Goal: Information Seeking & Learning: Find specific page/section

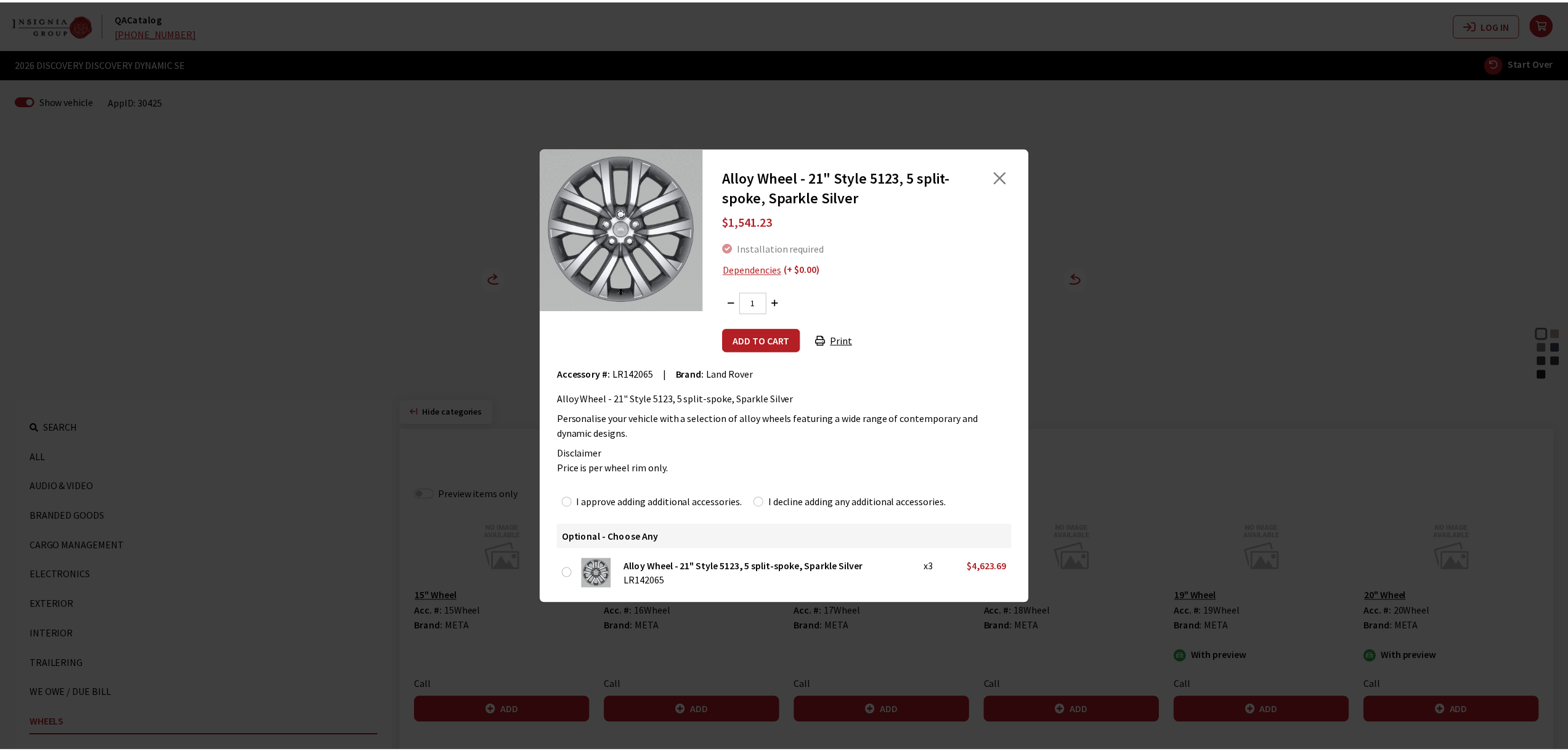
scroll to position [693, 0]
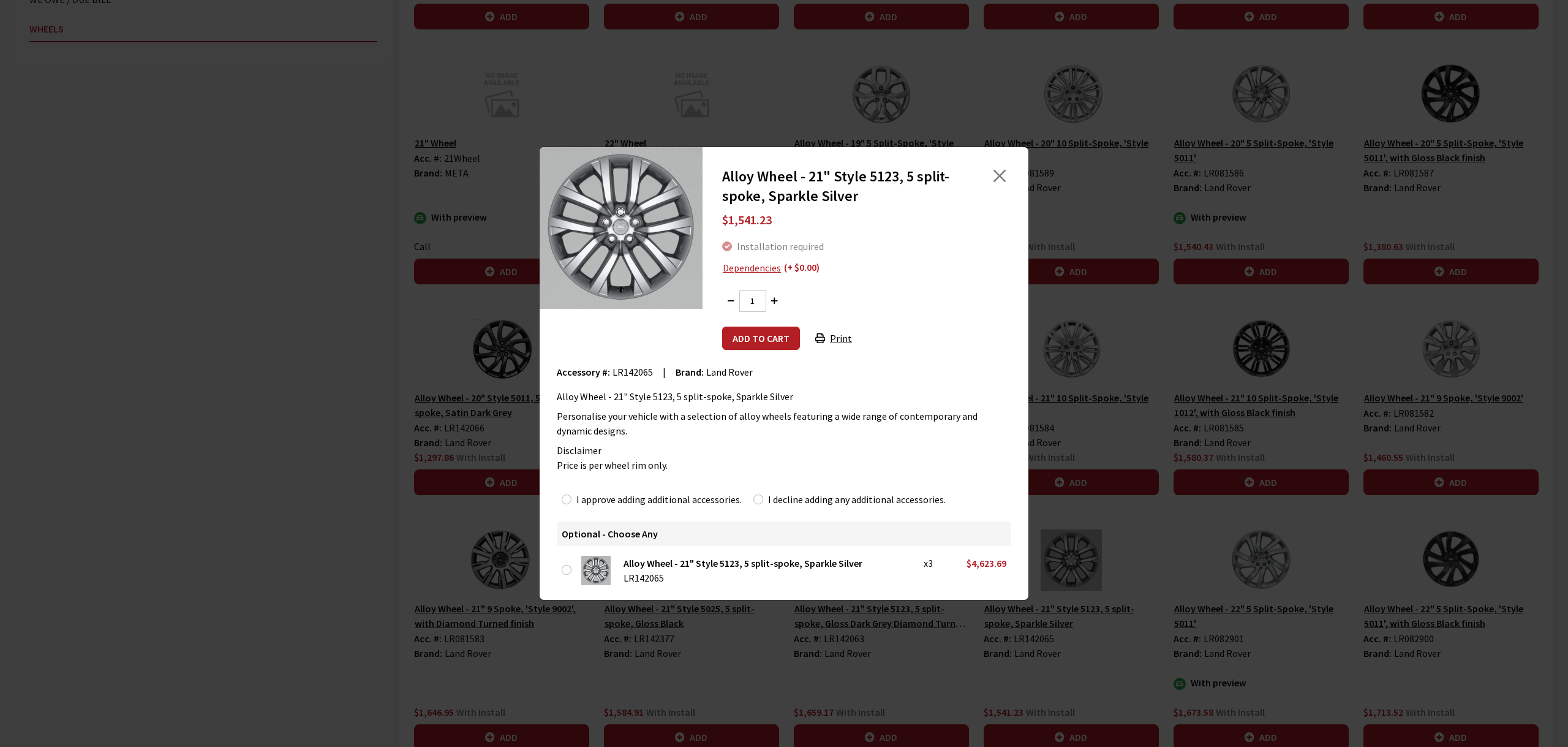
click at [356, 447] on div "Alloy Wheel - 21" Style 5123, 5 split-spoke, Sparkle Silver $1,541.23 Installat…" at bounding box center [784, 373] width 1568 height 747
click at [423, 260] on div "Alloy Wheel - 21" Style 5123, 5 split-spoke, Sparkle Silver $1,541.23 Installat…" at bounding box center [784, 373] width 1568 height 747
click at [1002, 174] on button "Close" at bounding box center [1000, 175] width 19 height 19
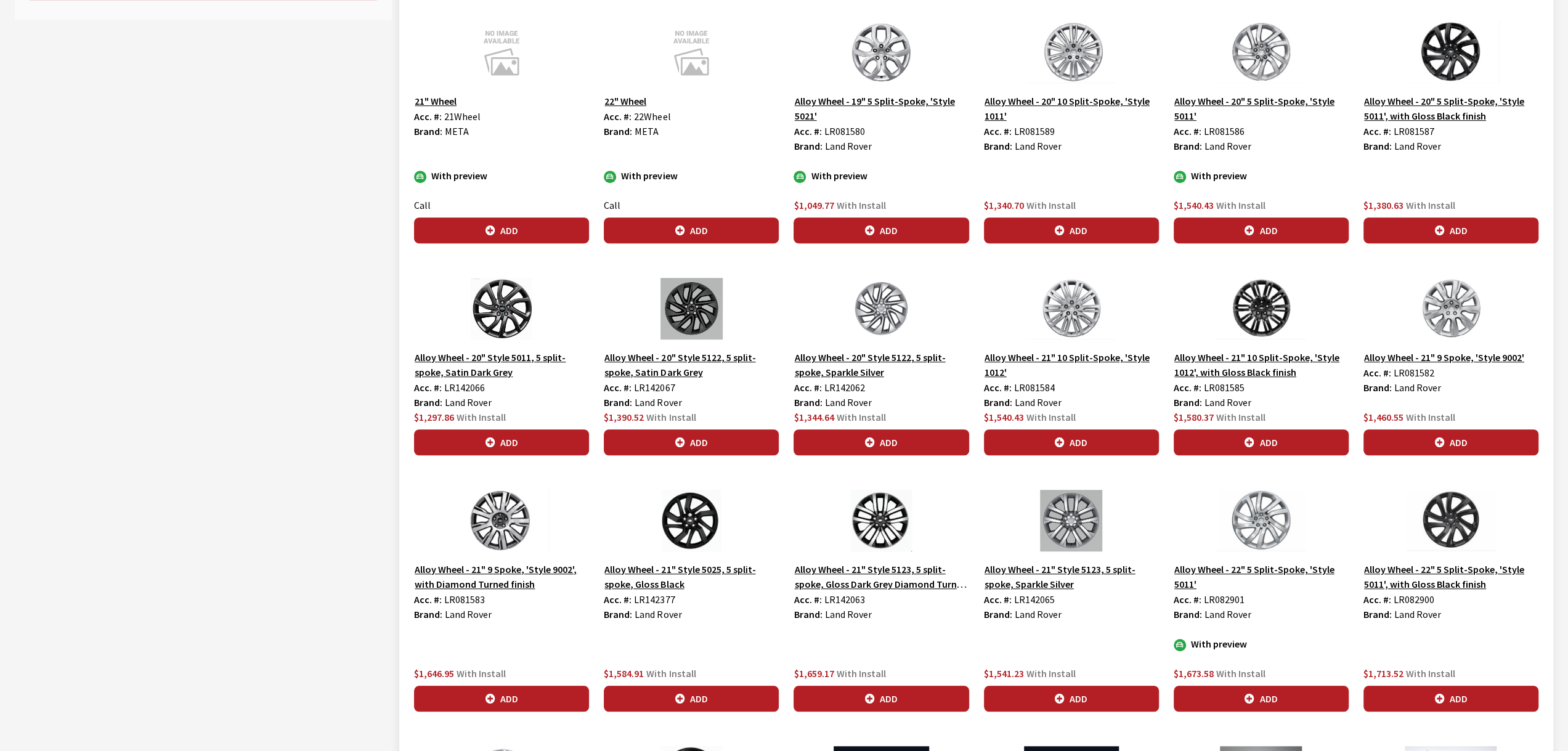
scroll to position [755, 0]
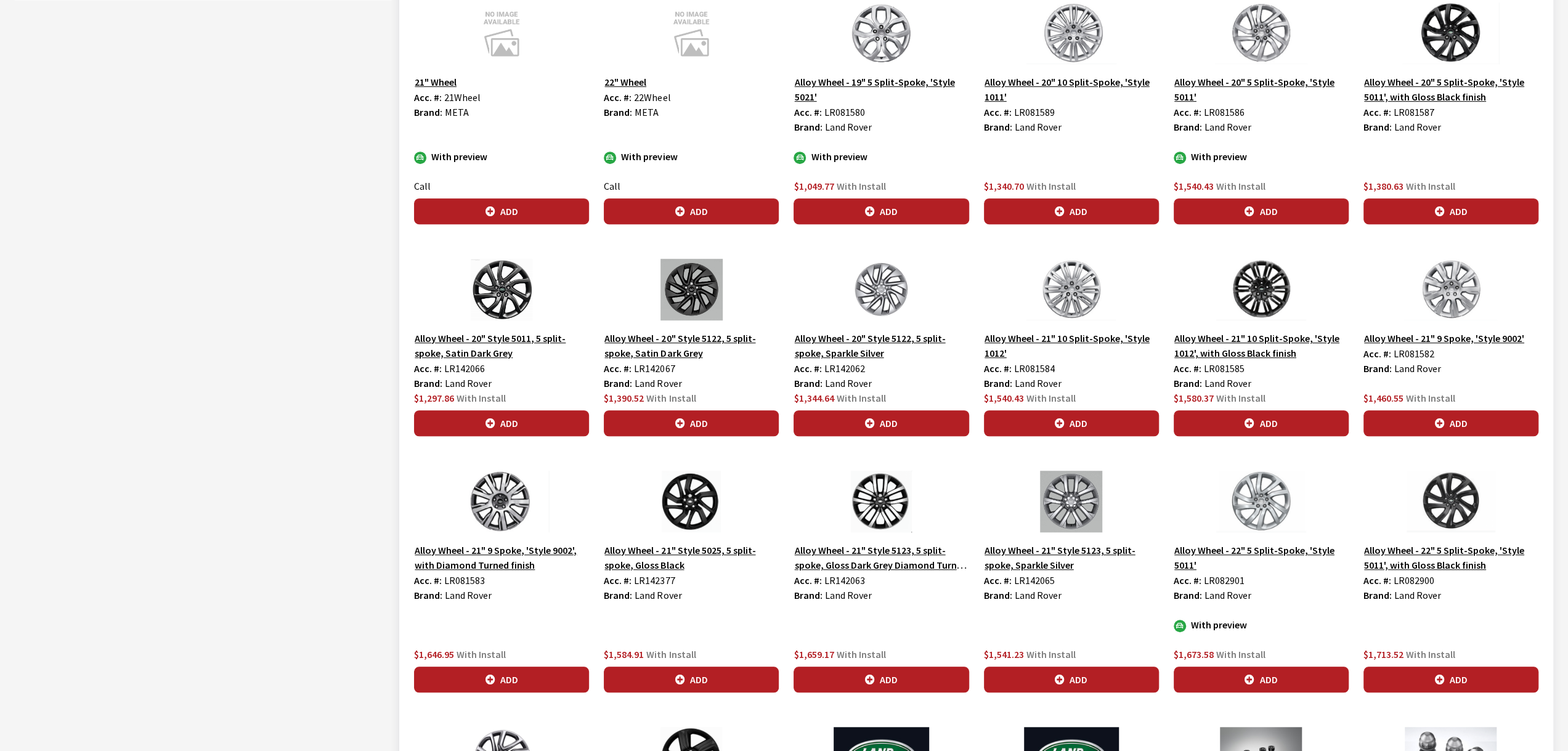
click at [786, 614] on div "Alloy Wheel - 21" Style 5025, 5 split-spoke, Gloss Black Acc. #: LR142377 Brand…" at bounding box center [691, 581] width 190 height 221
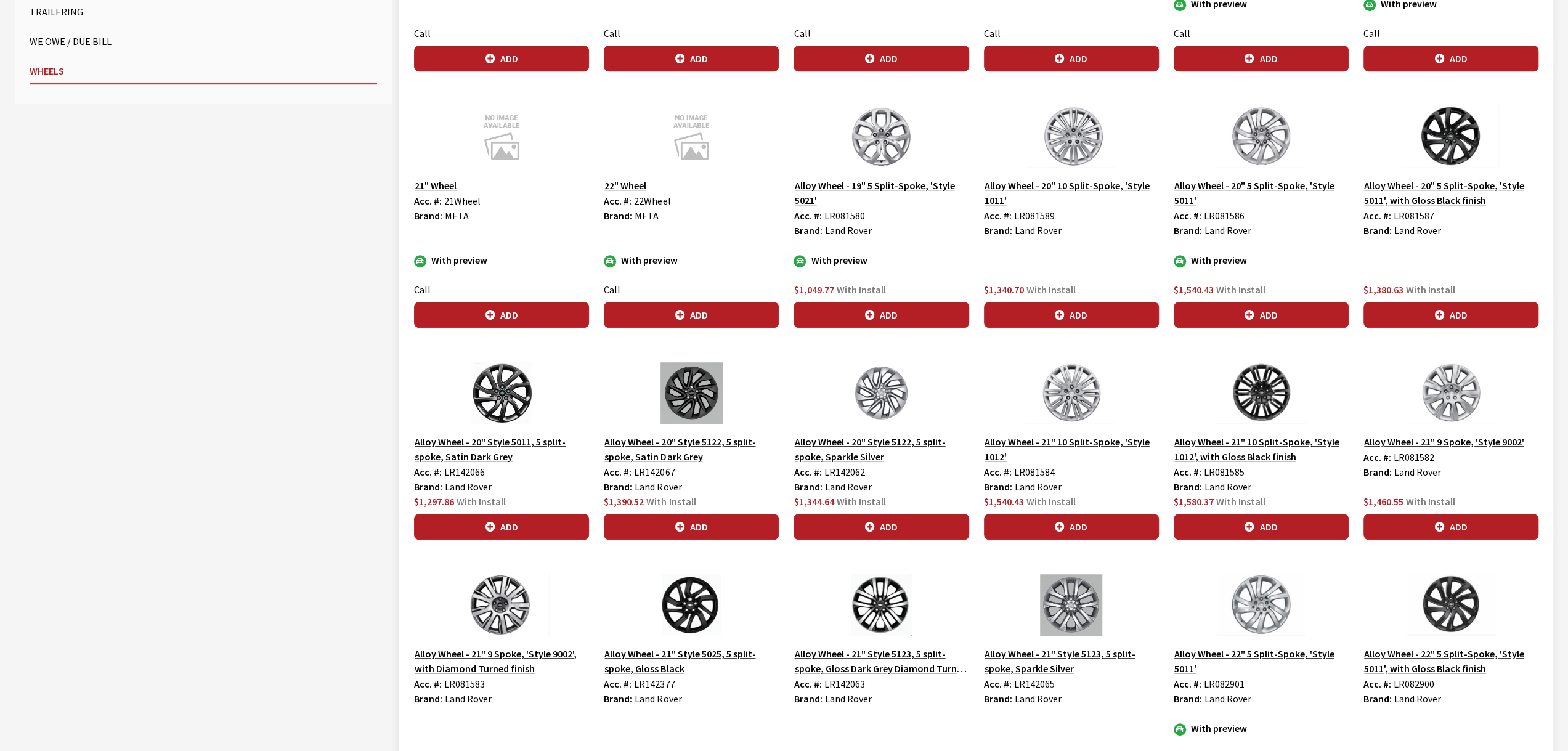
scroll to position [632, 0]
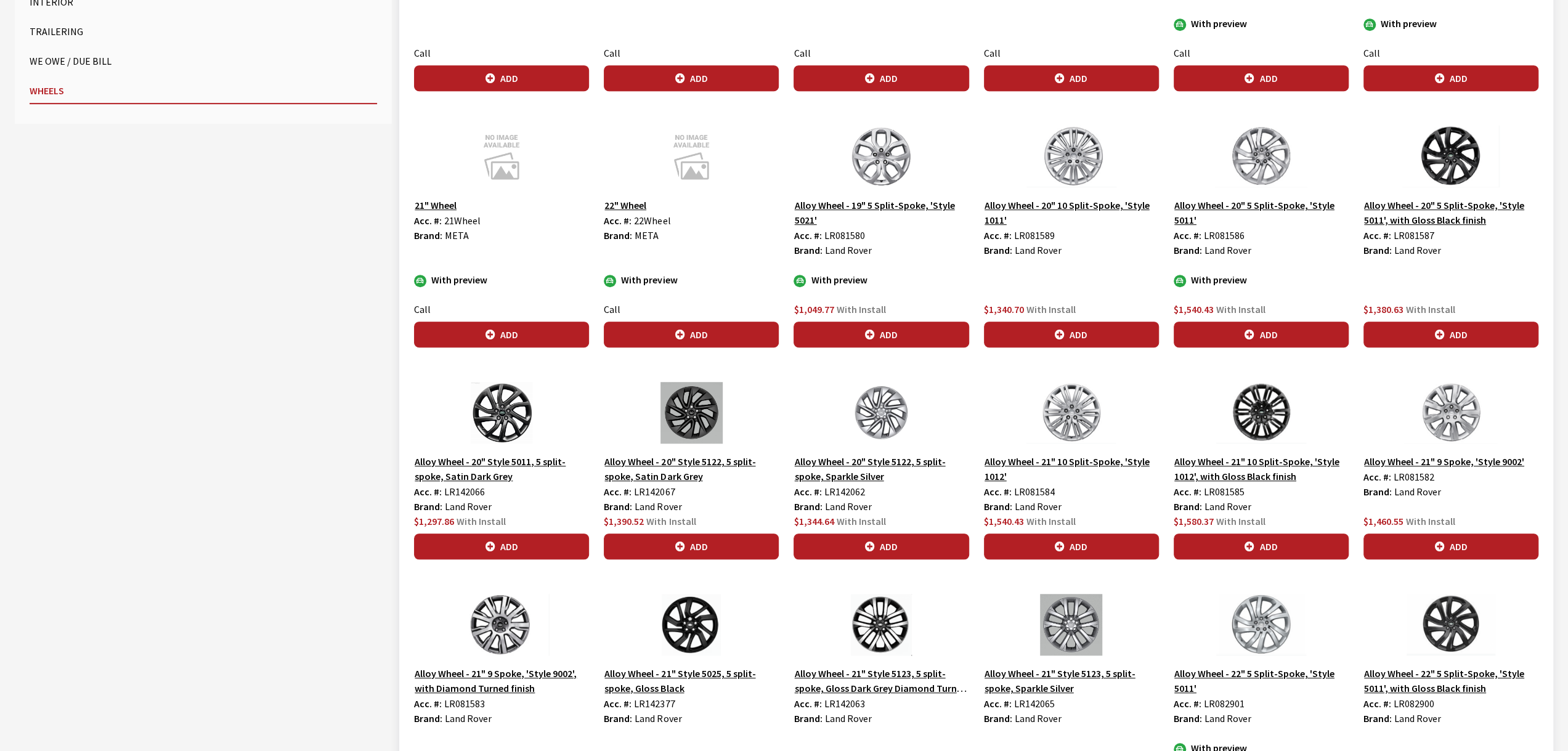
click at [1070, 202] on button "Alloy Wheel - 20" 10 Split-Spoke, 'Style 1011'" at bounding box center [1072, 212] width 175 height 31
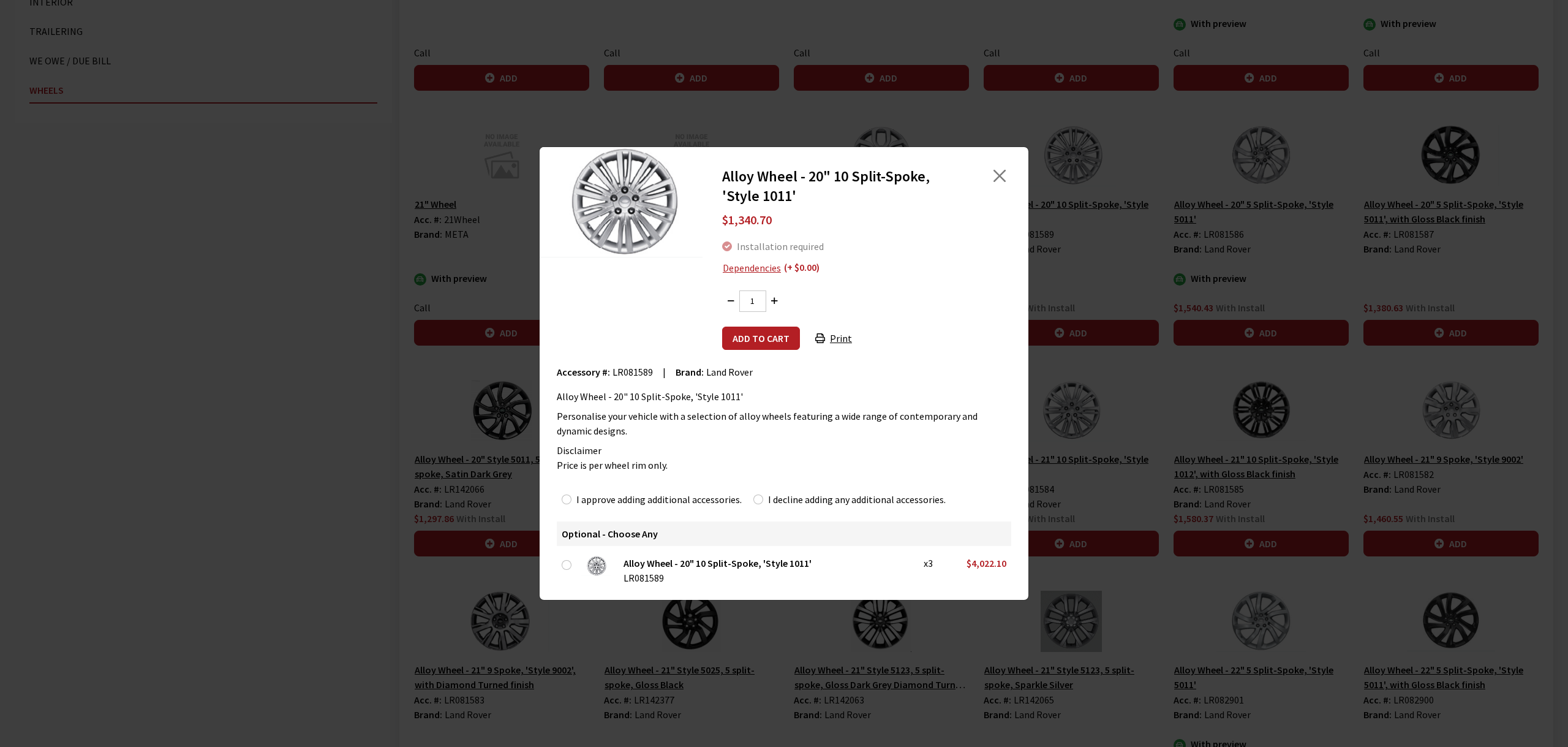
click at [1107, 452] on div "Alloy Wheel - 20" 10 Split-Spoke, 'Style 1011' $1,340.70 Installation required …" at bounding box center [784, 373] width 1568 height 747
click at [1009, 178] on button "Close" at bounding box center [1000, 175] width 19 height 19
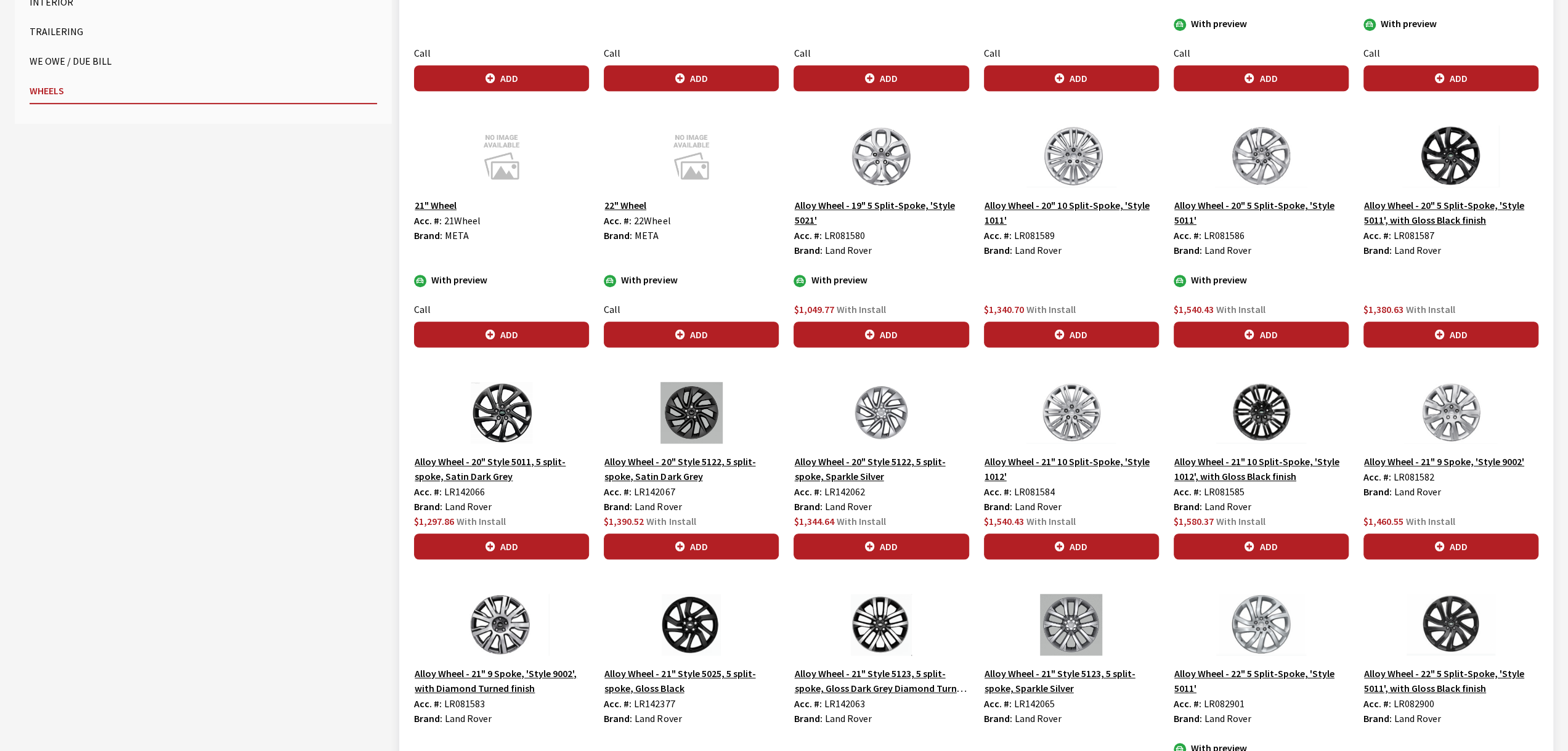
click at [1075, 445] on div "Alloy Wheel - 21" 10 Split-Spoke, 'Style 1012' Acc. #: LR081584 Brand: Land Rov…" at bounding box center [1072, 470] width 190 height 177
click at [1075, 453] on button "Alloy Wheel - 21" 10 Split-Spoke, 'Style 1012'" at bounding box center [1072, 468] width 175 height 31
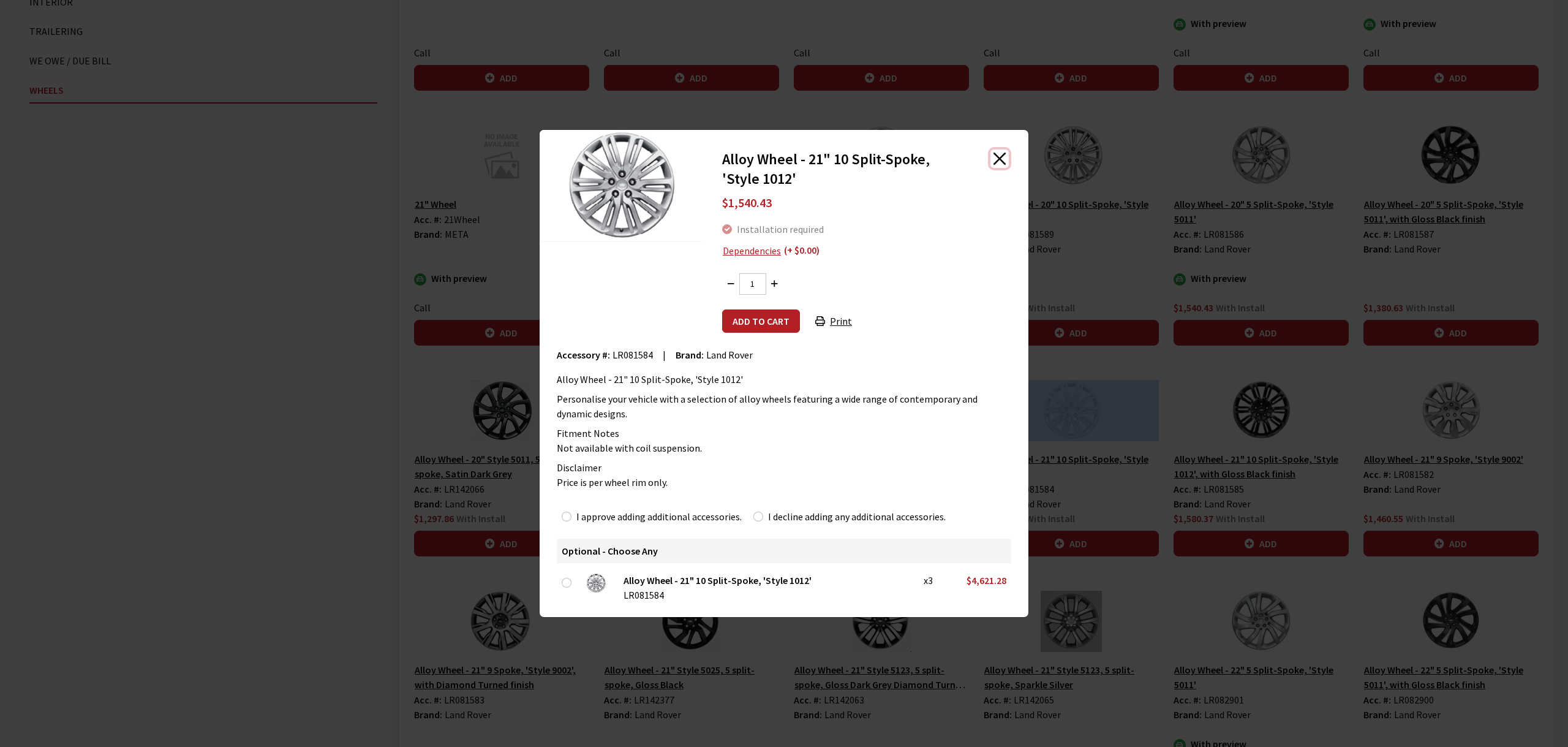
click at [1001, 163] on button "Close" at bounding box center [1000, 159] width 19 height 19
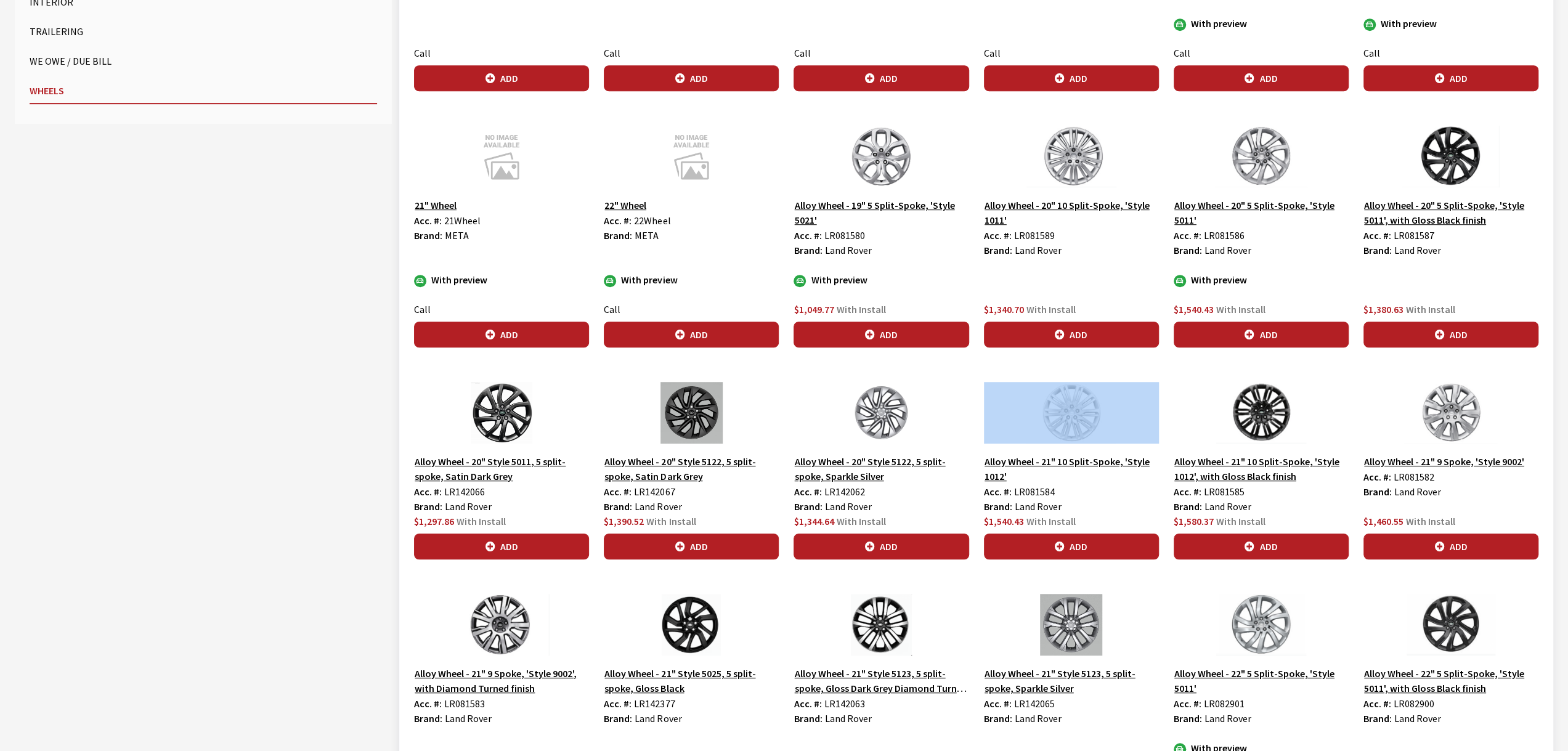
click at [1061, 210] on button "Alloy Wheel - 20" 10 Split-Spoke, 'Style 1011'" at bounding box center [1072, 212] width 175 height 31
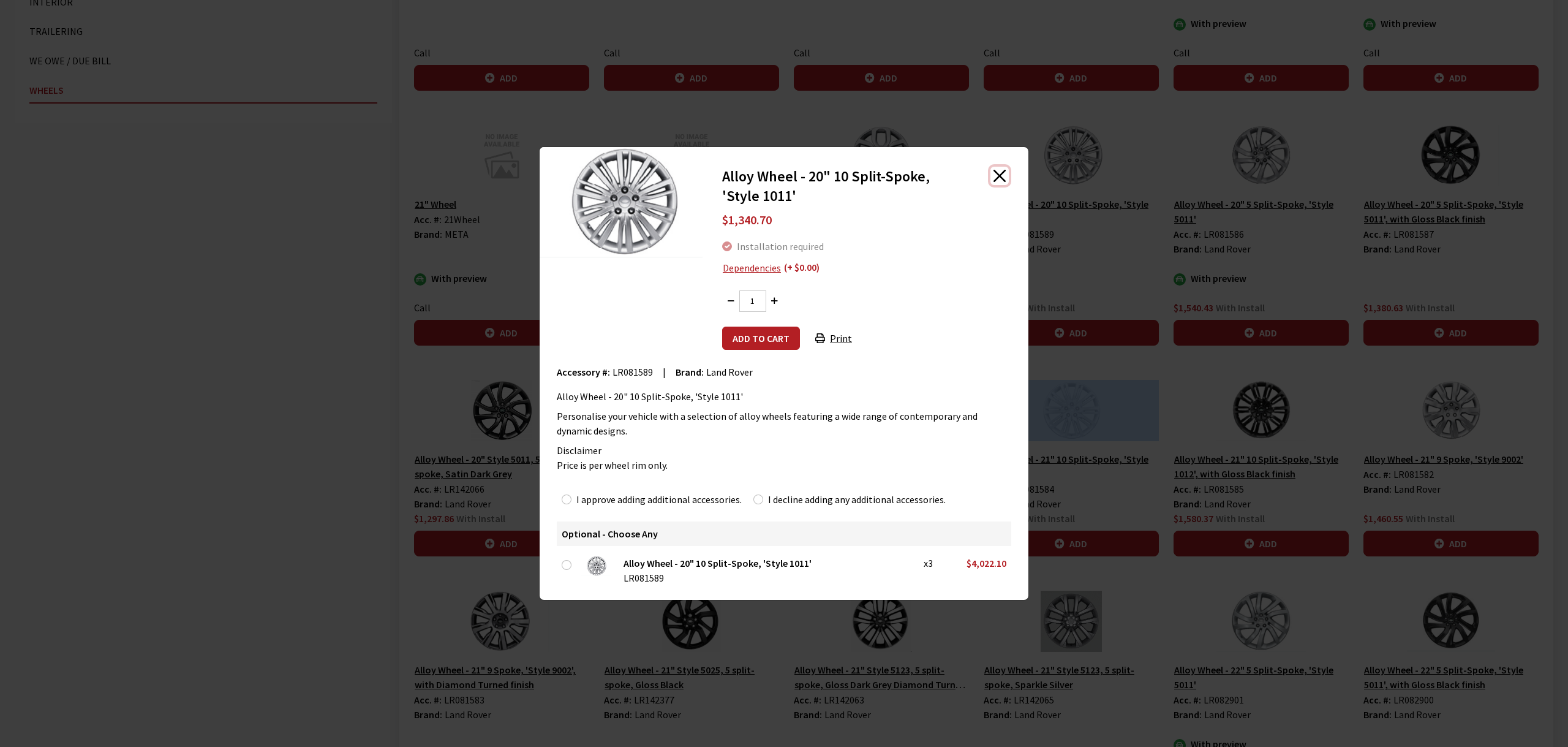
click at [1002, 172] on button "Close" at bounding box center [1000, 175] width 19 height 19
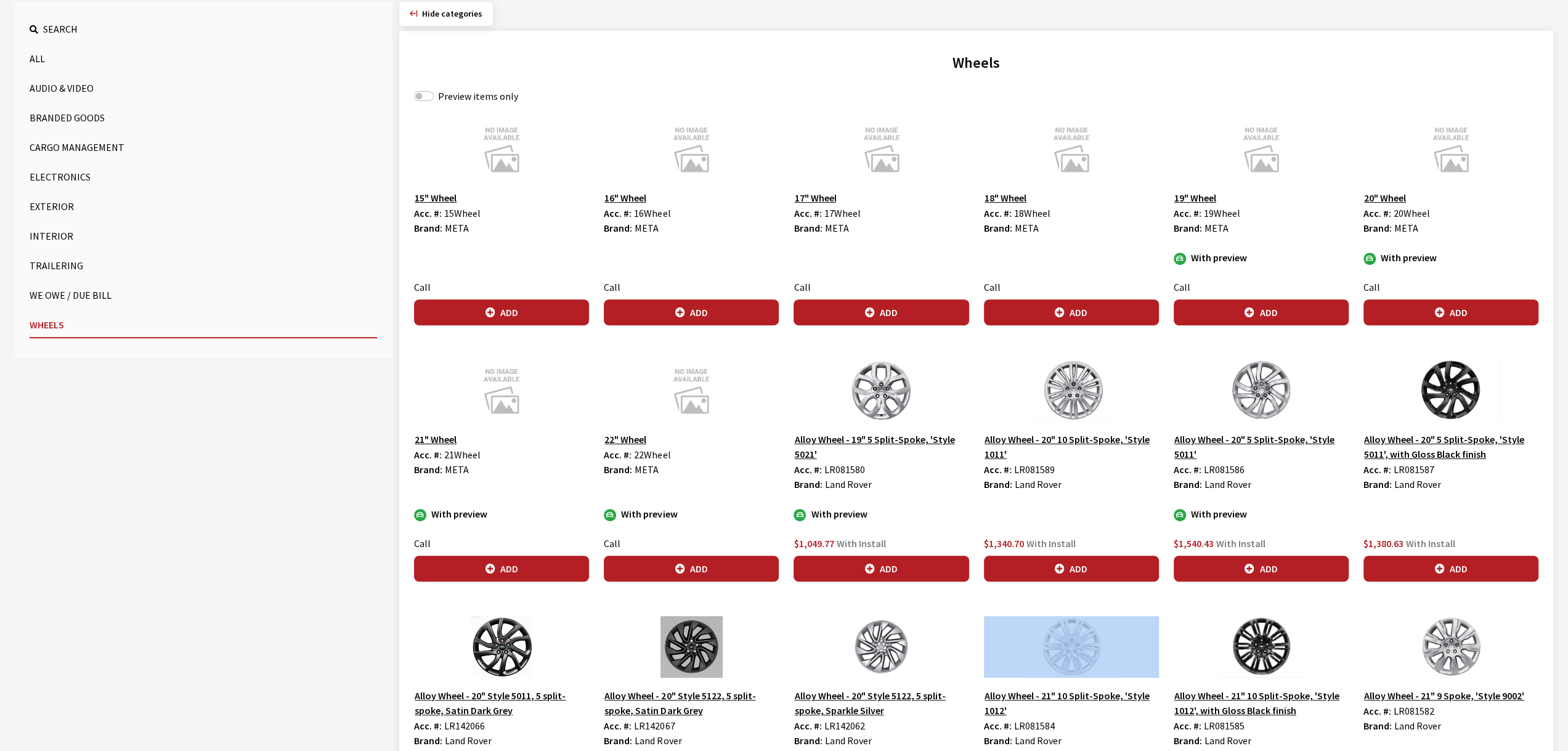
scroll to position [400, 0]
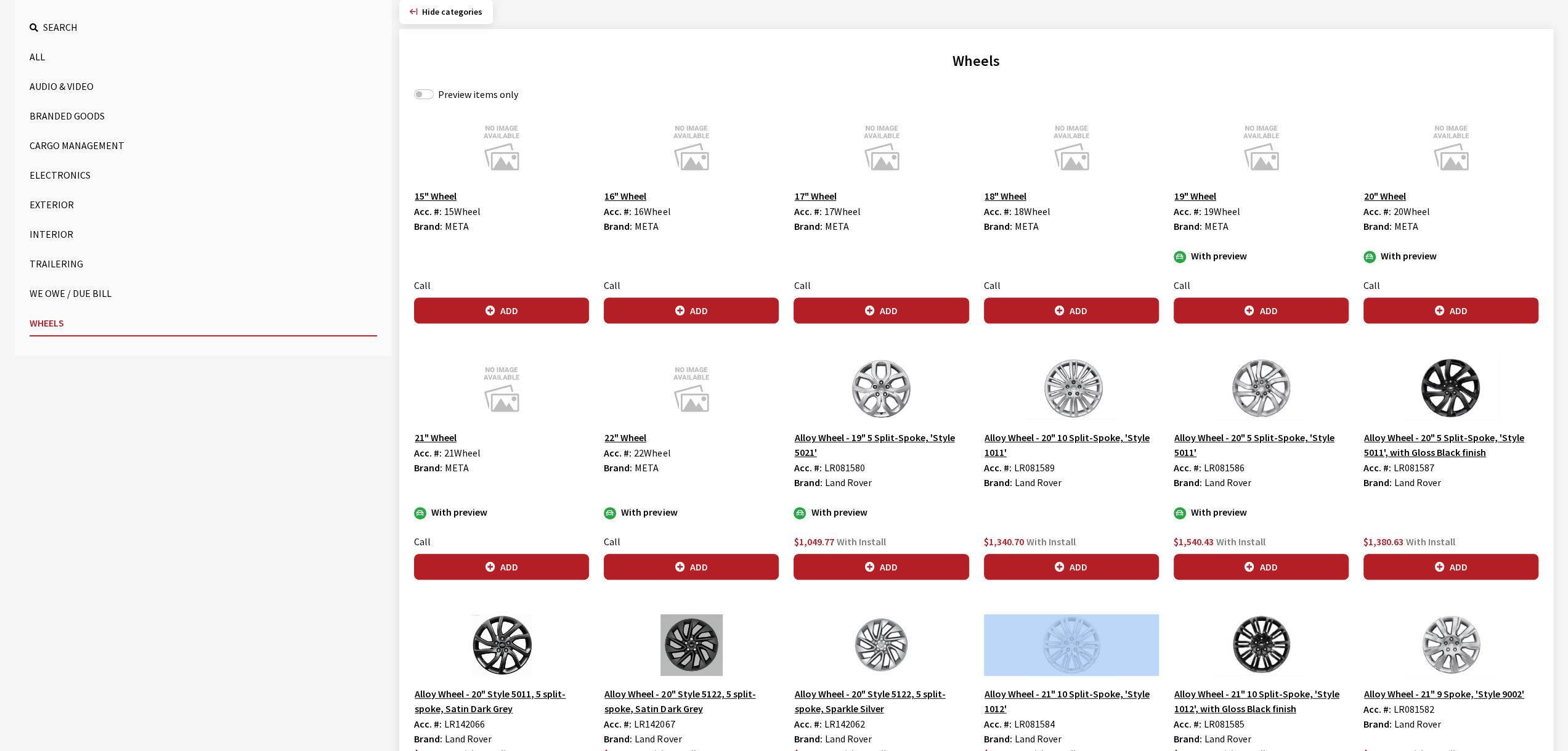
click at [44, 204] on button "Exterior" at bounding box center [203, 204] width 348 height 25
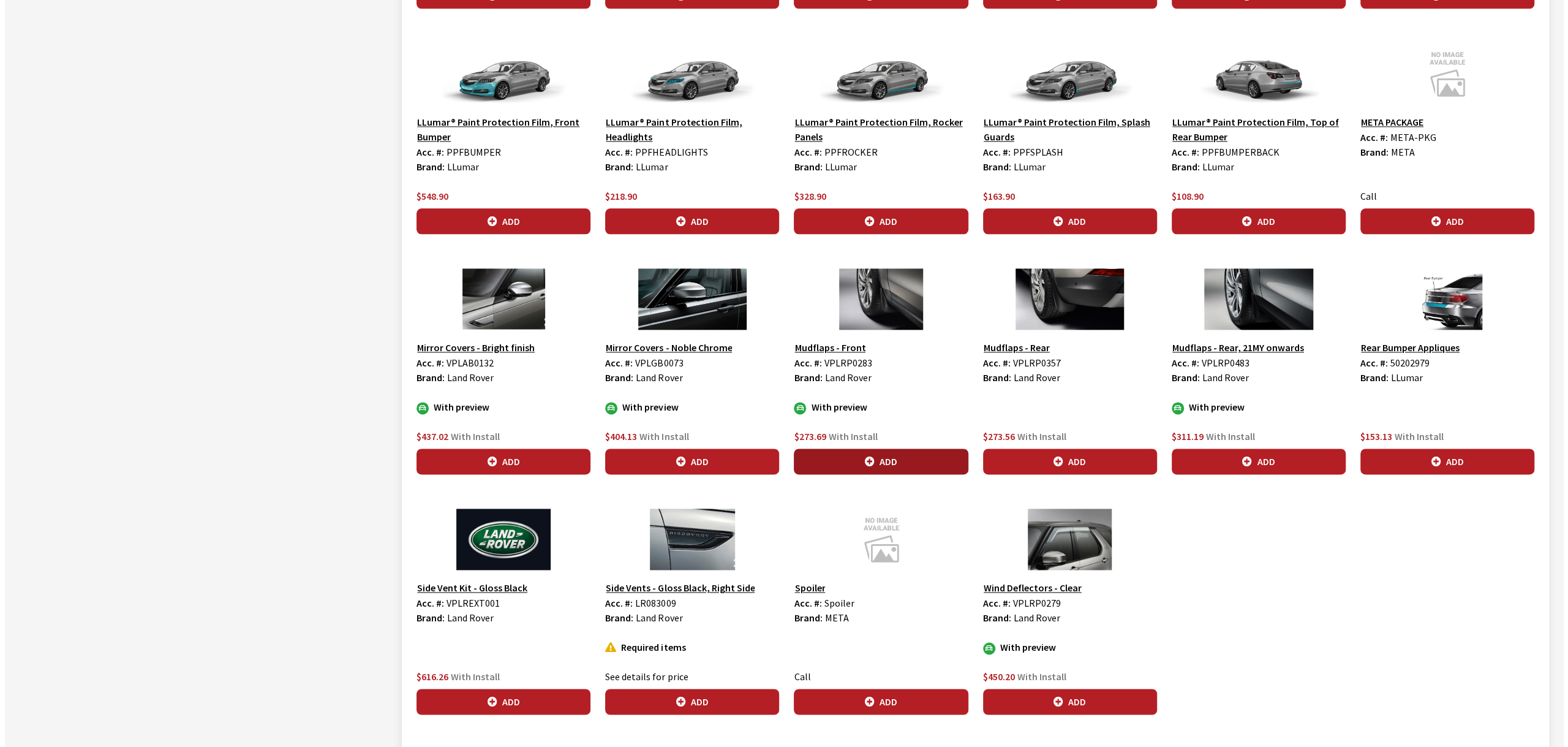
scroll to position [1486, 0]
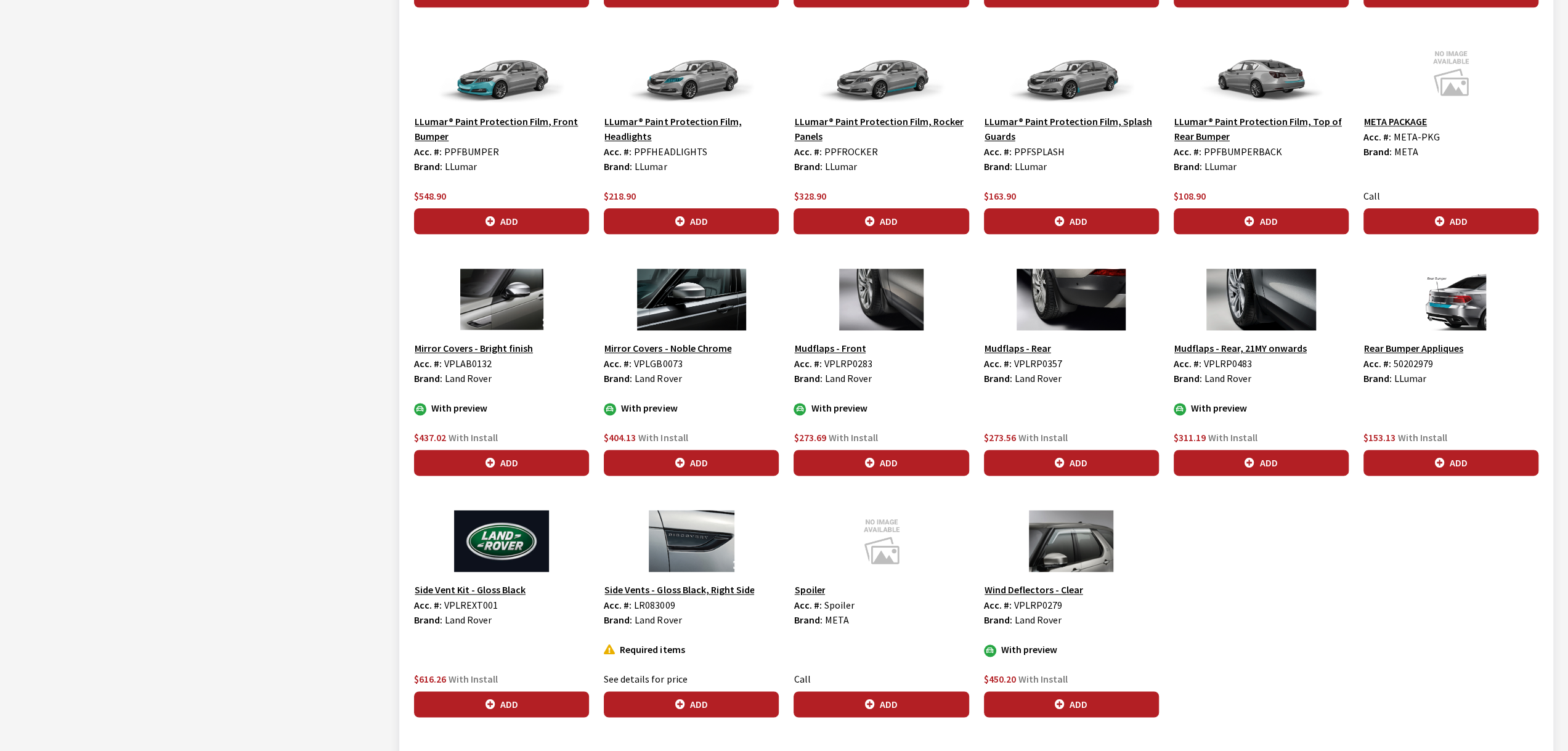
click at [1061, 298] on img at bounding box center [1072, 299] width 175 height 62
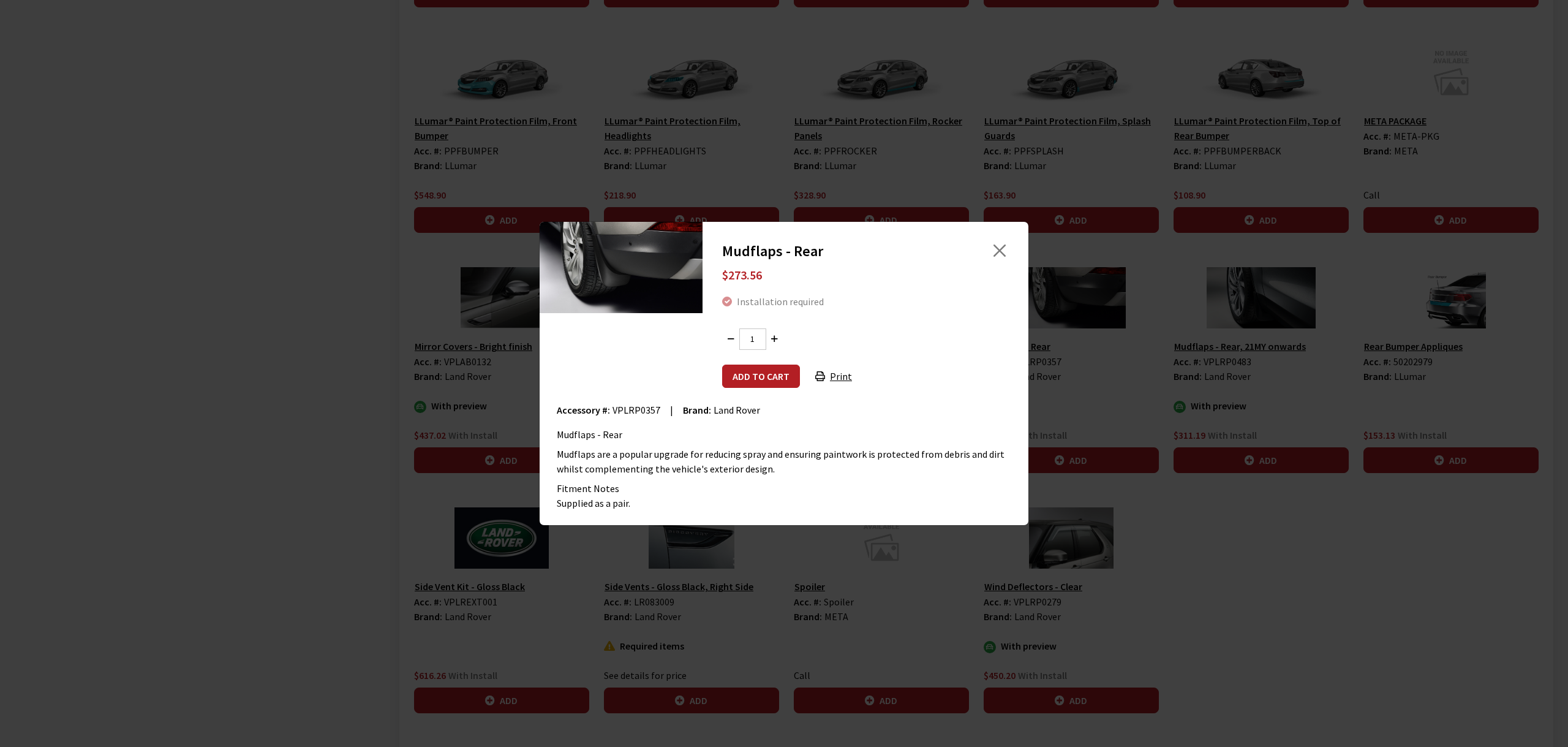
click at [863, 467] on div "Mudflaps are a popular upgrade for reducing spray and ensuring paintwork is pro…" at bounding box center [784, 461] width 454 height 29
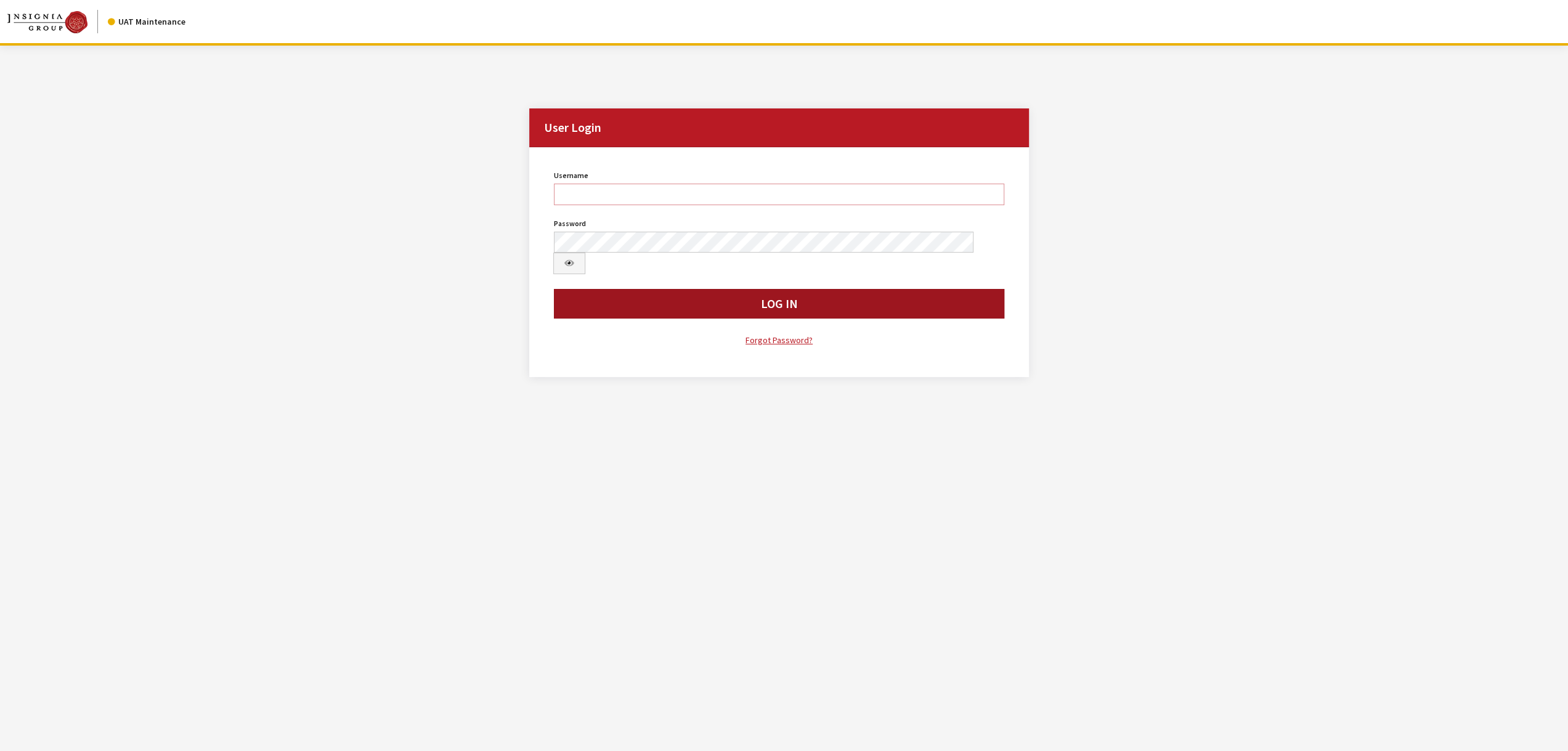
type input "jswartwout"
click at [677, 288] on button "Log In" at bounding box center [778, 303] width 450 height 30
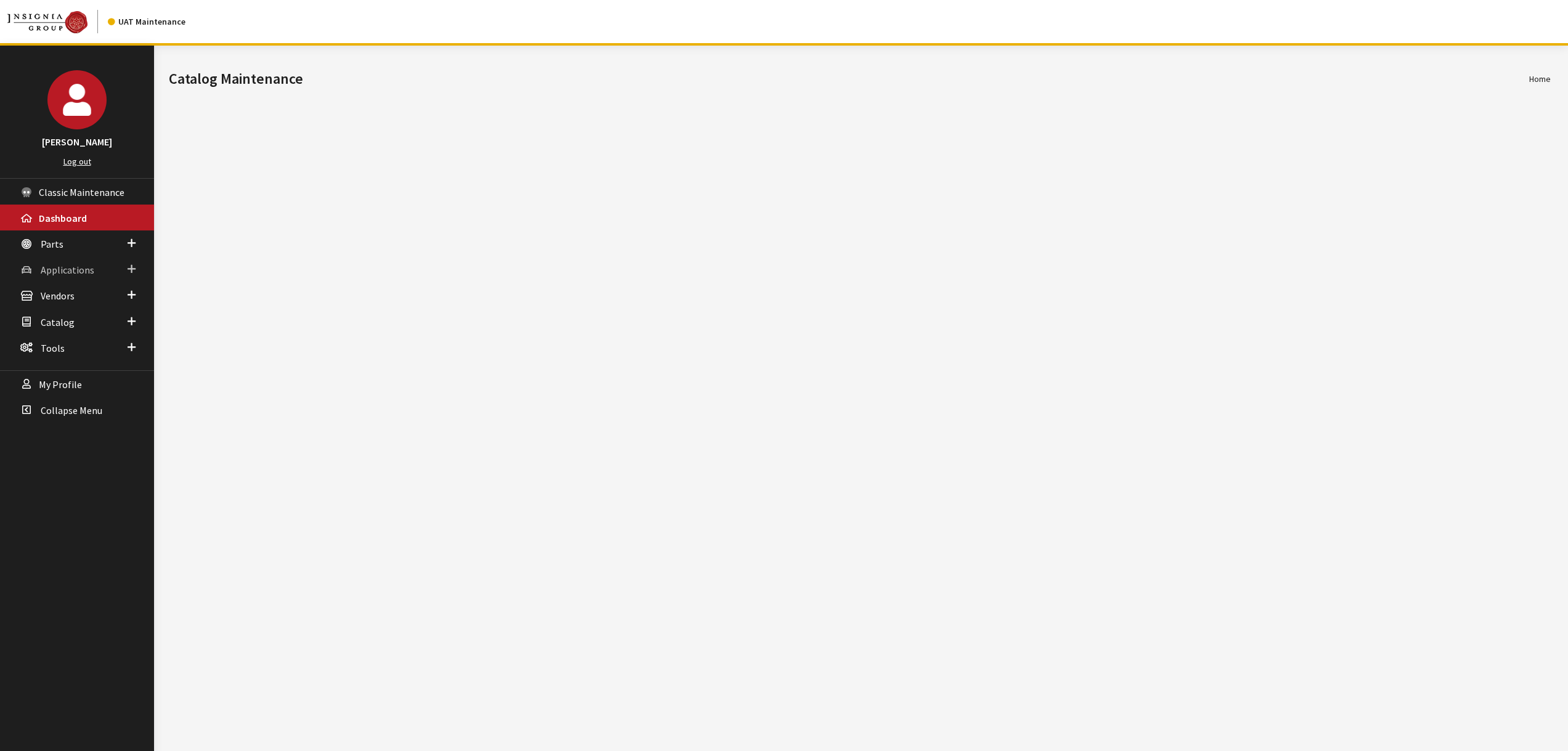
click at [72, 272] on span "Applications" at bounding box center [67, 270] width 53 height 13
click at [82, 318] on link "Application Search" at bounding box center [77, 316] width 154 height 23
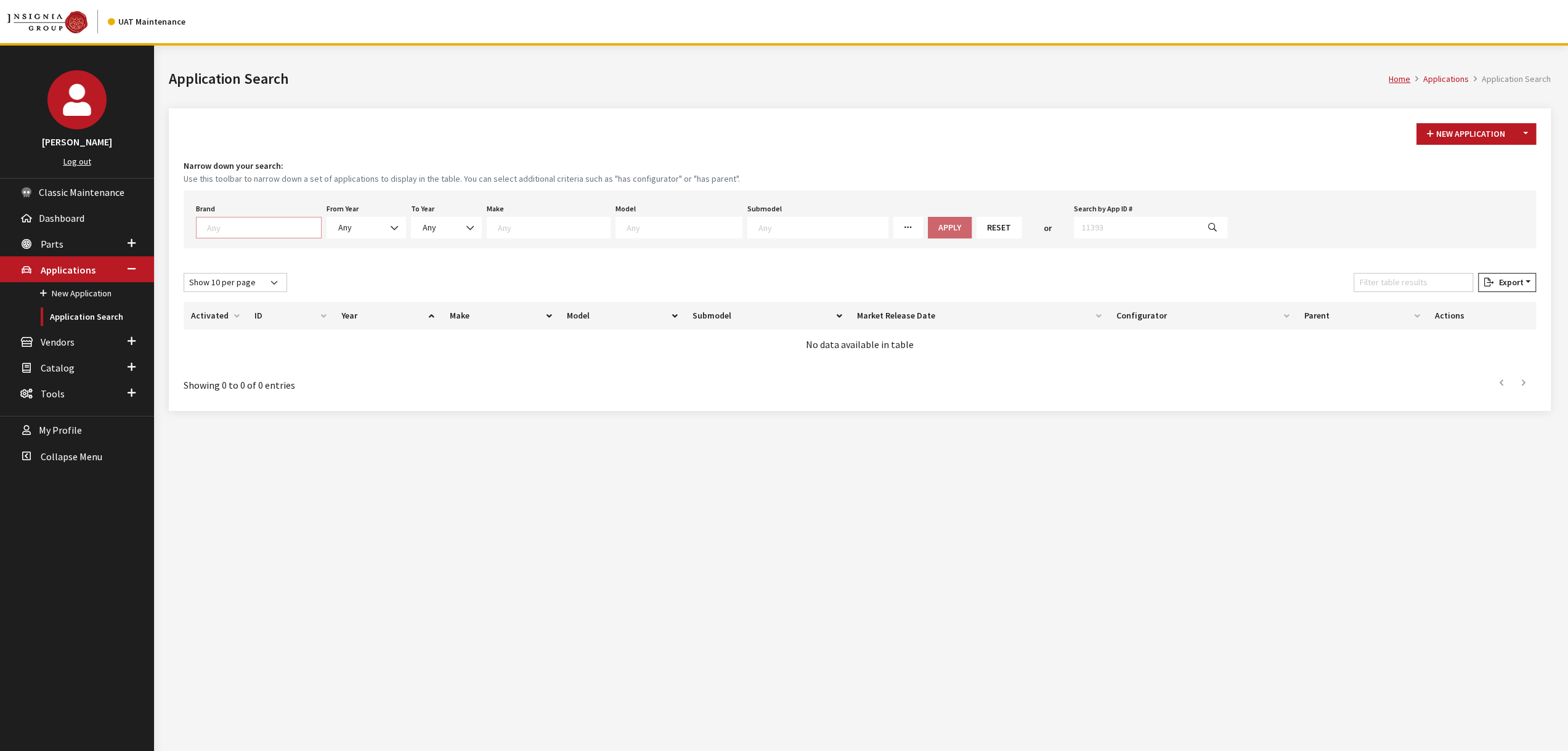
click at [293, 229] on textarea "Search" at bounding box center [264, 226] width 114 height 11
select select "550"
select select
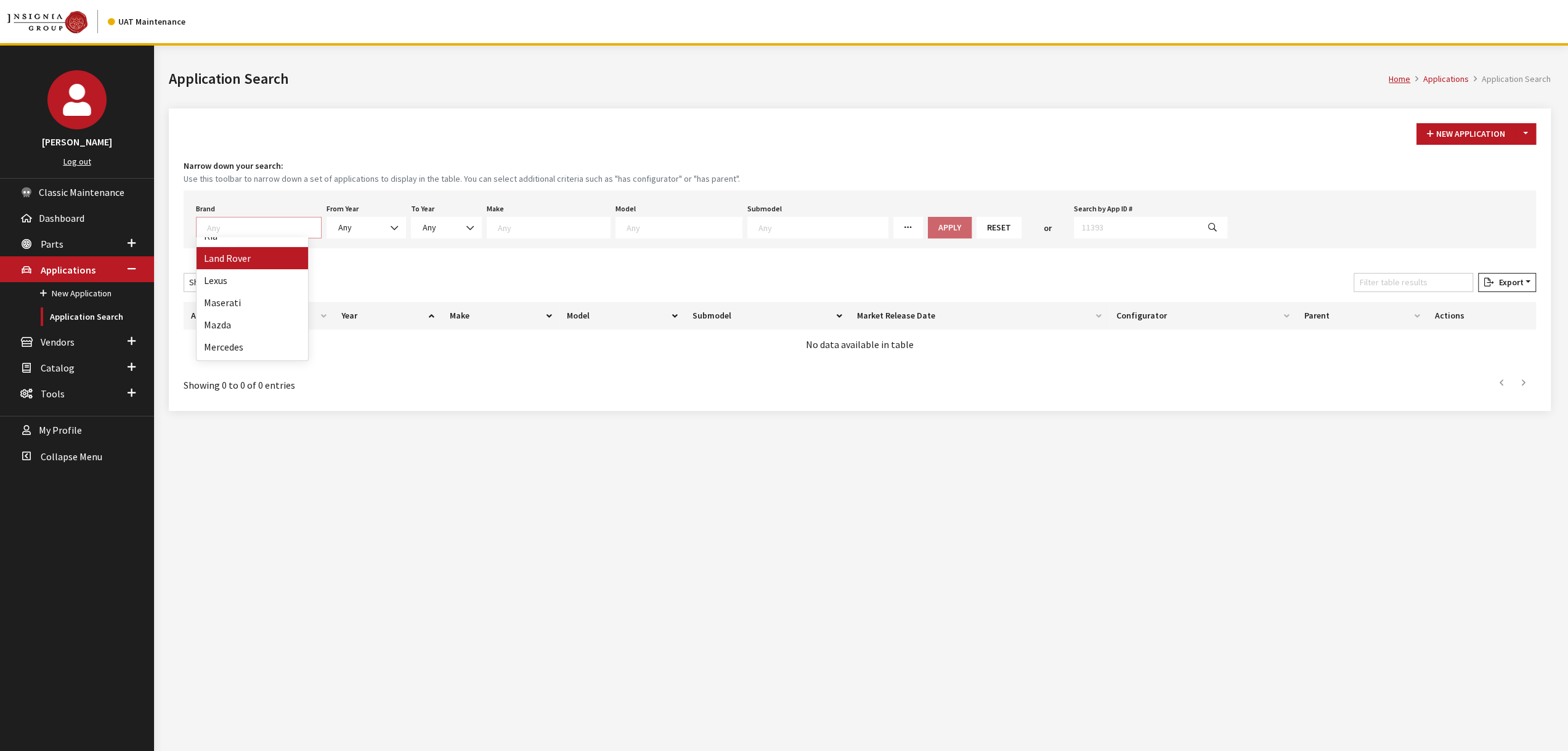
select select
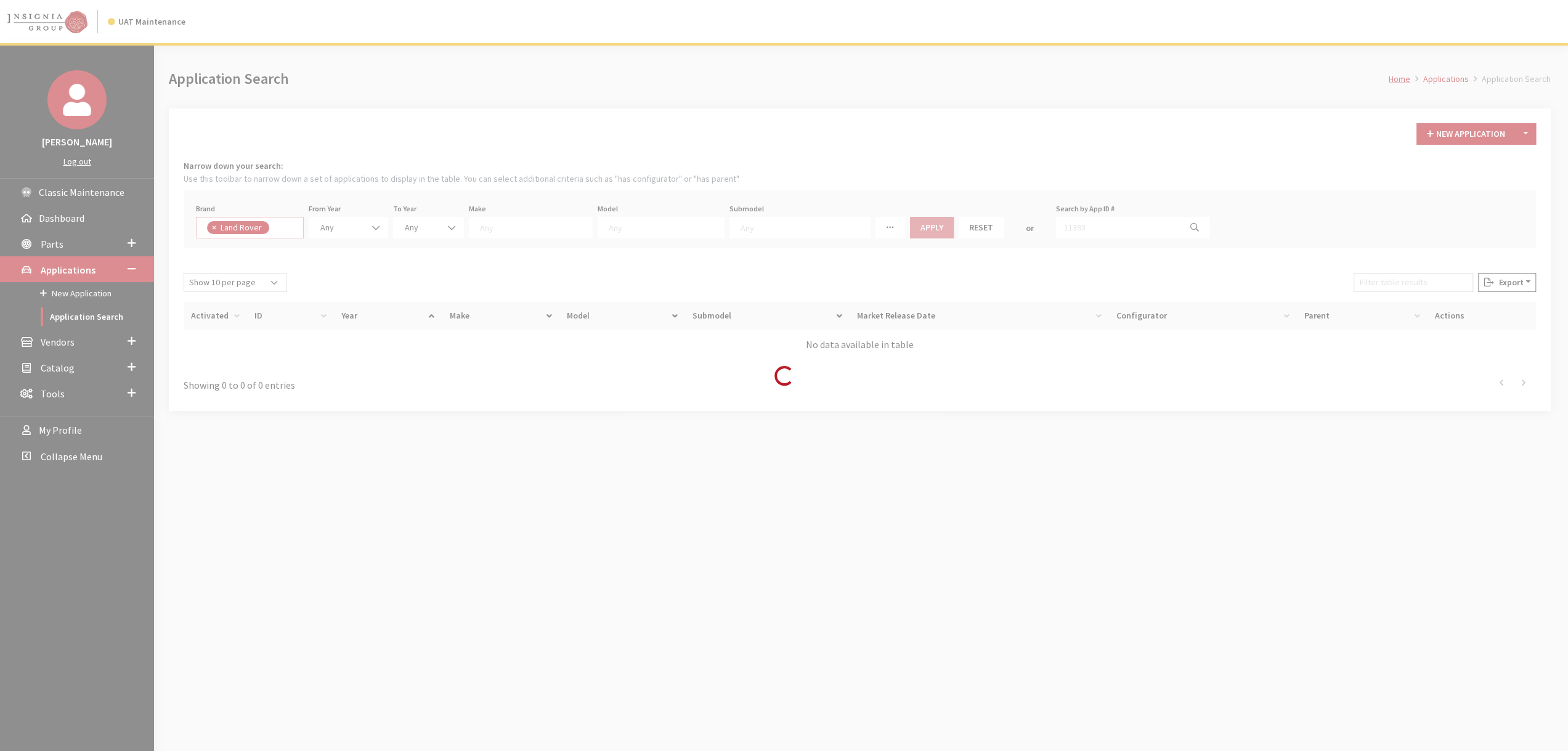
scroll to position [163, 0]
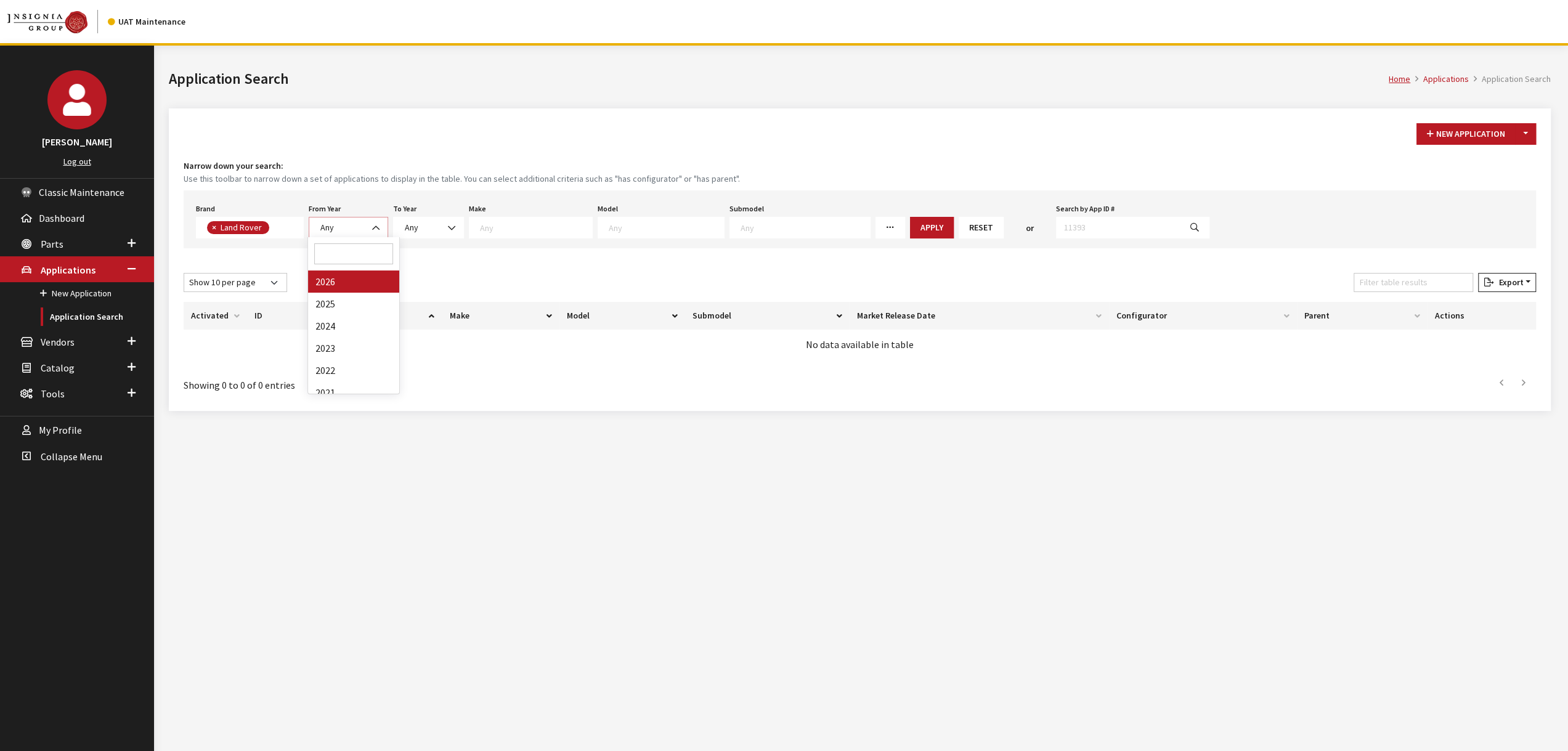
click at [371, 233] on span at bounding box center [376, 227] width 21 height 21
select select "2026"
select select
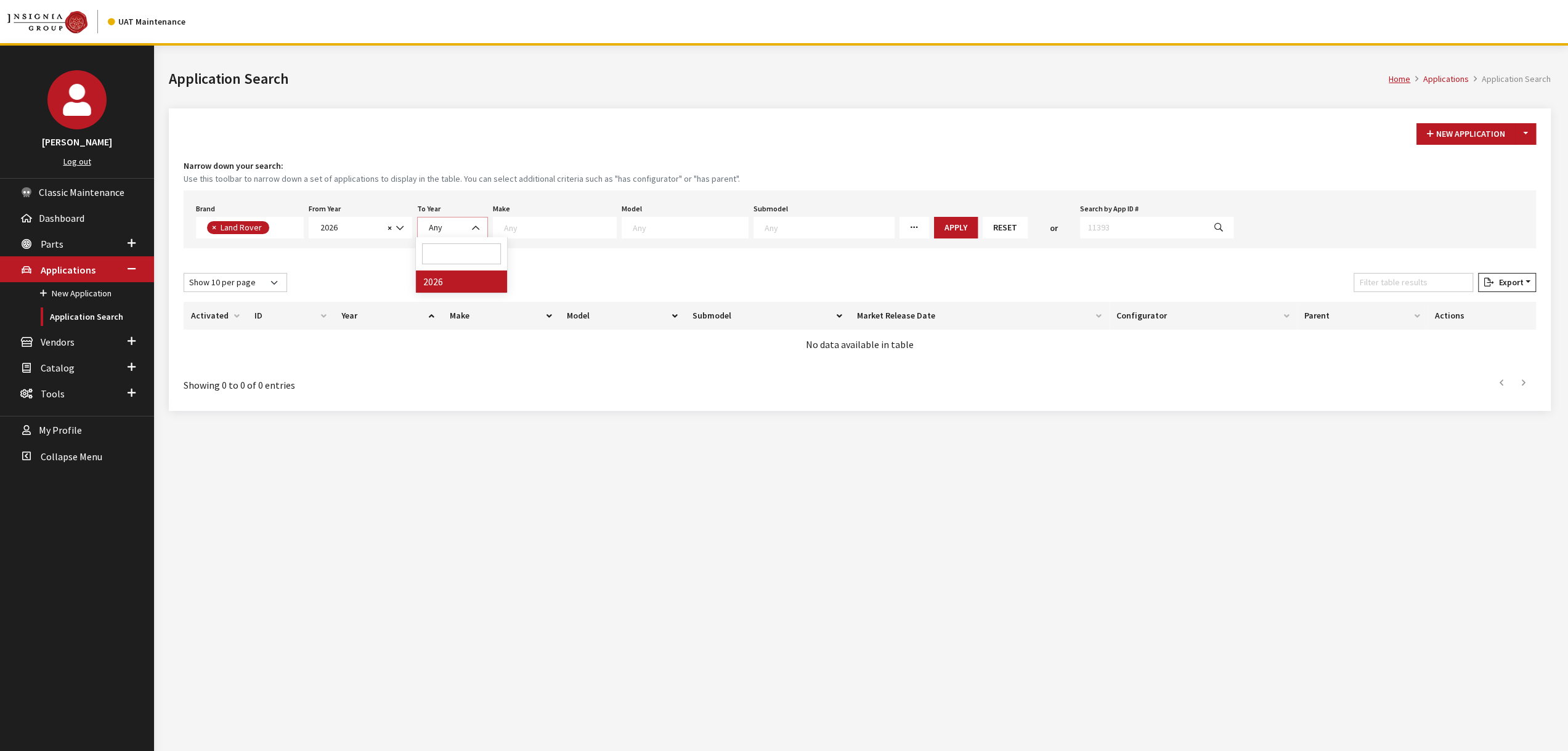
drag, startPoint x: 436, startPoint y: 224, endPoint x: 496, endPoint y: 213, distance: 61.0
click at [443, 222] on span "Any" at bounding box center [453, 227] width 55 height 13
drag, startPoint x: 517, startPoint y: 218, endPoint x: 575, endPoint y: 218, distance: 58.0
click at [518, 218] on span at bounding box center [555, 227] width 124 height 22
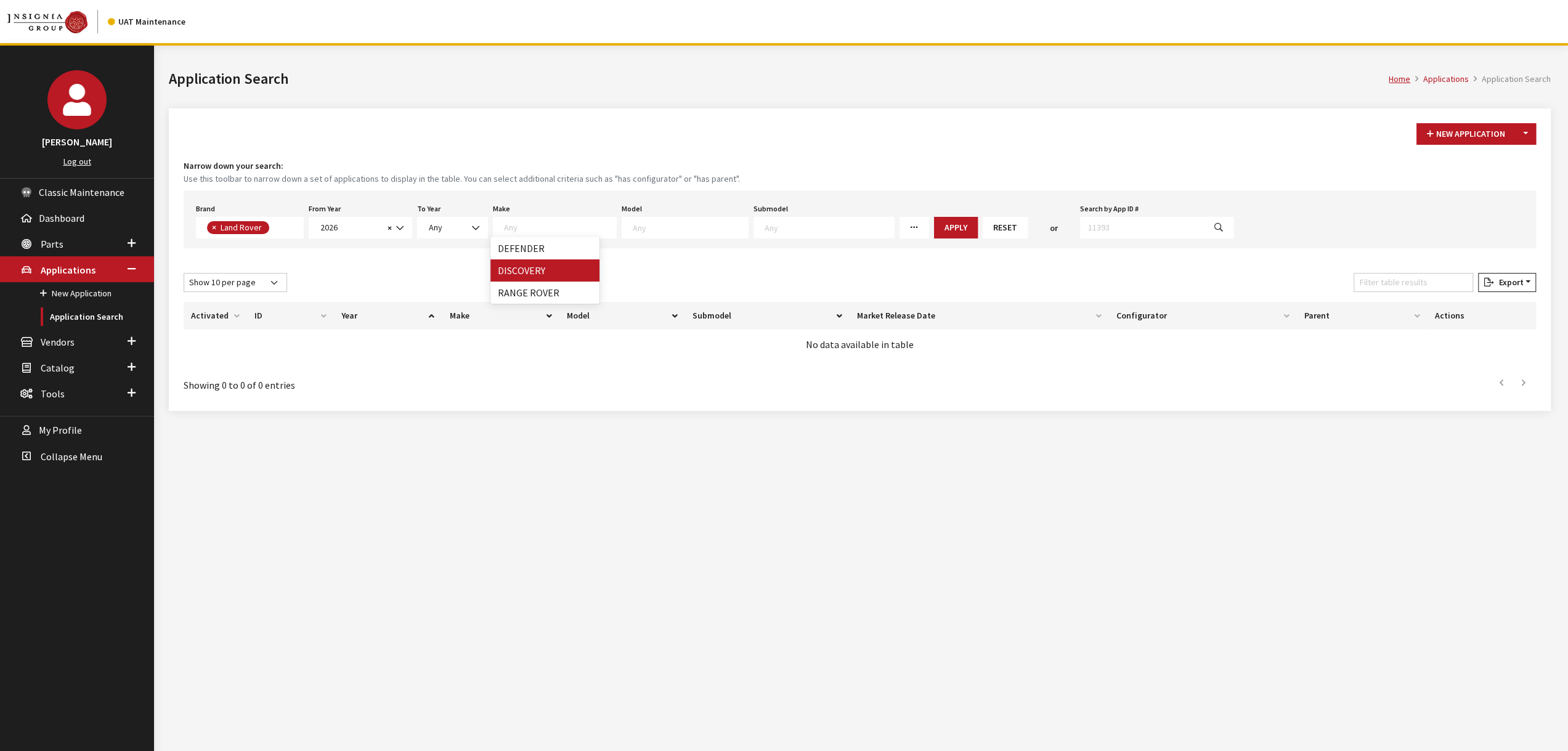
select select "65"
select select
click at [636, 233] on span at bounding box center [666, 227] width 127 height 22
click at [862, 181] on small "Use this toolbar to narrow down a set of applications to display in the table. …" at bounding box center [859, 178] width 1352 height 13
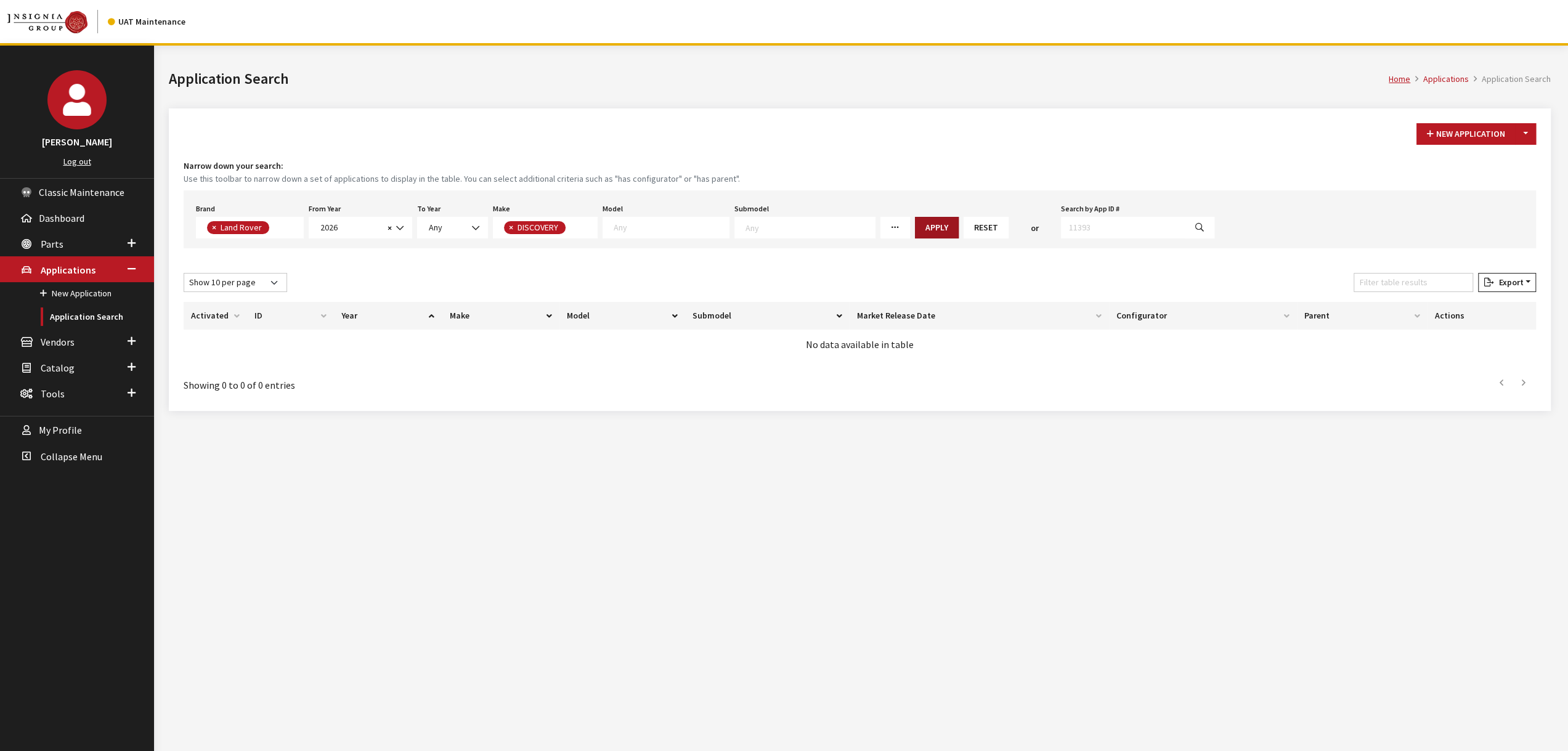
click at [915, 230] on button "Apply" at bounding box center [937, 227] width 43 height 22
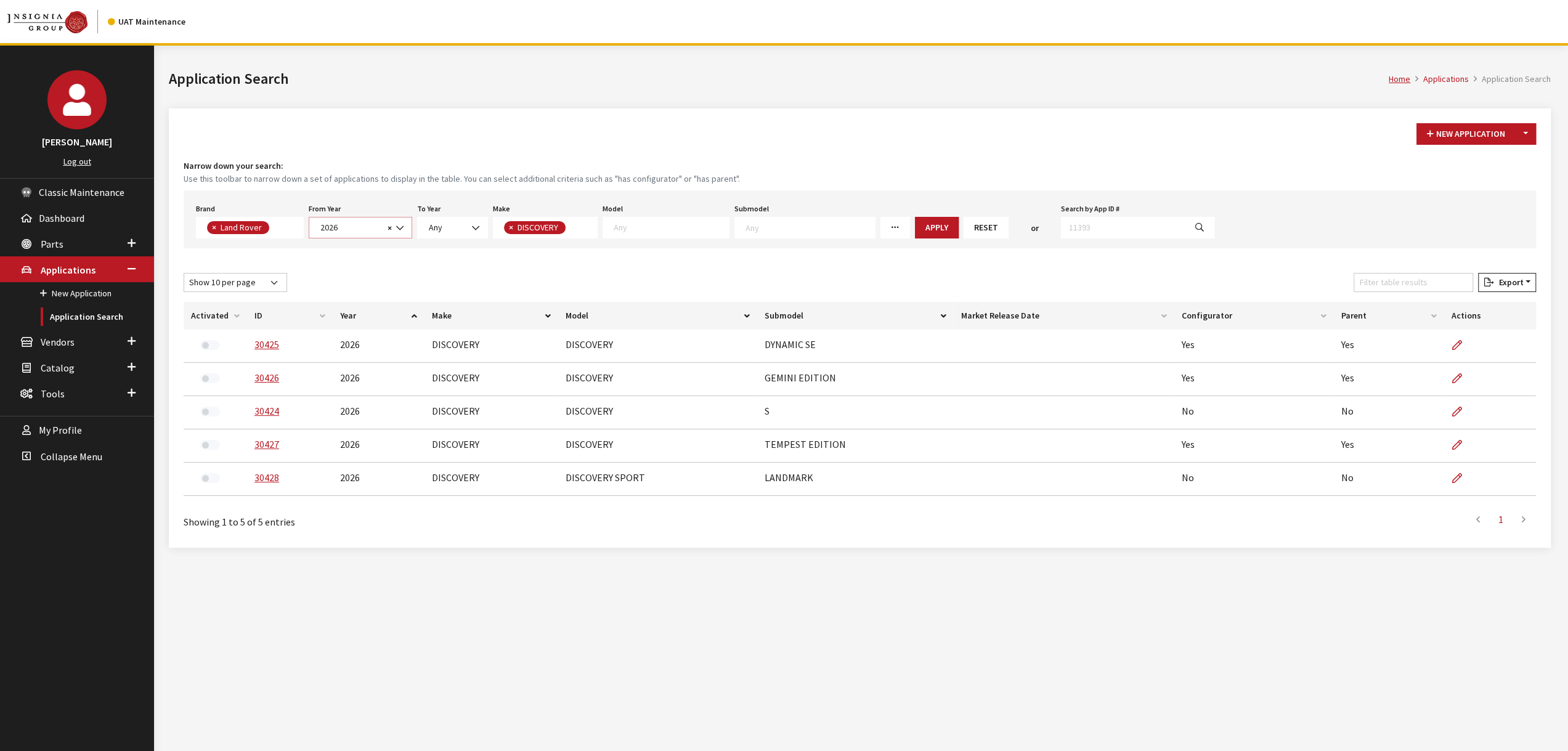
click at [396, 221] on b at bounding box center [396, 221] width 0 height 0
select select "2024"
select select
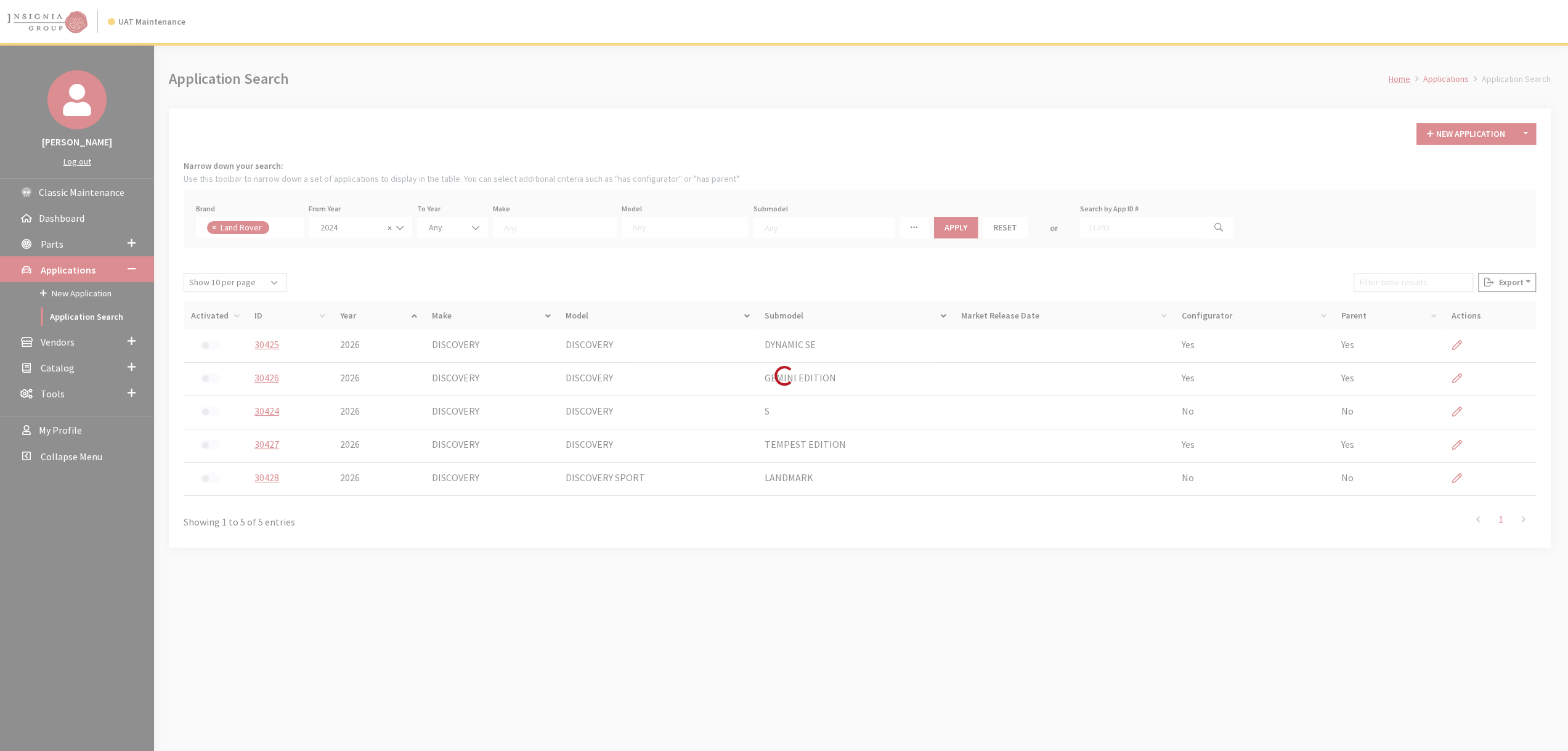
scroll to position [0, 0]
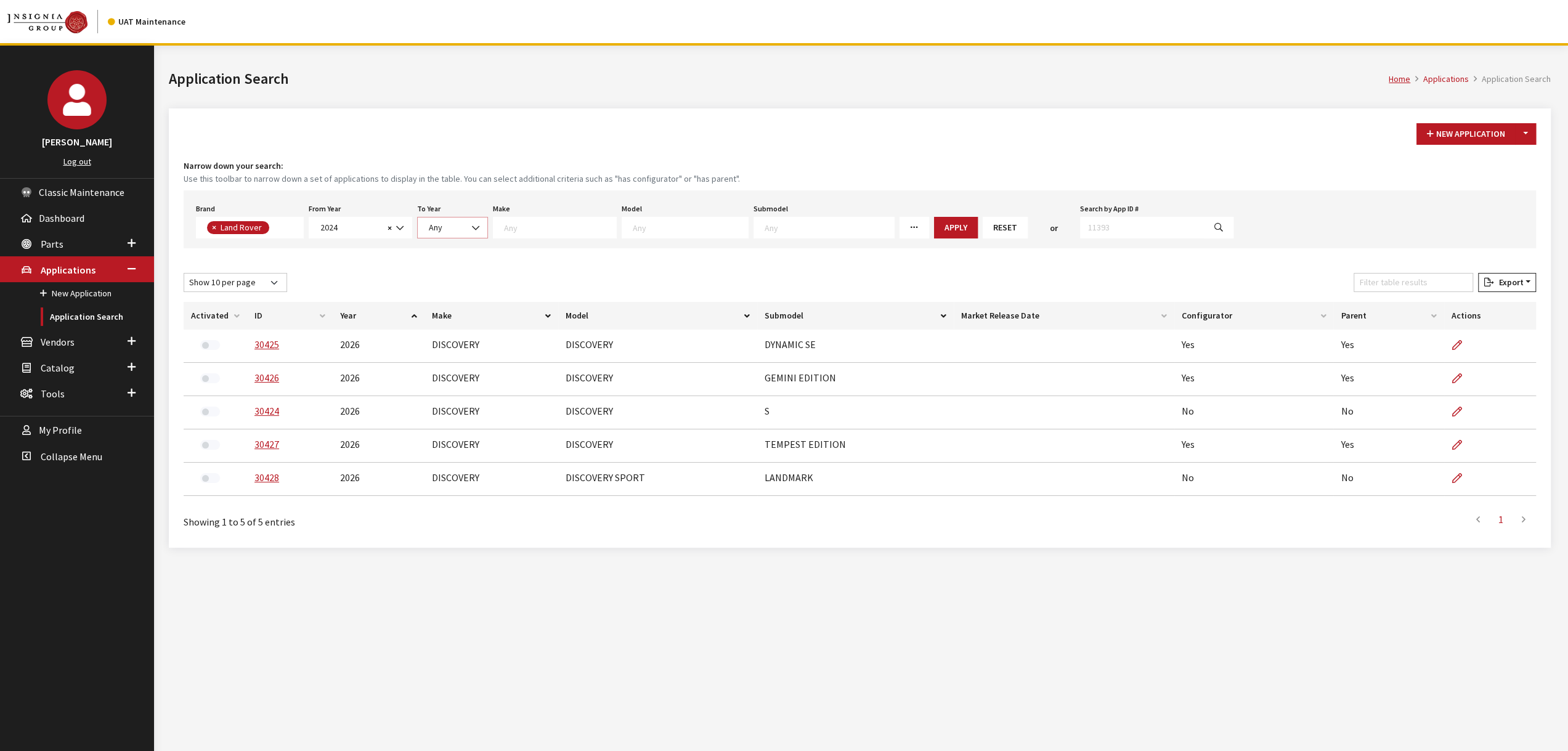
click at [449, 221] on span "Any" at bounding box center [453, 227] width 55 height 13
select select "2026"
select select
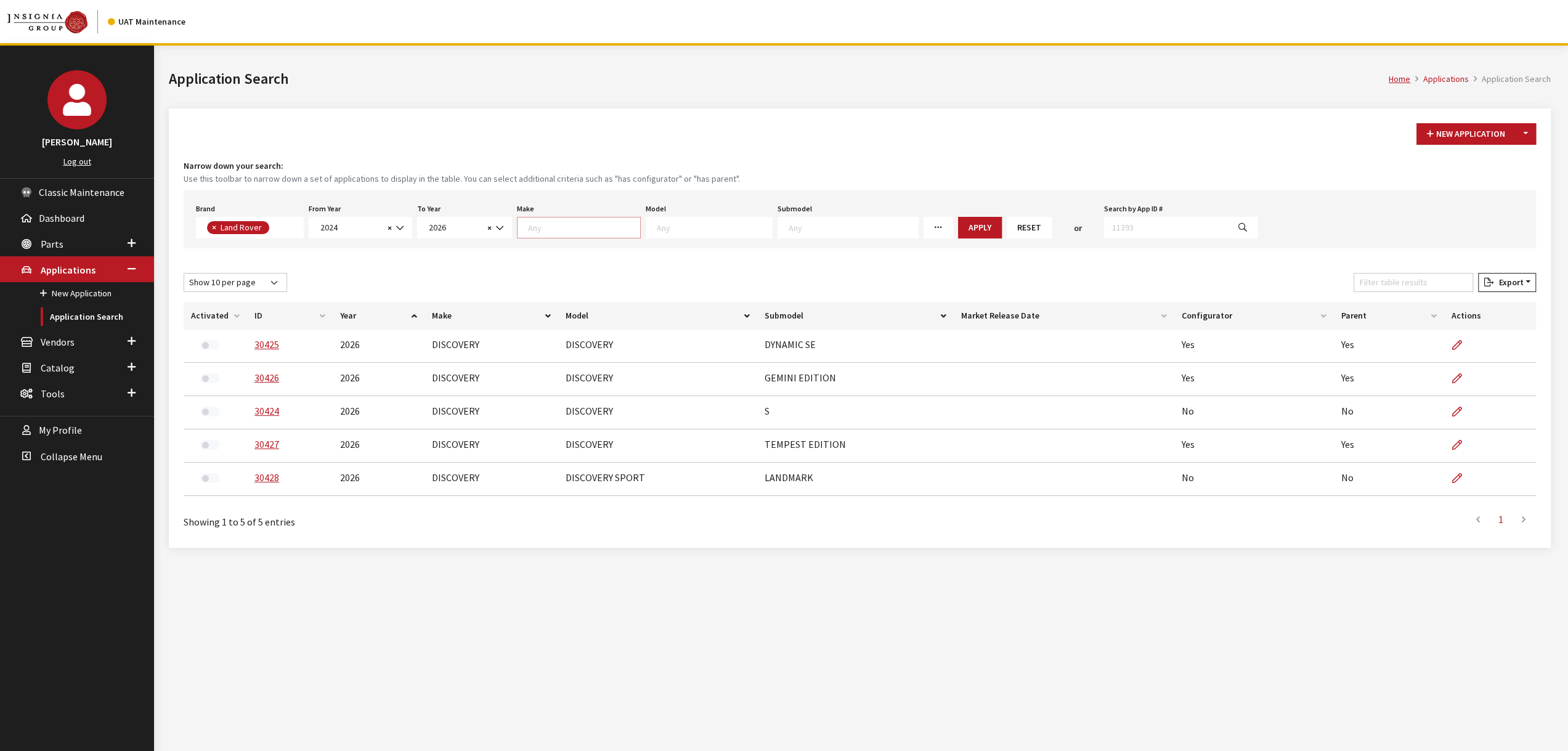
click at [549, 223] on textarea "Search" at bounding box center [584, 226] width 112 height 11
select select "65"
select select
click at [681, 232] on span at bounding box center [689, 227] width 127 height 22
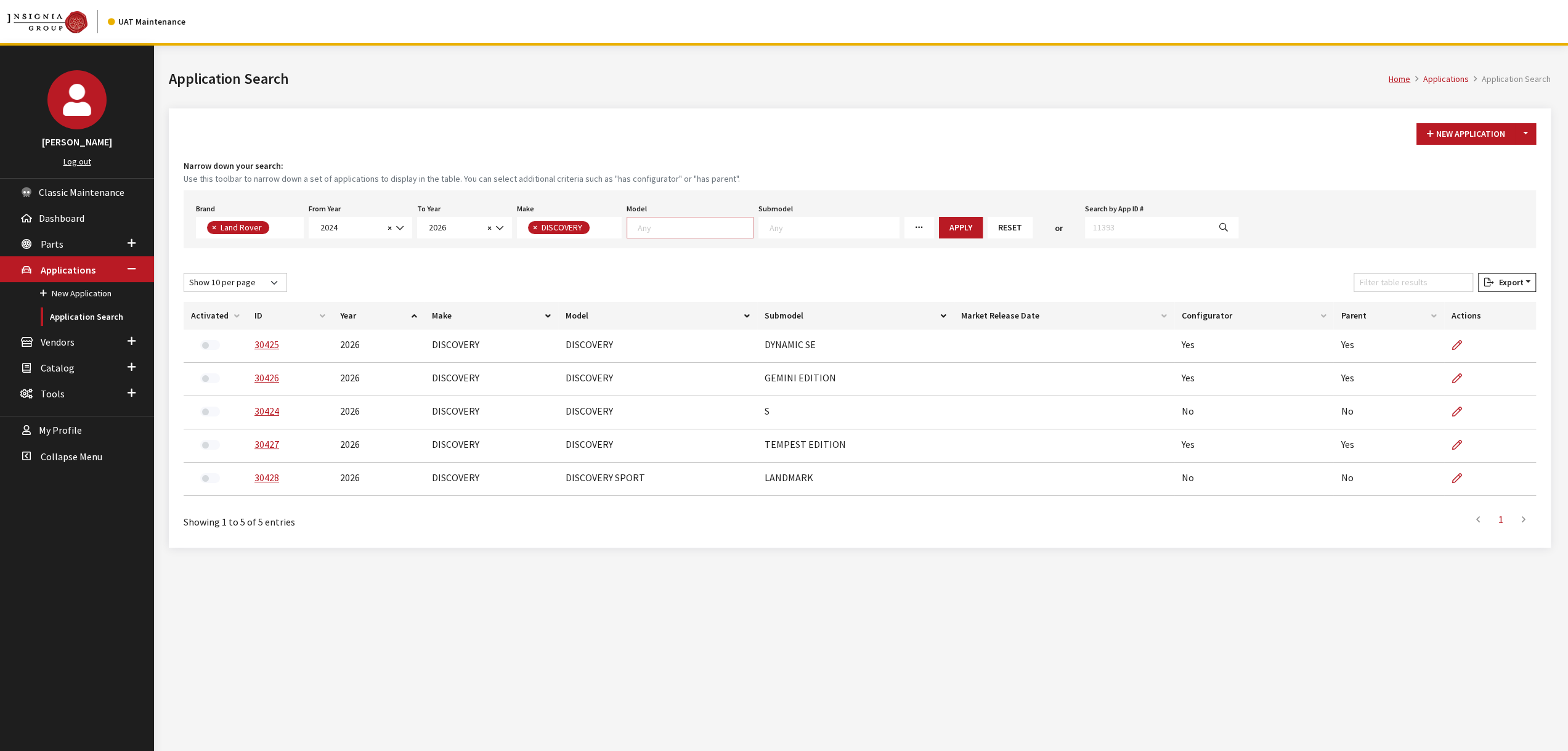
scroll to position [1, 0]
drag, startPoint x: 698, startPoint y: 253, endPoint x: 879, endPoint y: 233, distance: 182.1
select select "1346"
select select
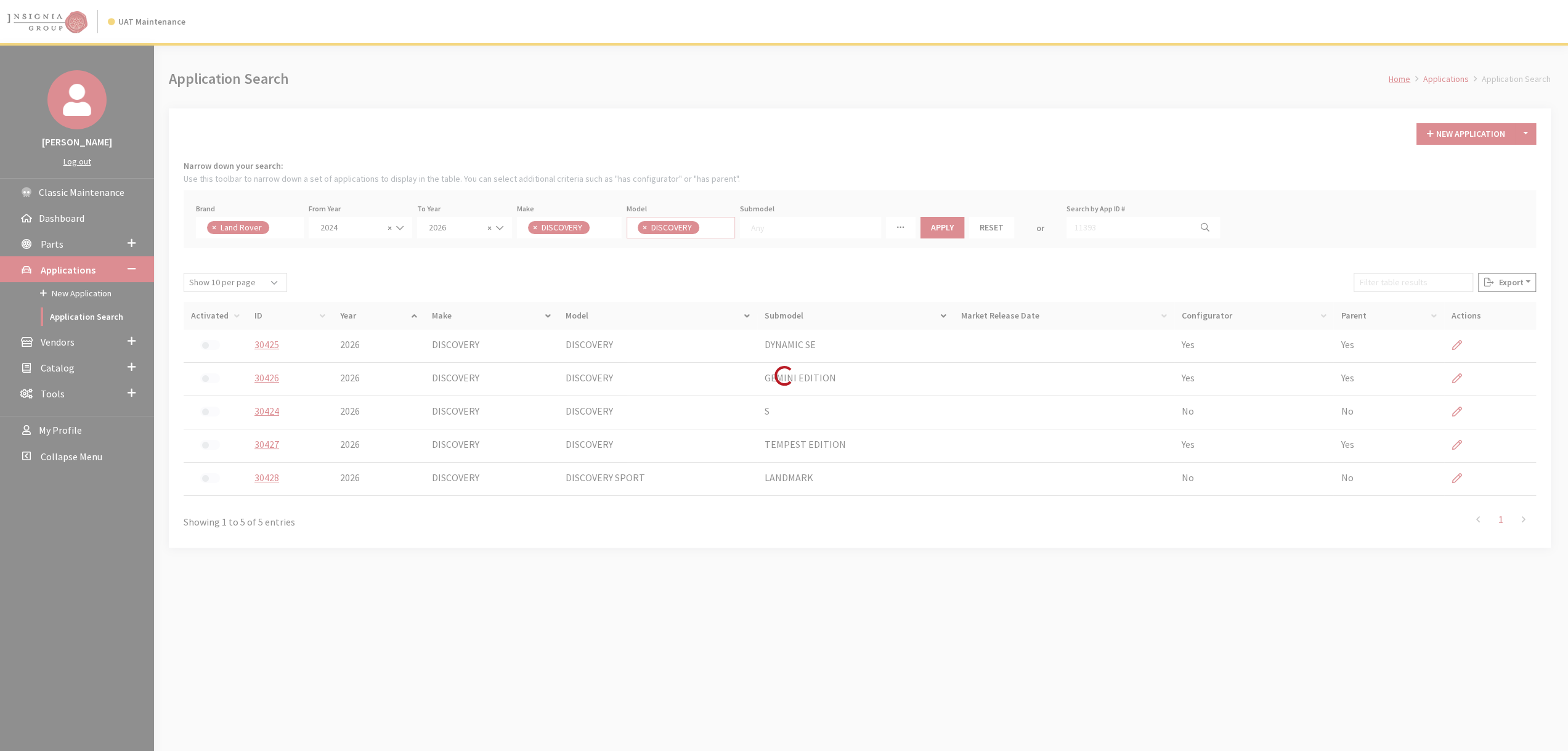
scroll to position [0, 0]
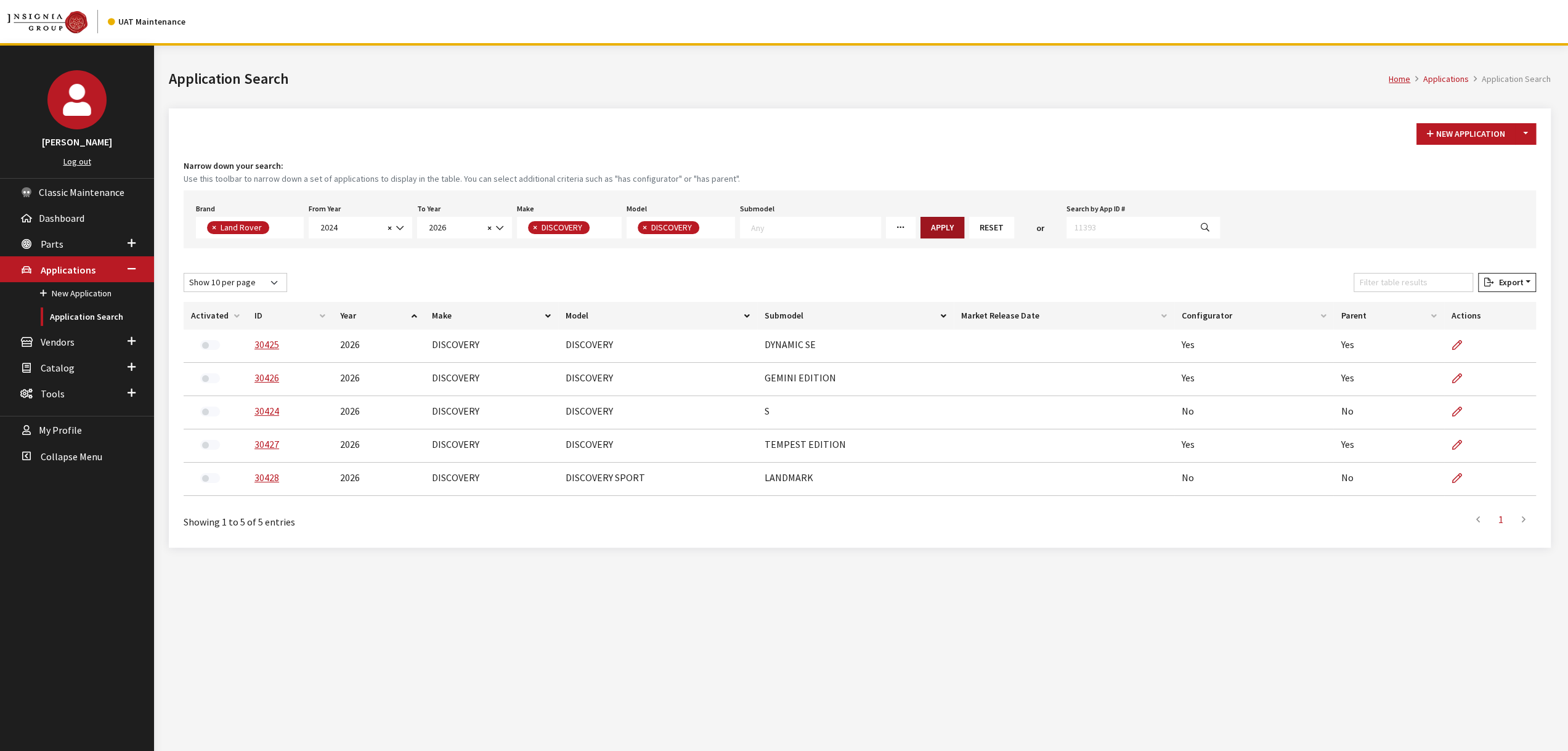
click at [921, 226] on button "Apply" at bounding box center [943, 227] width 43 height 22
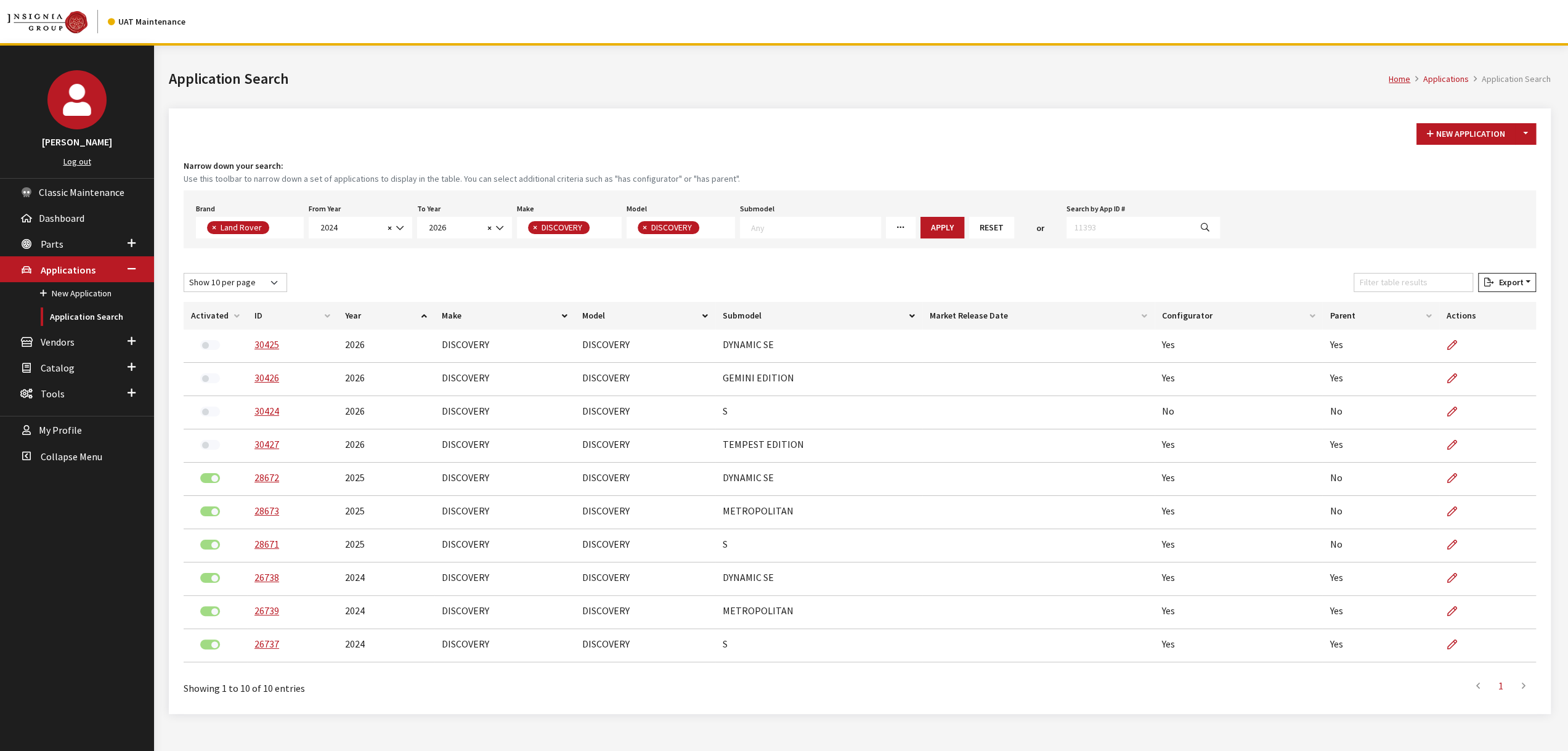
click at [1191, 306] on th "Configurator" at bounding box center [1238, 316] width 168 height 28
click at [1190, 307] on th "Configurator" at bounding box center [1238, 316] width 168 height 28
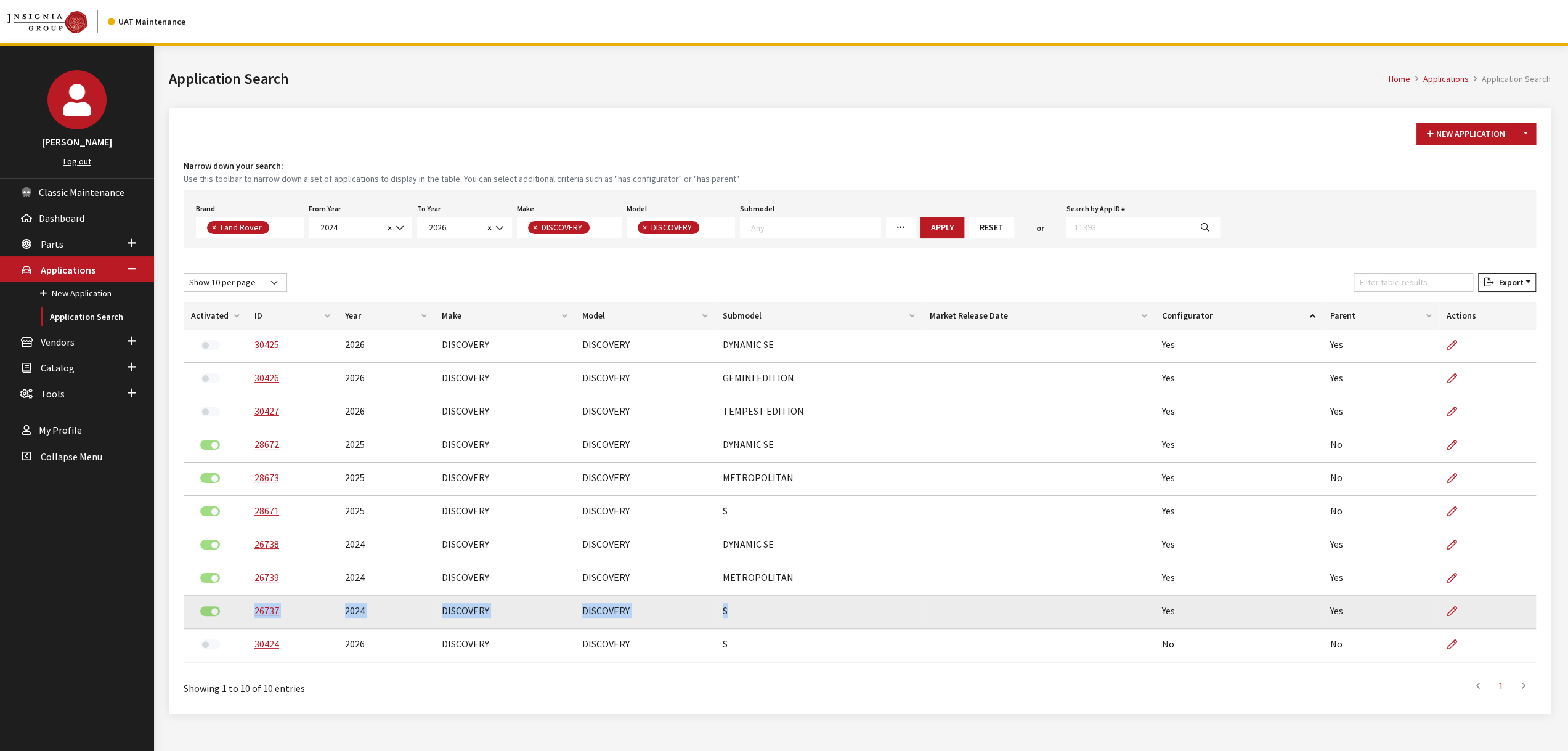
drag, startPoint x: 725, startPoint y: 612, endPoint x: 251, endPoint y: 608, distance: 474.0
click at [251, 608] on tr "26737 2024 DISCOVERY DISCOVERY S Yes Yes" at bounding box center [859, 612] width 1352 height 33
copy tr "26737 2024 DISCOVERY DISCOVERY S"
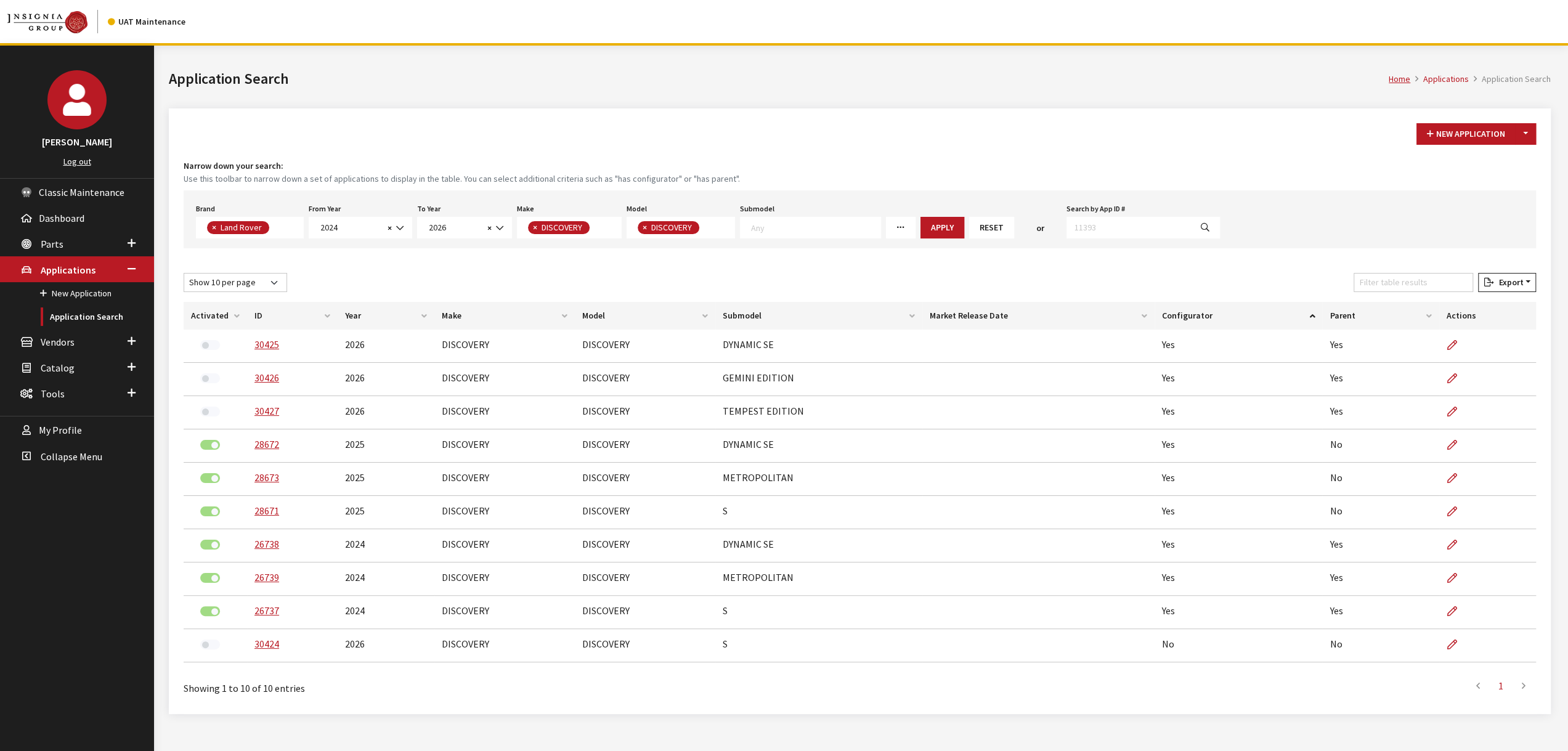
click at [769, 741] on div "Modal title Cancel Yes OK Modal title OK Modal title Cancel Apply Copy From Exi…" at bounding box center [859, 420] width 1411 height 751
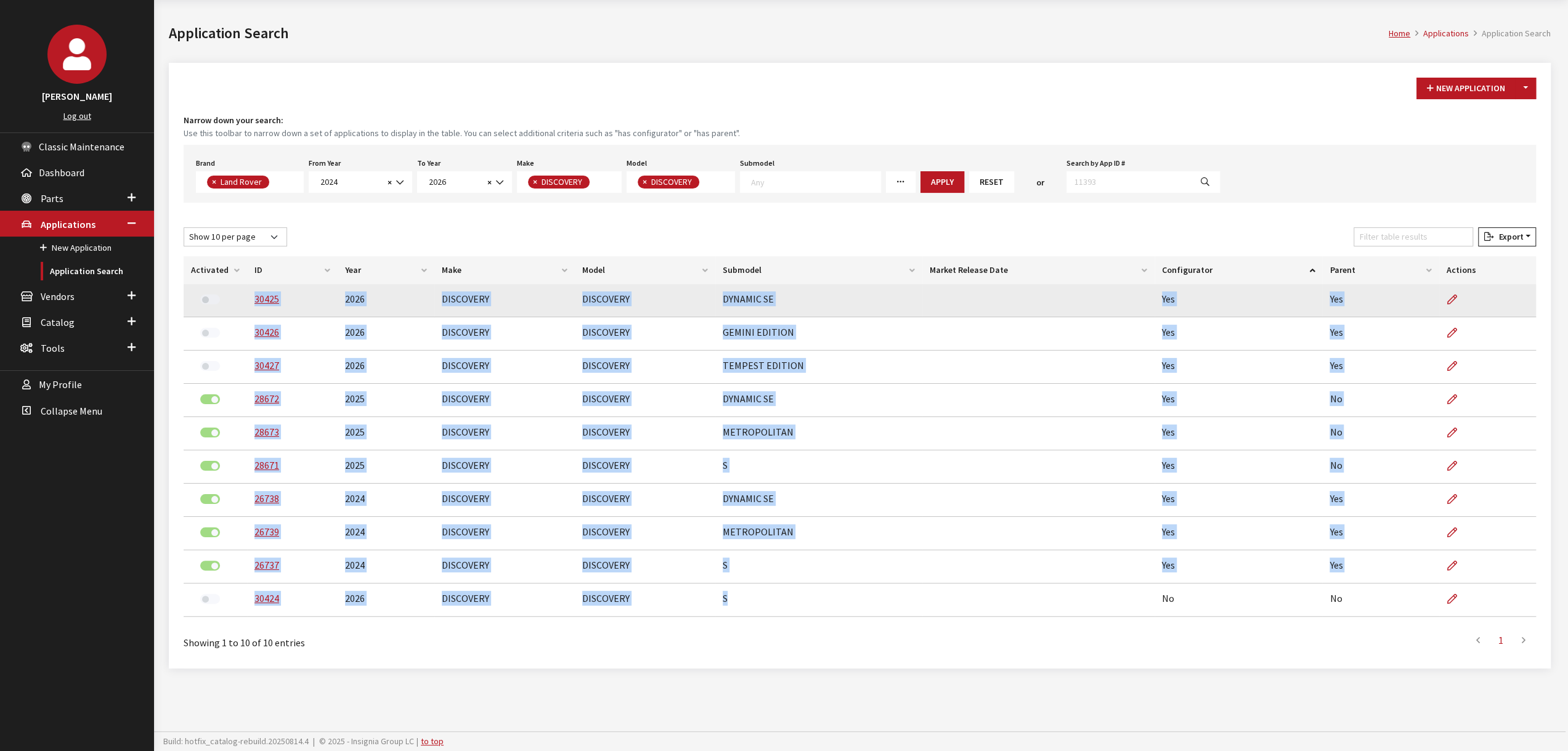
drag, startPoint x: 725, startPoint y: 645, endPoint x: 314, endPoint y: 412, distance: 472.5
click at [247, 300] on tbody "30425 2026 DISCOVERY DISCOVERY DYNAMIC SE Yes Yes 30426 2026 DISCOVERY DISCOVER…" at bounding box center [859, 450] width 1352 height 333
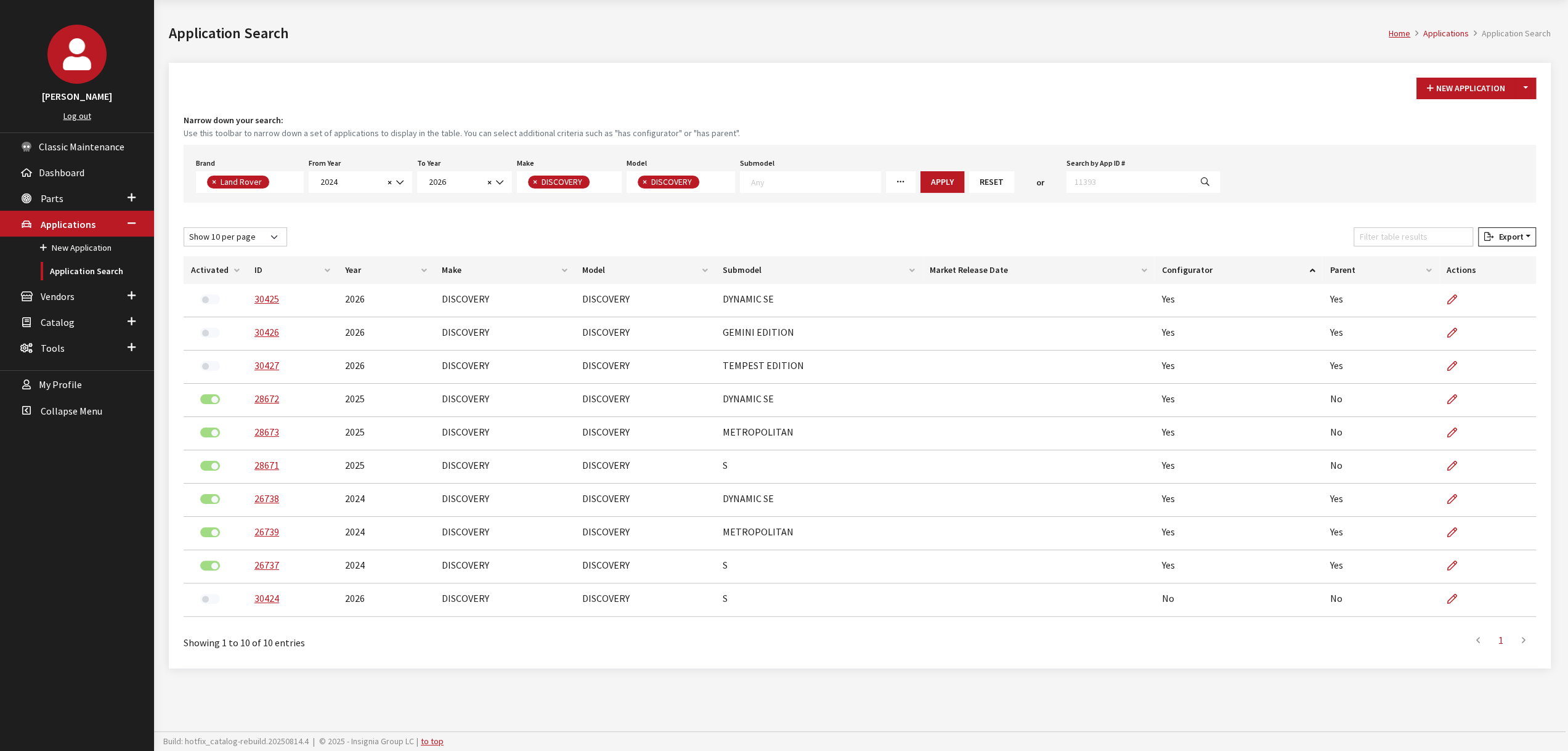
drag, startPoint x: 668, startPoint y: 630, endPoint x: 671, endPoint y: 622, distance: 8.5
click at [668, 629] on div "Showing 1 to 10 of 10 entries" at bounding box center [461, 638] width 555 height 24
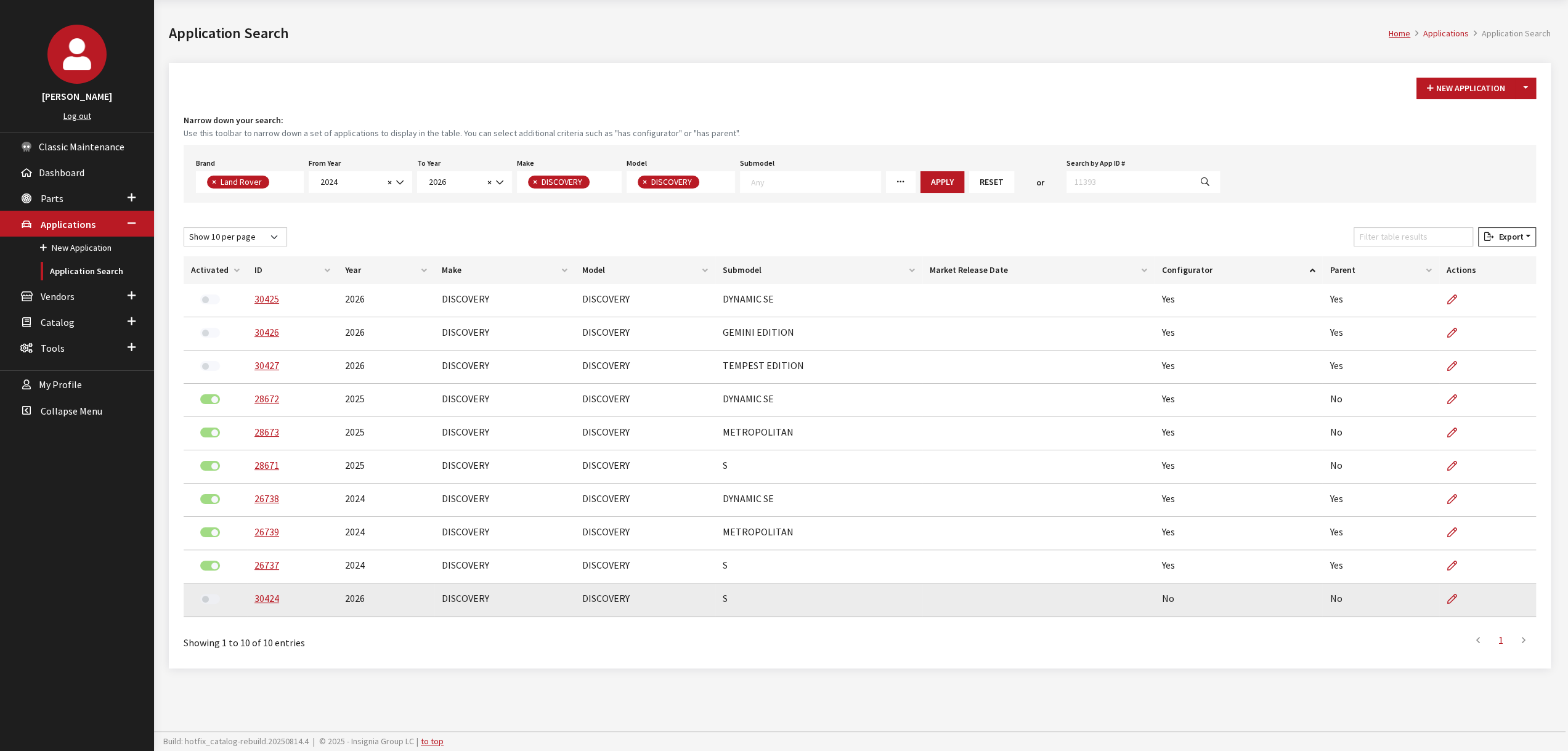
drag, startPoint x: 725, startPoint y: 601, endPoint x: 732, endPoint y: 602, distance: 7.1
click at [732, 602] on td "S" at bounding box center [818, 599] width 207 height 33
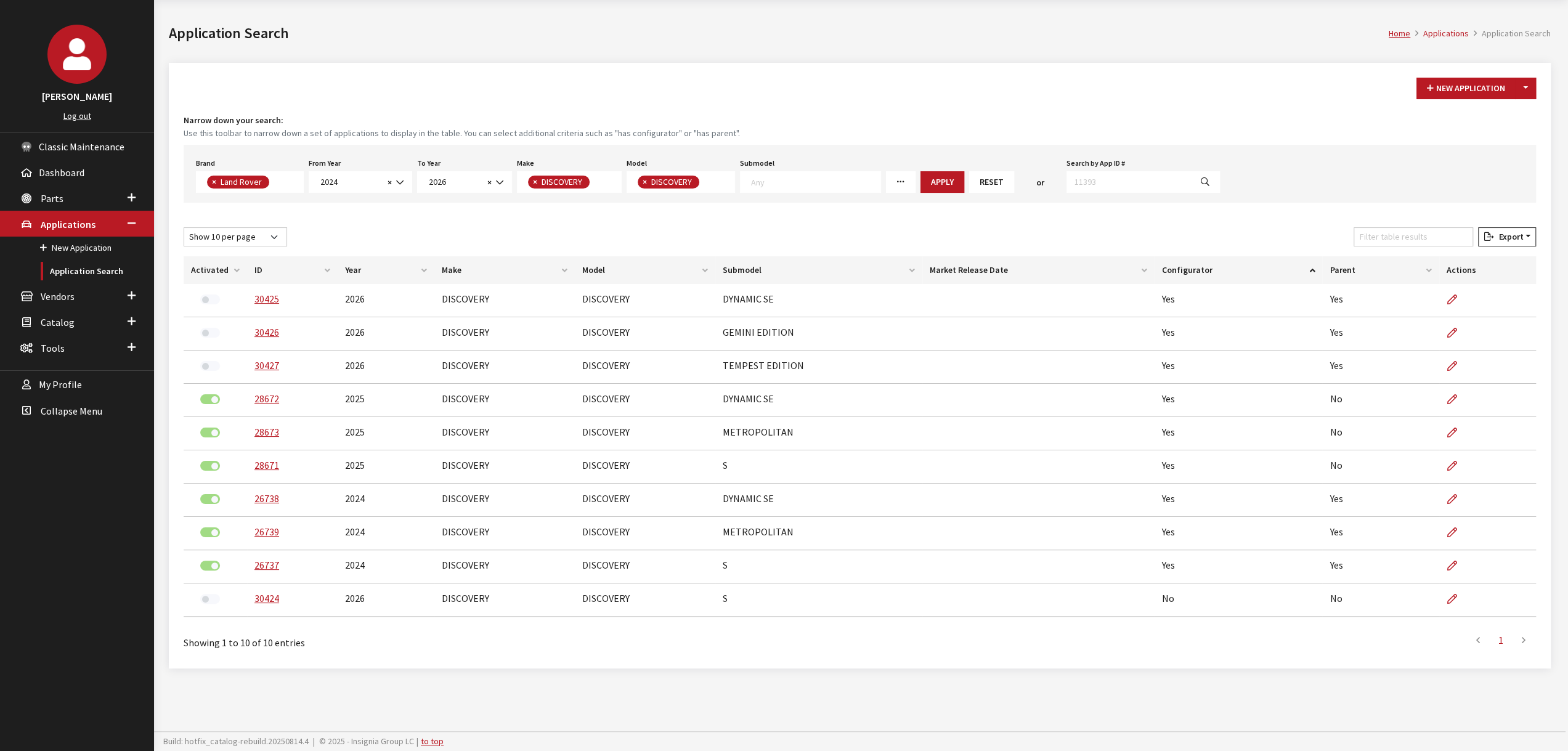
click at [723, 624] on div "Activated ID Year Make Model Submodel Market Release Date Configurator Parent A…" at bounding box center [860, 438] width 1367 height 375
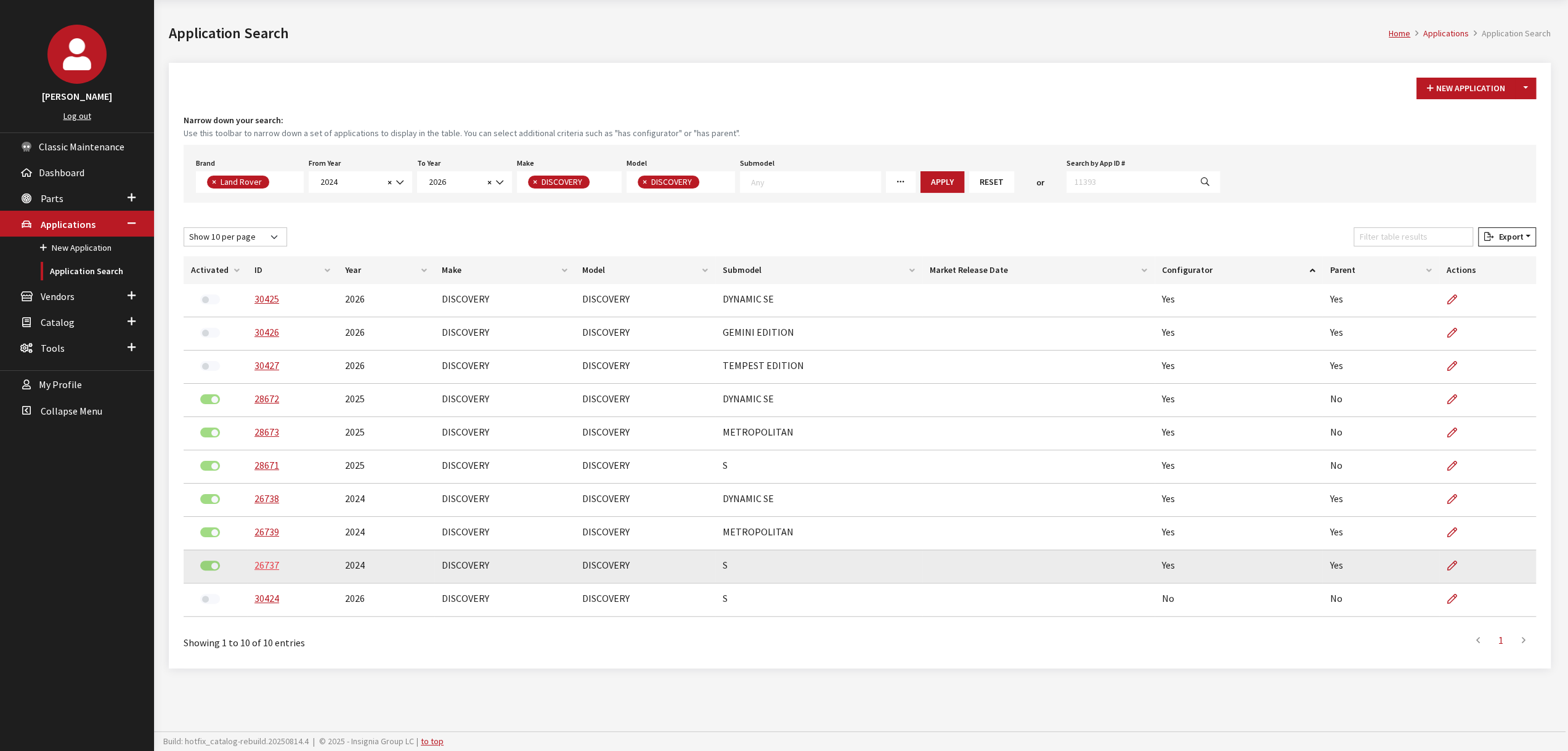
click at [264, 563] on link "26737" at bounding box center [266, 564] width 25 height 13
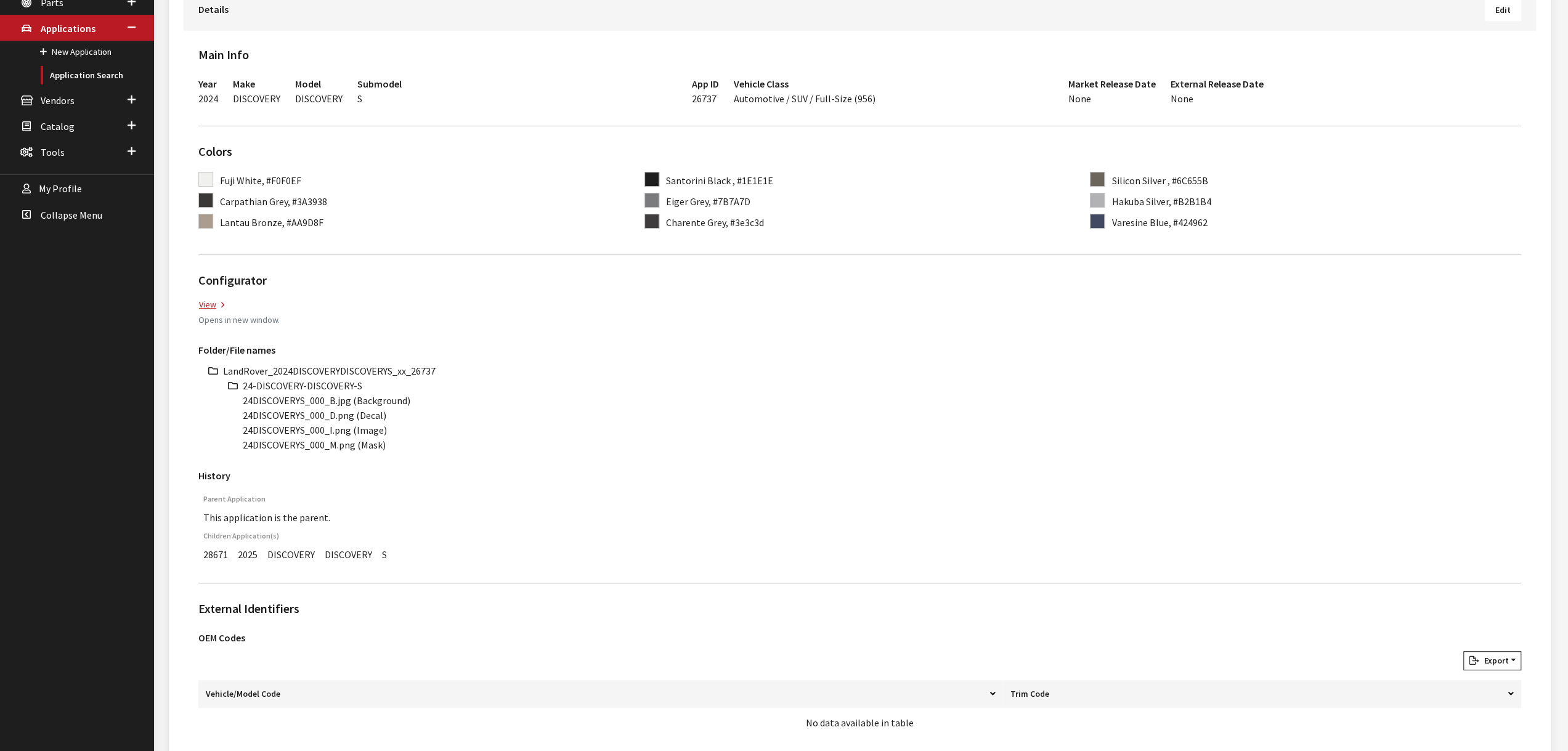
scroll to position [246, 0]
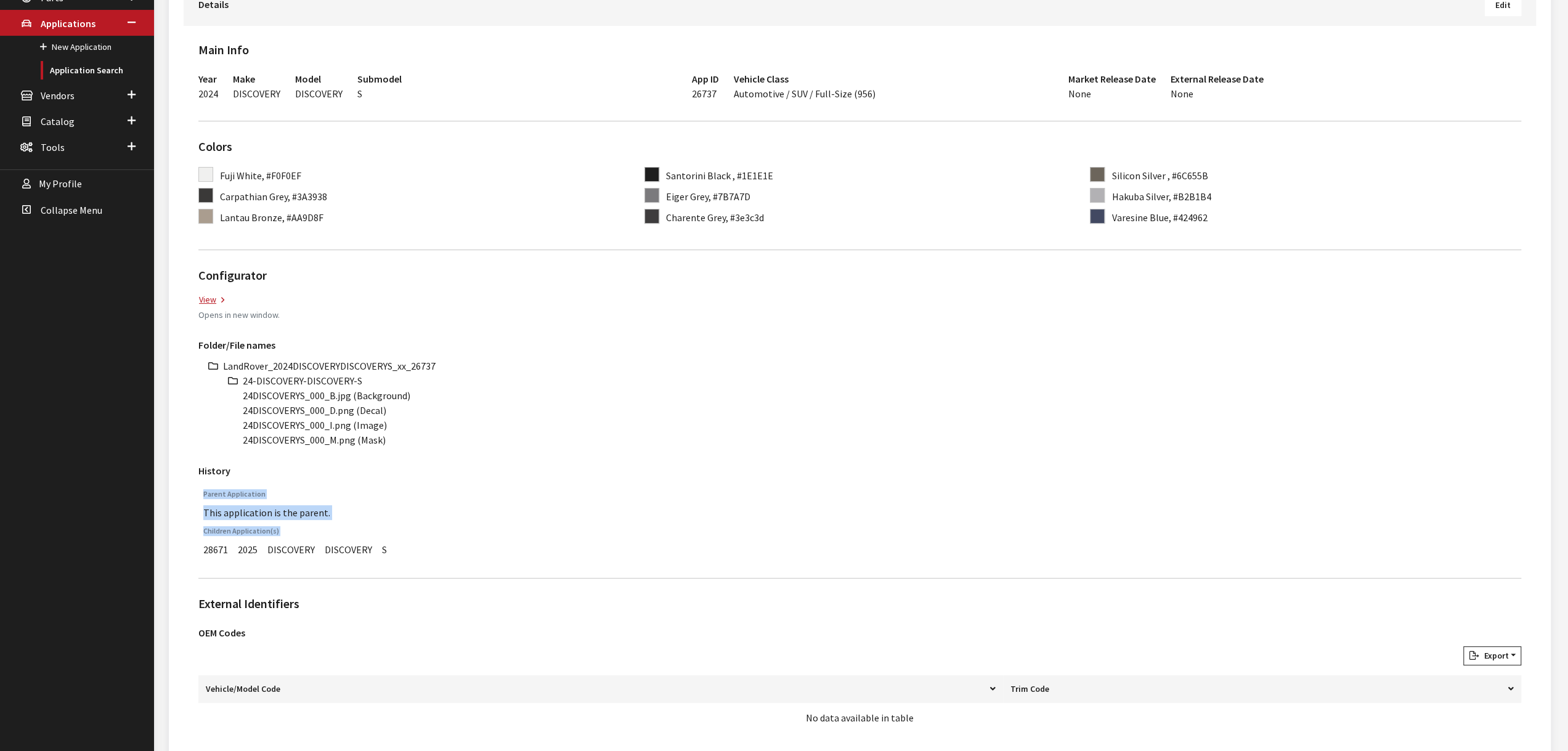
drag, startPoint x: 205, startPoint y: 547, endPoint x: 400, endPoint y: 547, distance: 195.0
click at [400, 547] on div "Parent Application This application is the parent. Children Application(s) 2867…" at bounding box center [859, 526] width 1323 height 84
copy table "Parent Application This application is the parent. Children Application(s)"
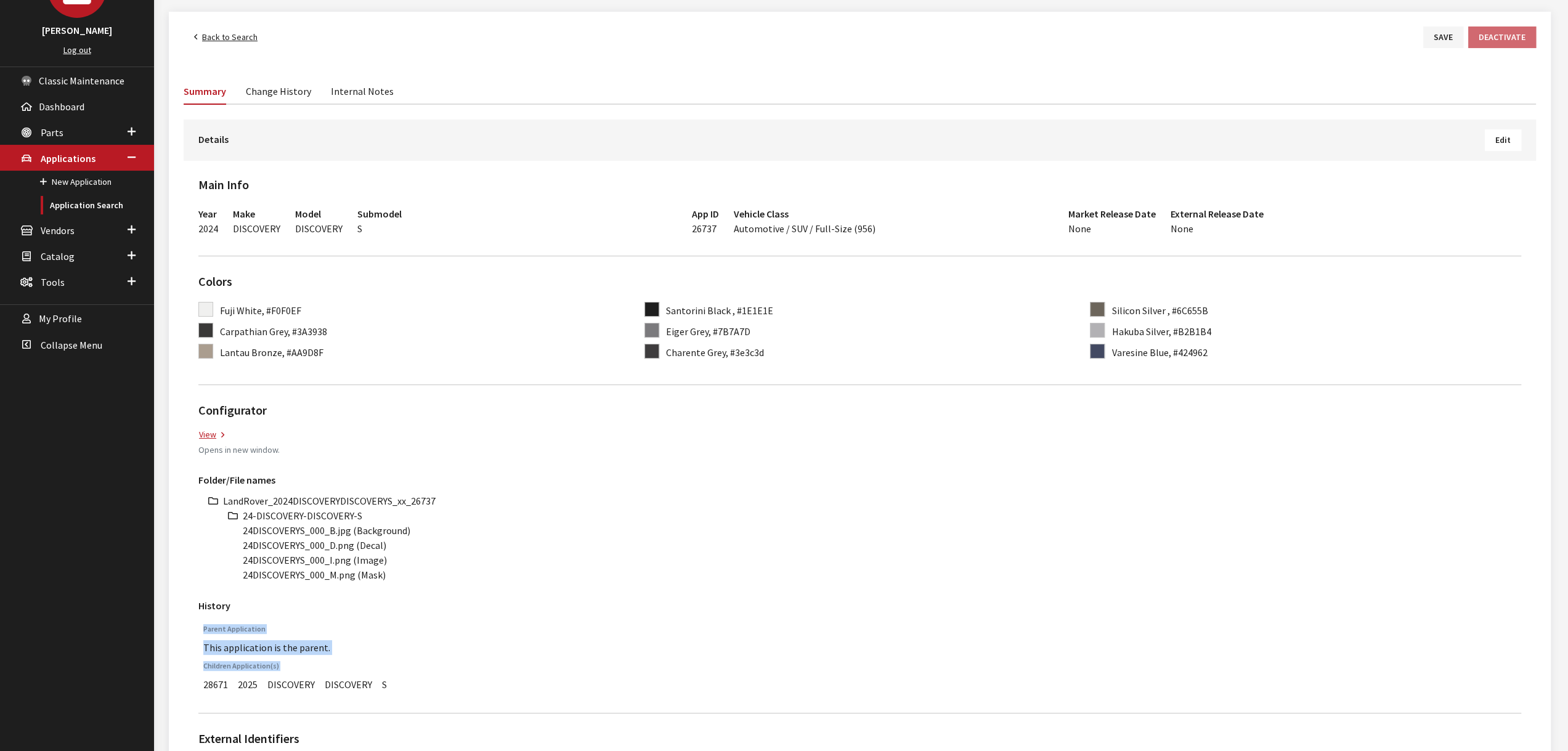
scroll to position [62, 0]
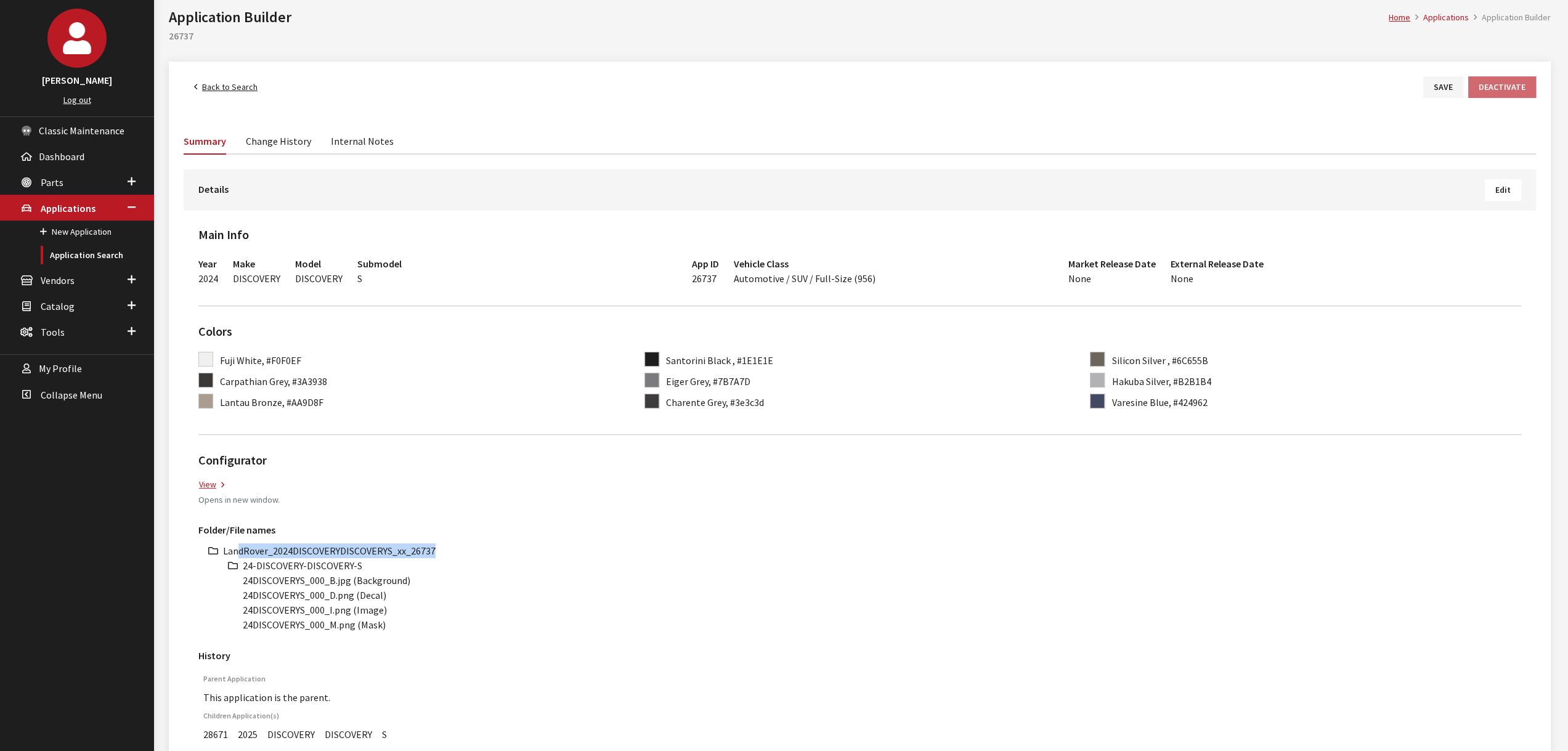
drag, startPoint x: 430, startPoint y: 548, endPoint x: 231, endPoint y: 547, distance: 199.0
click at [234, 547] on li "LandRover_2024DISCOVERYDISCOVERYS_xx_26737" at bounding box center [872, 550] width 1298 height 15
click at [227, 547] on li "LandRover_2024DISCOVERYDISCOVERYS_xx_26737" at bounding box center [872, 550] width 1298 height 15
drag, startPoint x: 222, startPoint y: 548, endPoint x: 445, endPoint y: 550, distance: 223.0
click at [445, 550] on li "LandRover_2024DISCOVERYDISCOVERYS_xx_26737" at bounding box center [872, 550] width 1298 height 15
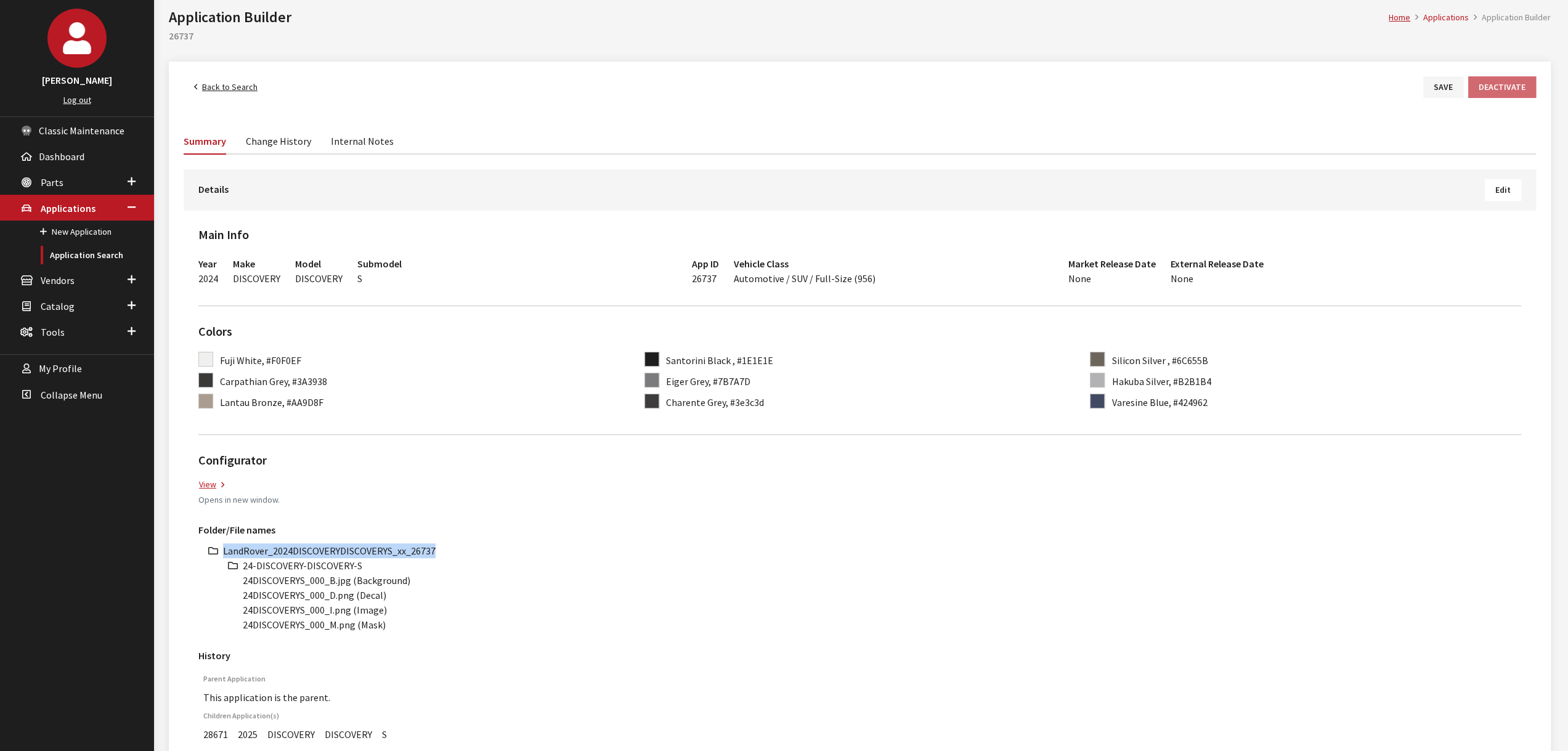
copy li "LandRover_2024DISCOVERYDISCOVERYS_xx_26737"
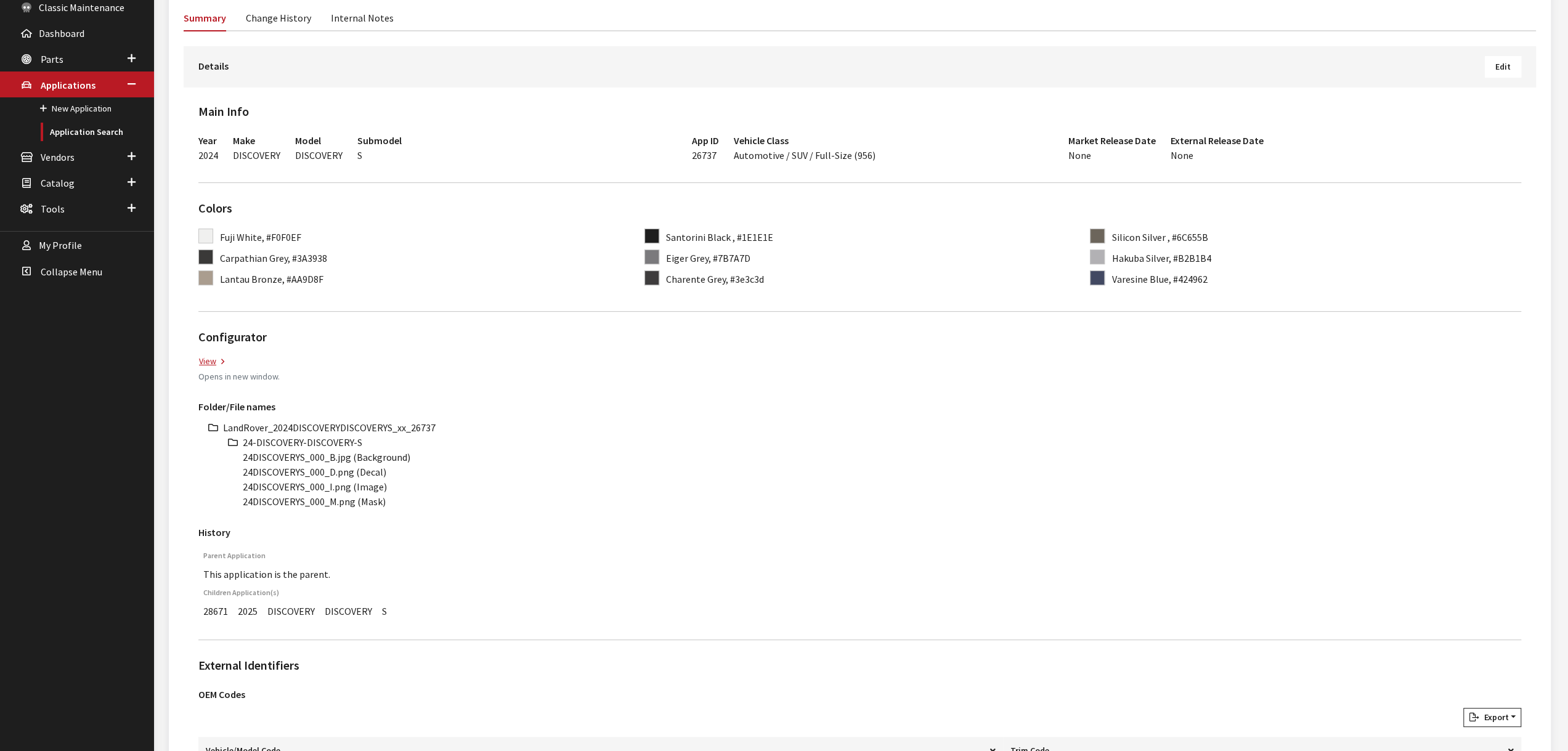
click at [432, 519] on div "History Parent Application This application is the parent. Children Application…" at bounding box center [860, 574] width 1338 height 111
drag, startPoint x: 205, startPoint y: 609, endPoint x: 387, endPoint y: 610, distance: 182.0
click at [391, 610] on div "Parent Application This application is the parent. Children Application(s) 2867…" at bounding box center [859, 587] width 1323 height 84
copy table "Parent Application This application is the parent. Children Application(s)"
click at [517, 438] on li "24-DISCOVERY-DISCOVERY-S" at bounding box center [882, 442] width 1278 height 15
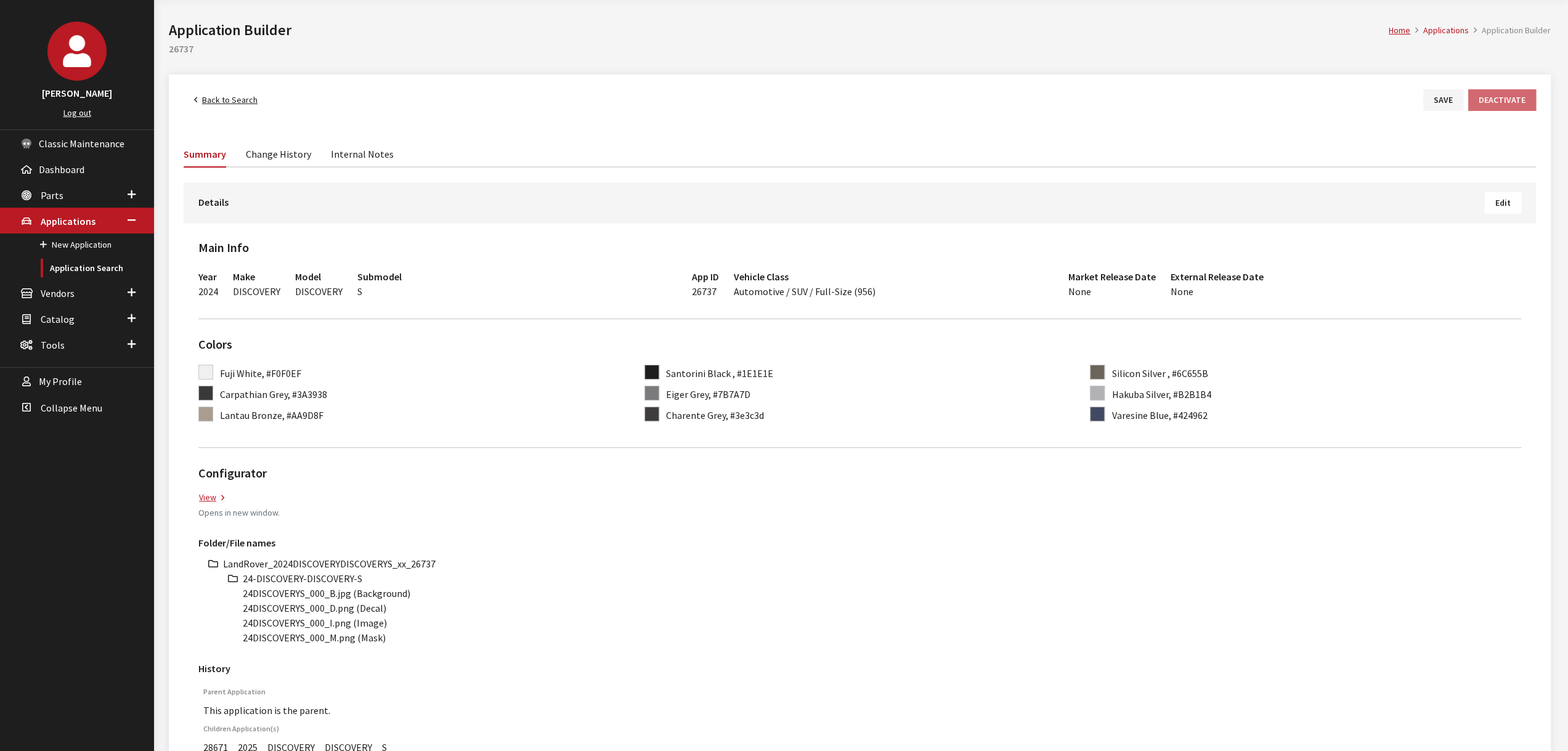
scroll to position [0, 0]
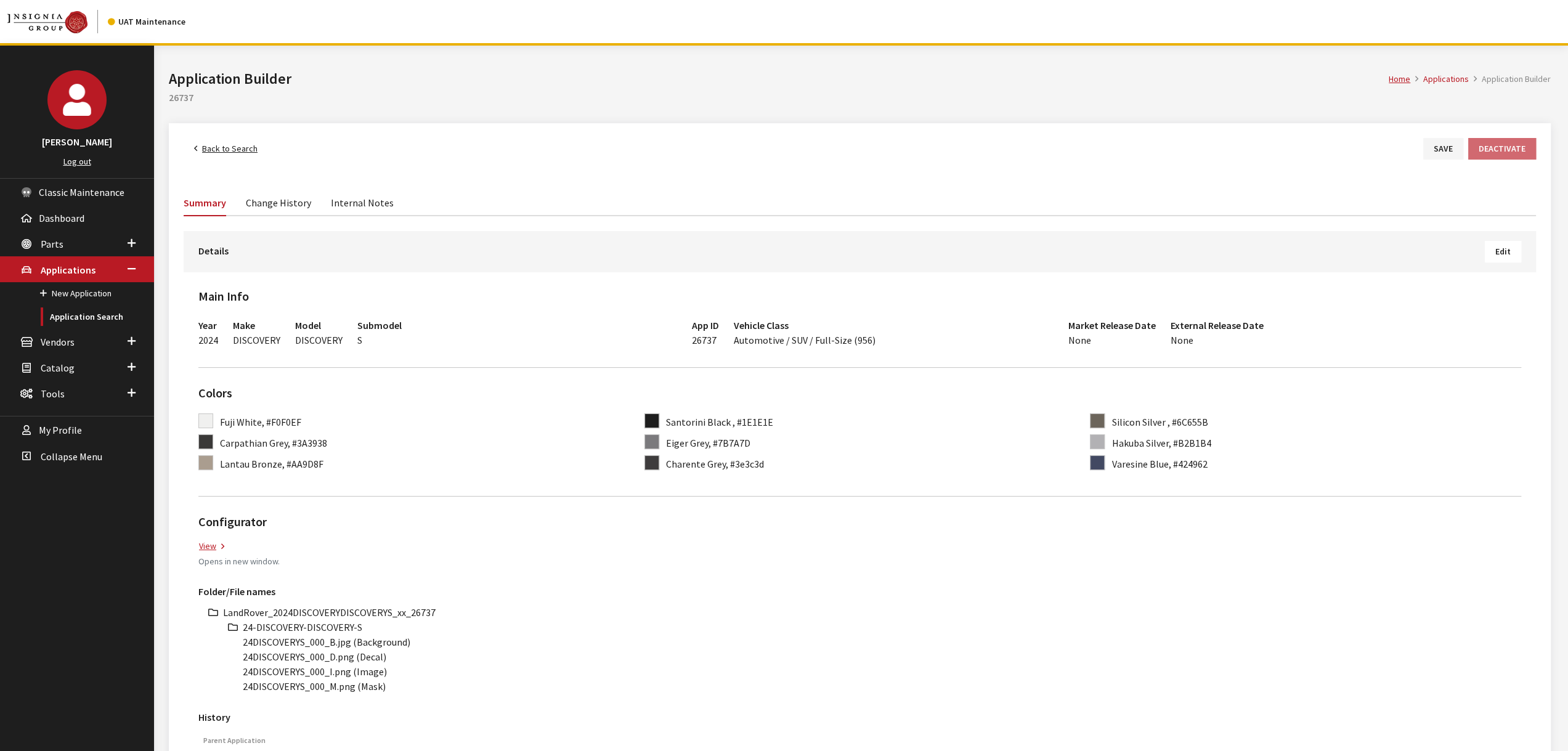
click at [252, 157] on link "Back to Search" at bounding box center [226, 149] width 85 height 22
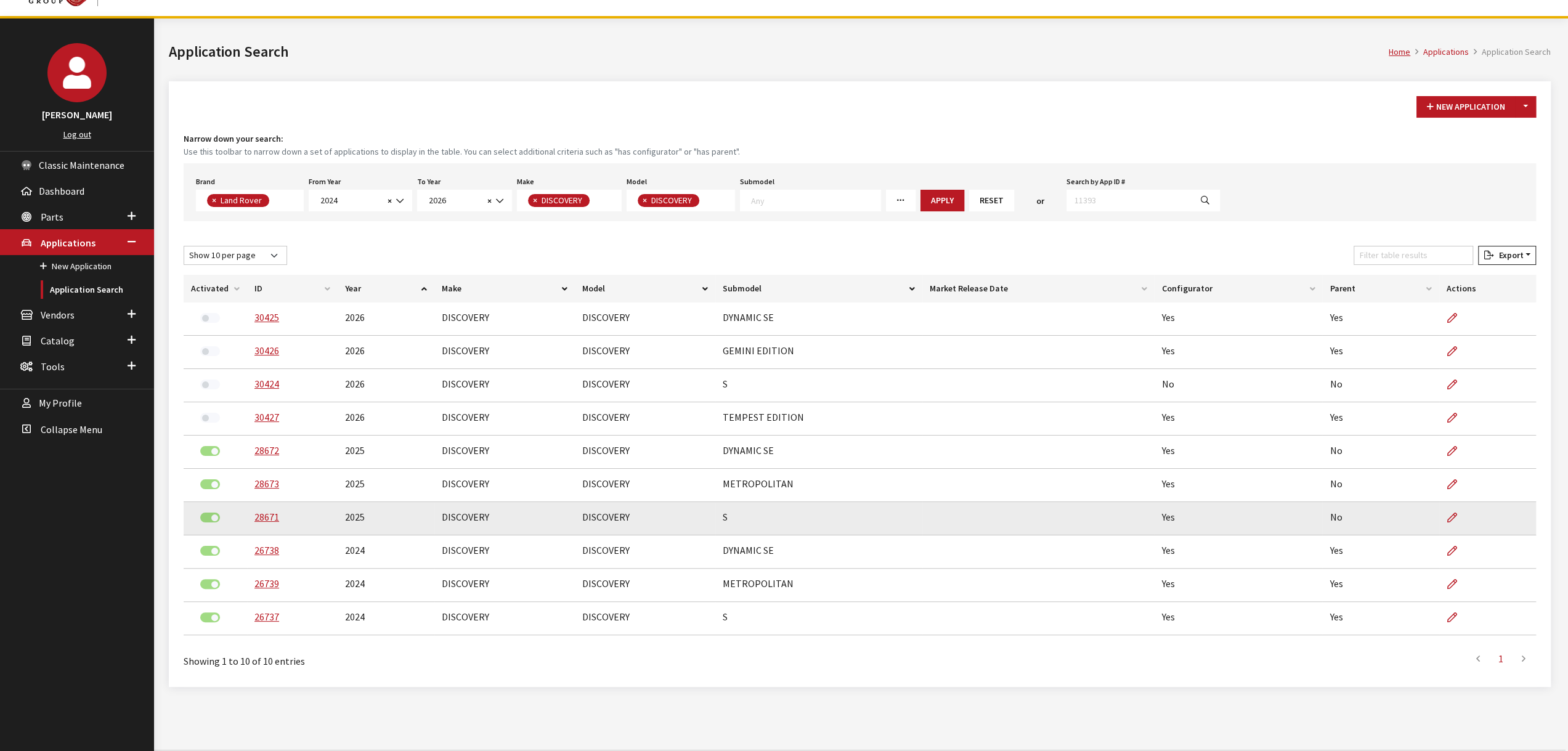
scroll to position [45, 0]
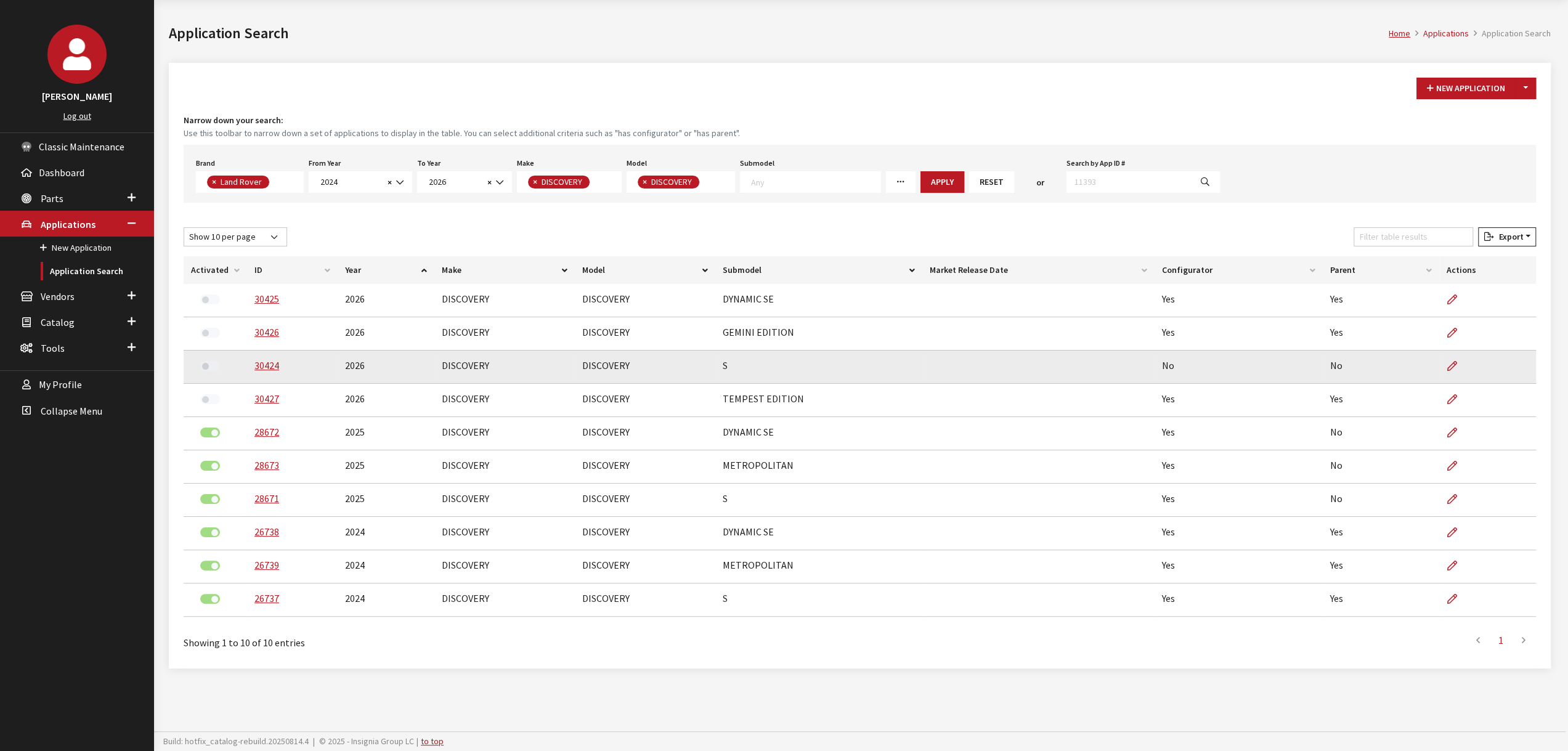
click at [723, 362] on td "S" at bounding box center [818, 367] width 207 height 33
drag, startPoint x: 730, startPoint y: 347, endPoint x: 724, endPoint y: 365, distance: 19.0
click at [724, 365] on td "S" at bounding box center [818, 367] width 207 height 33
drag, startPoint x: 724, startPoint y: 362, endPoint x: 244, endPoint y: 372, distance: 480.1
click at [237, 370] on tr "30424 2026 DISCOVERY DISCOVERY S No No" at bounding box center [859, 367] width 1352 height 33
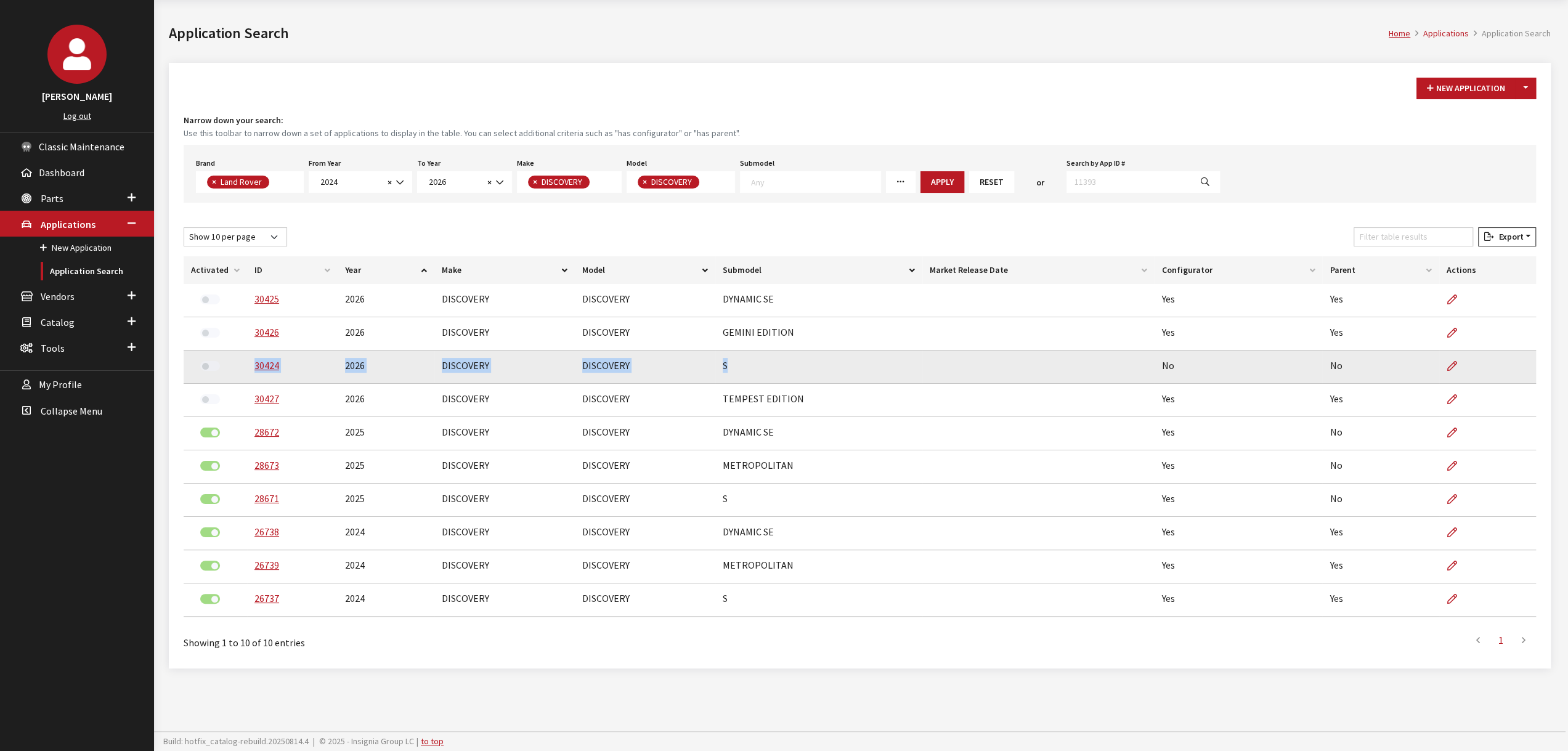
copy tr "30424 2026 DISCOVERY DISCOVERY S"
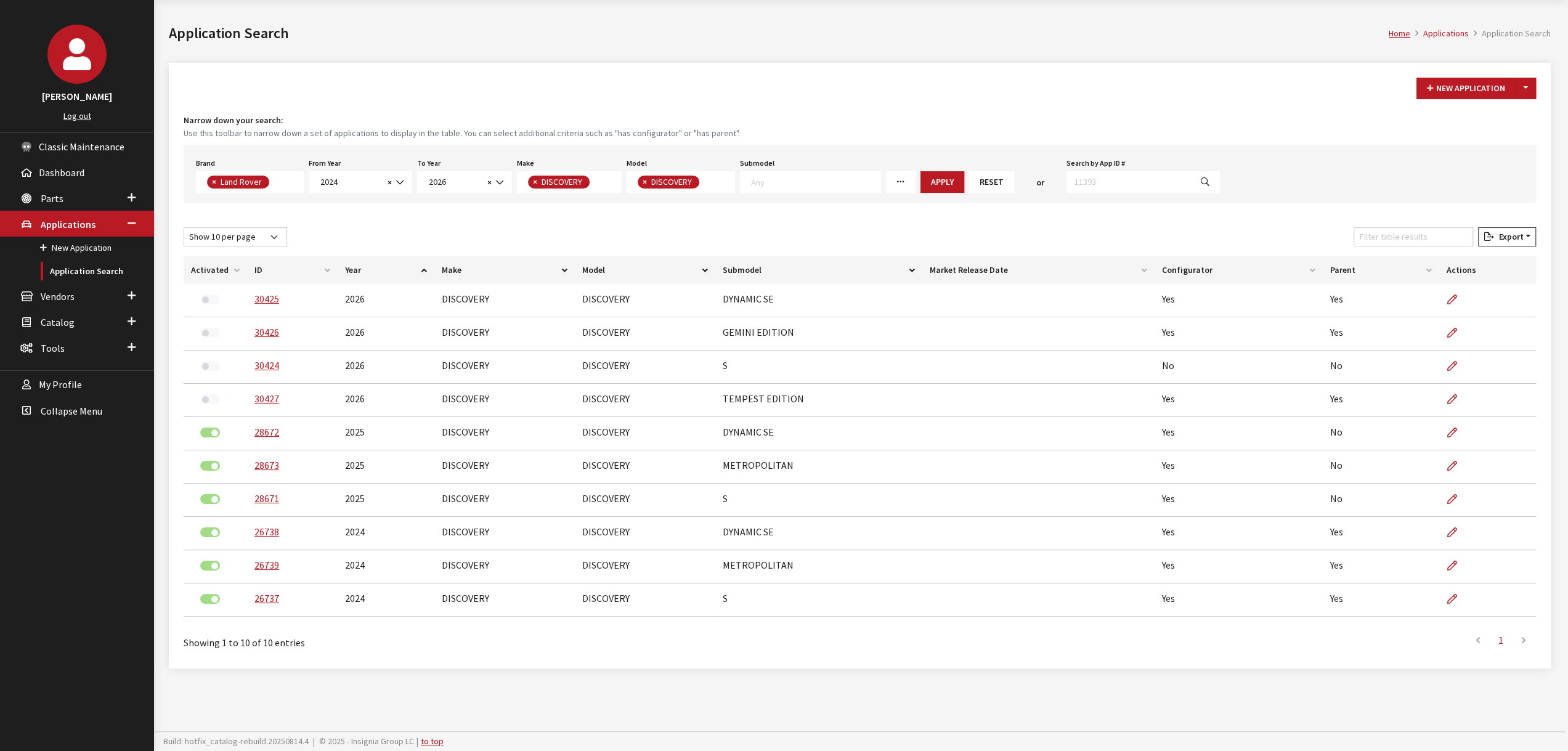
click at [690, 644] on div "Showing 1 to 10 of 10 entries" at bounding box center [461, 638] width 555 height 24
click at [642, 183] on span "×" at bounding box center [644, 181] width 4 height 11
select select
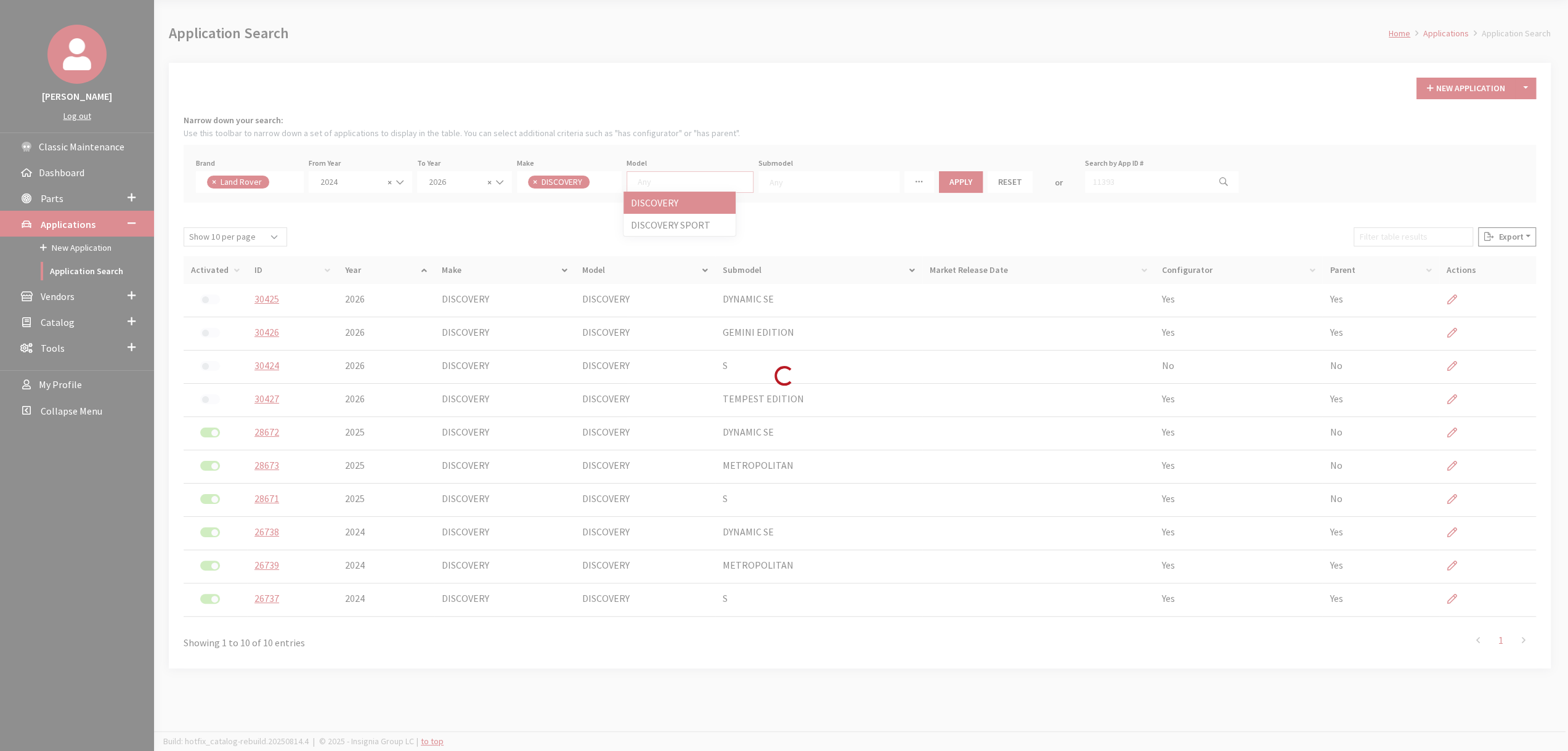
scroll to position [0, 0]
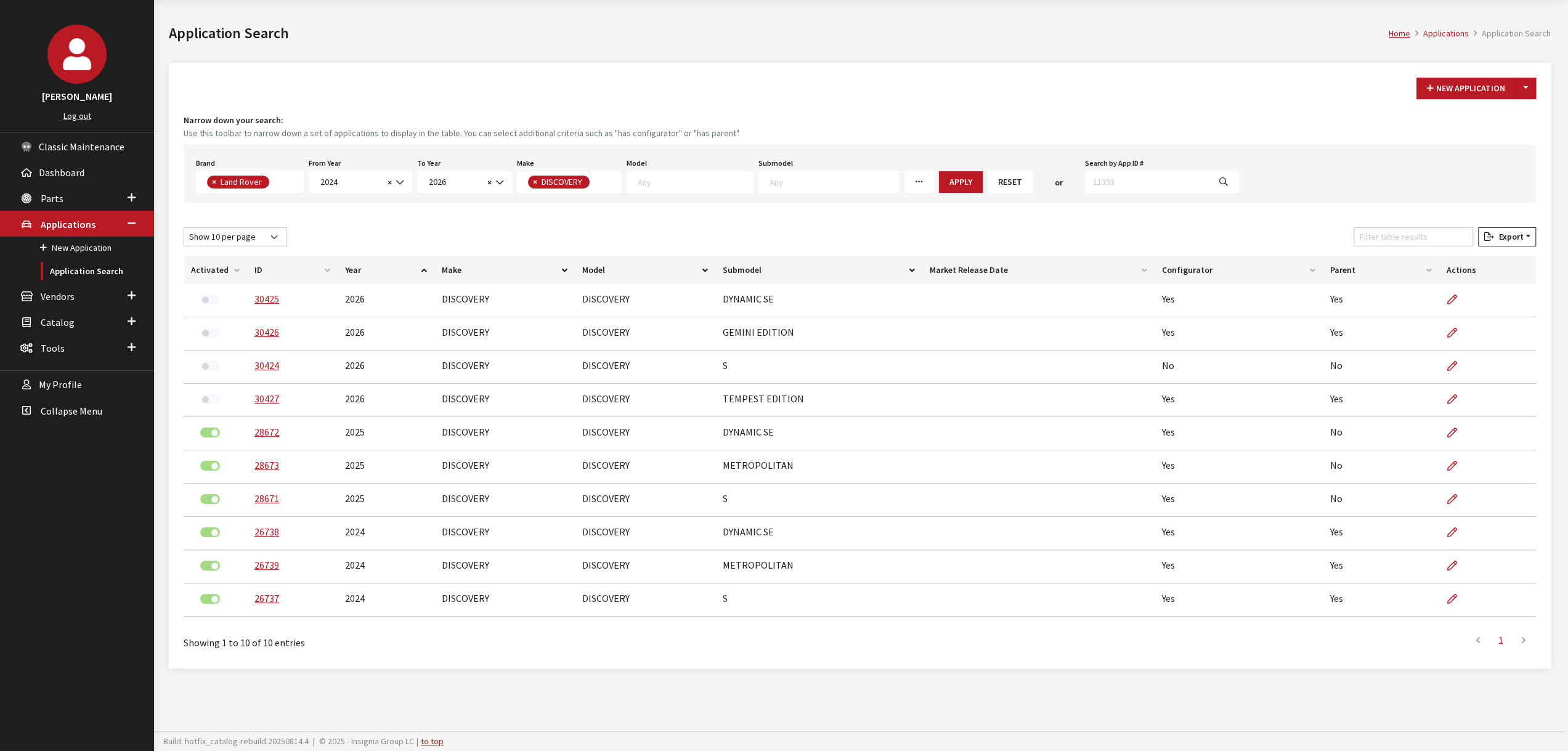
click at [533, 183] on span "×" at bounding box center [535, 181] width 4 height 11
select select
click at [564, 186] on span at bounding box center [579, 182] width 124 height 22
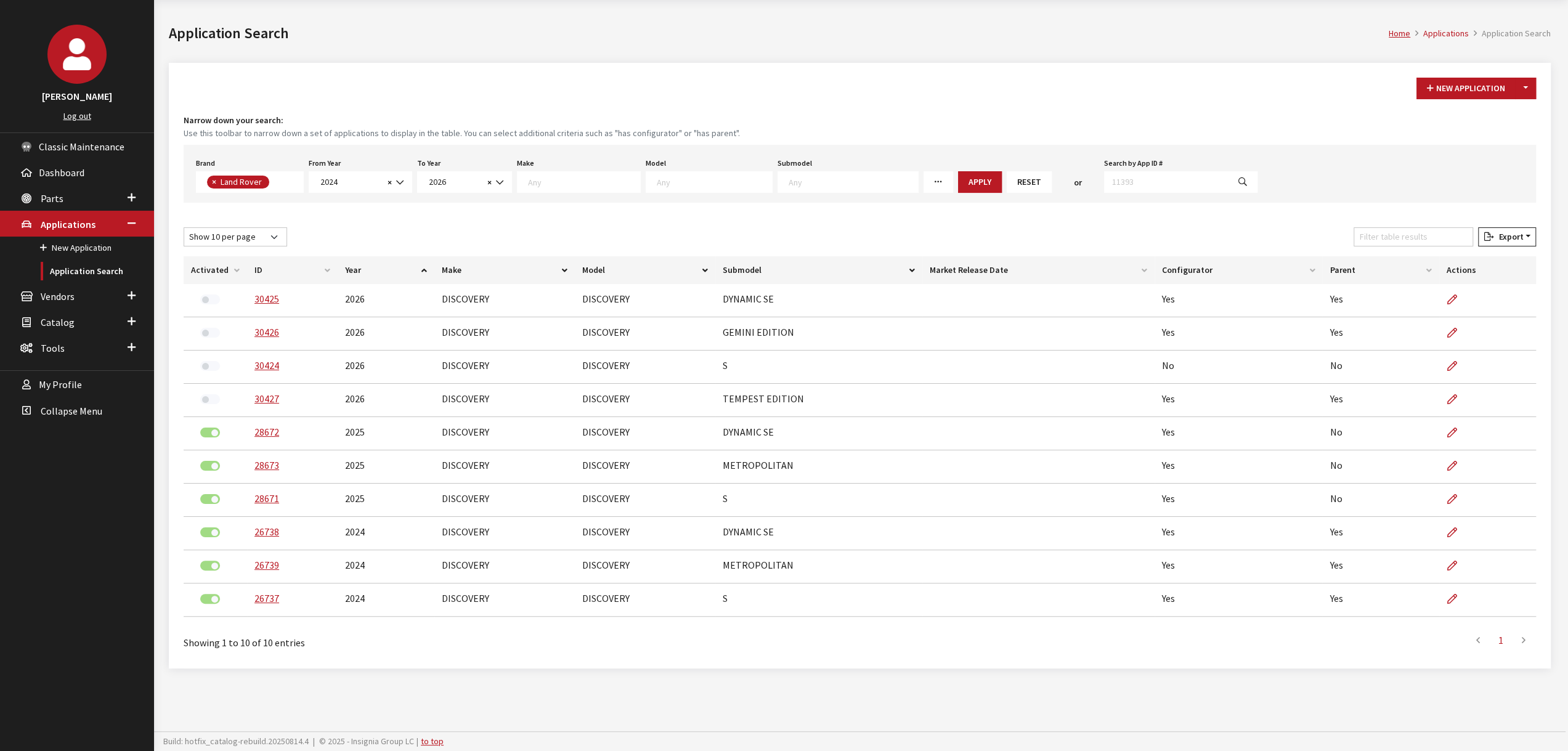
scroll to position [1, 0]
drag, startPoint x: 565, startPoint y: 222, endPoint x: 612, endPoint y: 205, distance: 50.0
select select "65"
select select
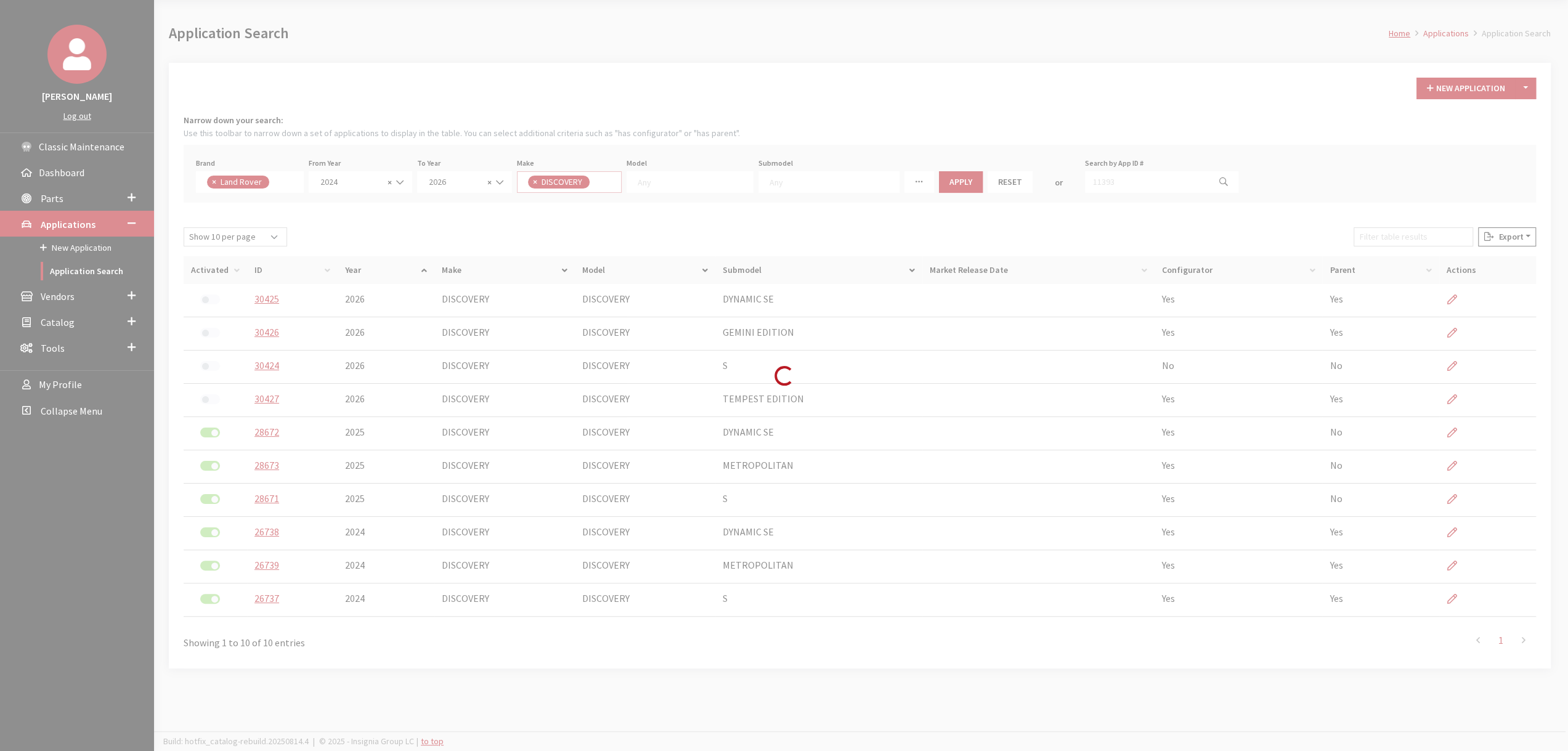
scroll to position [0, 0]
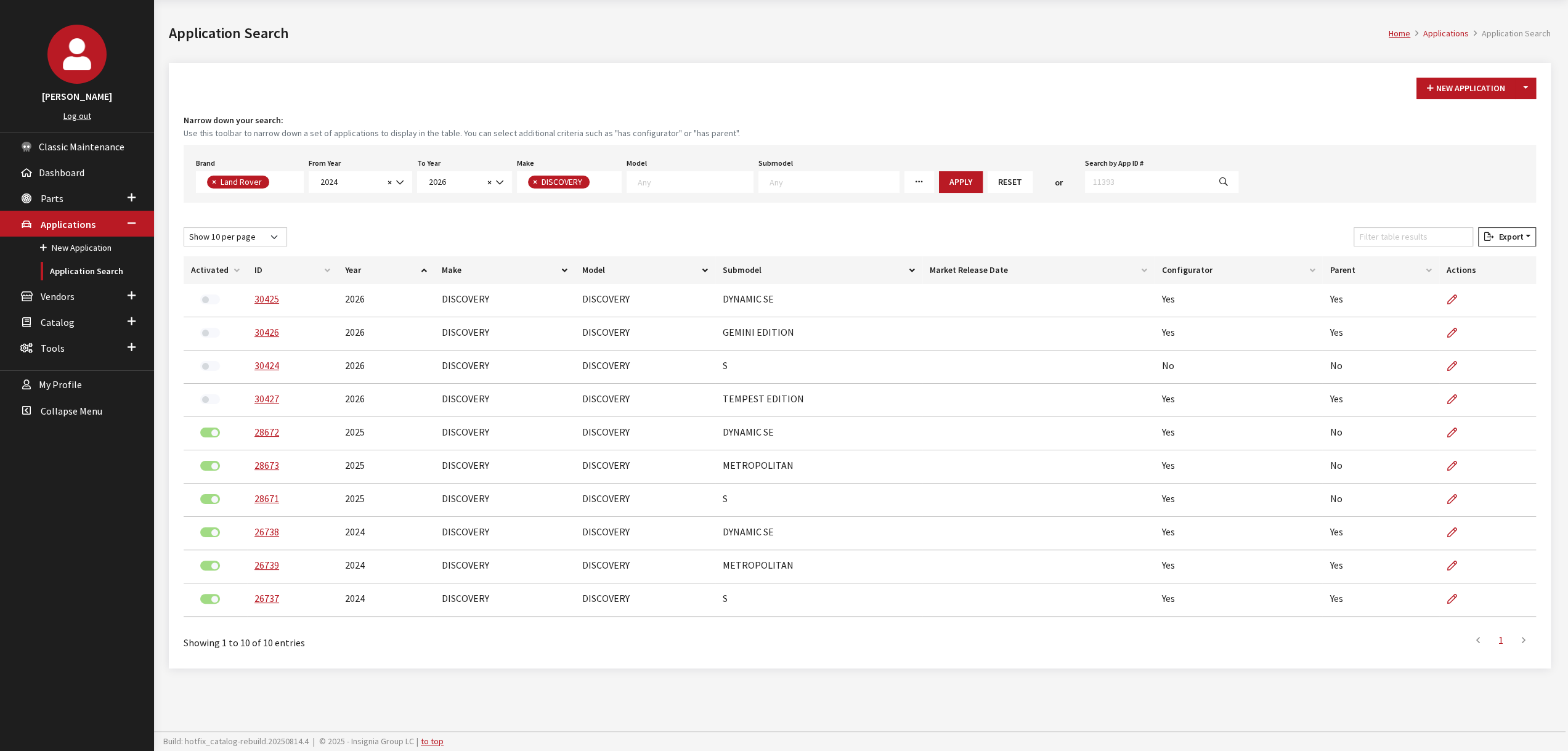
click at [663, 177] on textarea "Search" at bounding box center [694, 181] width 115 height 11
select select "1347"
select select
click at [947, 179] on button "Apply" at bounding box center [969, 182] width 43 height 22
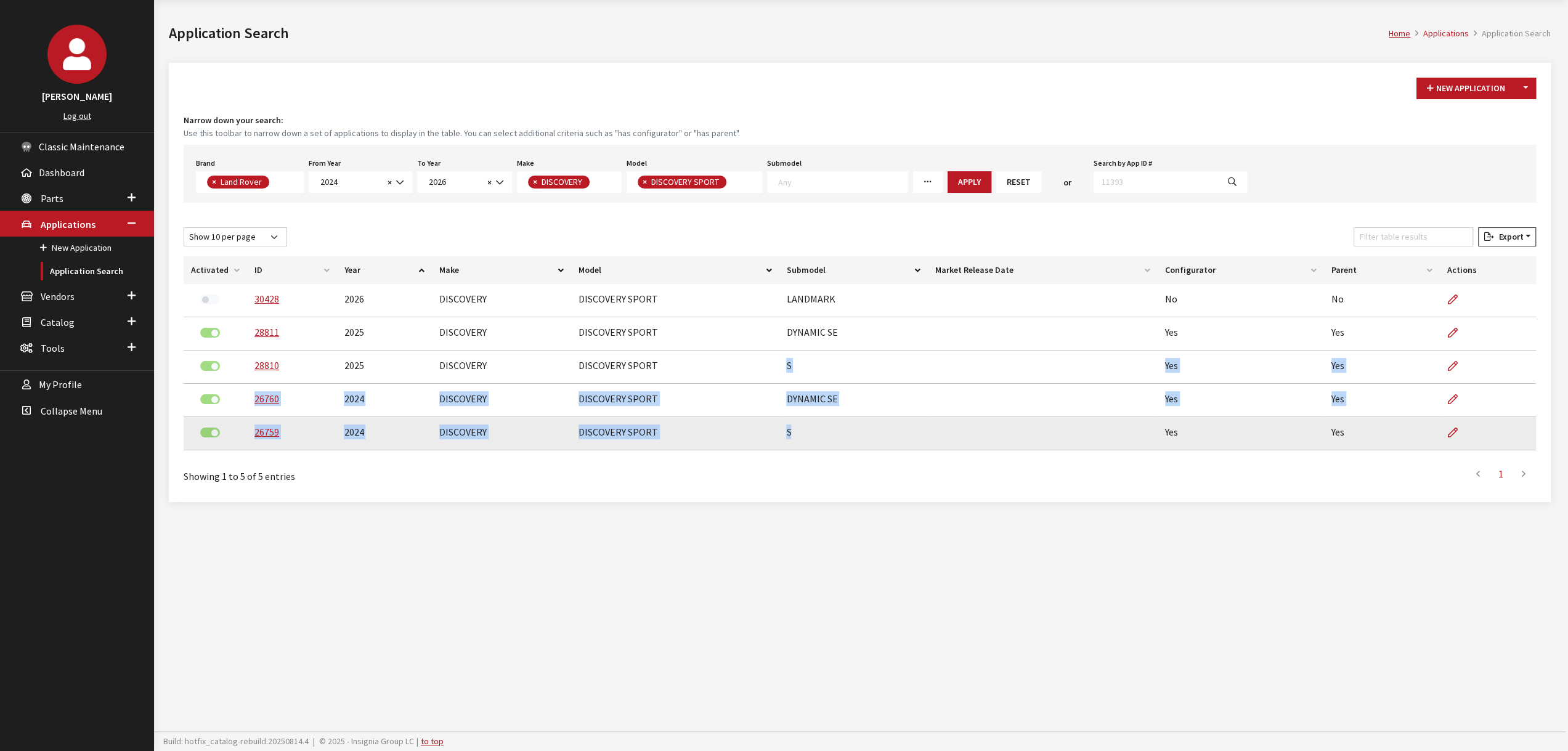
drag, startPoint x: 786, startPoint y: 361, endPoint x: 818, endPoint y: 438, distance: 83.4
click at [822, 438] on tbody "30428 2026 DISCOVERY DISCOVERY SPORT LANDMARK No No 28811 2025 DISCOVERY DISCOV…" at bounding box center [859, 366] width 1352 height 166
click at [782, 433] on td "S" at bounding box center [853, 434] width 149 height 33
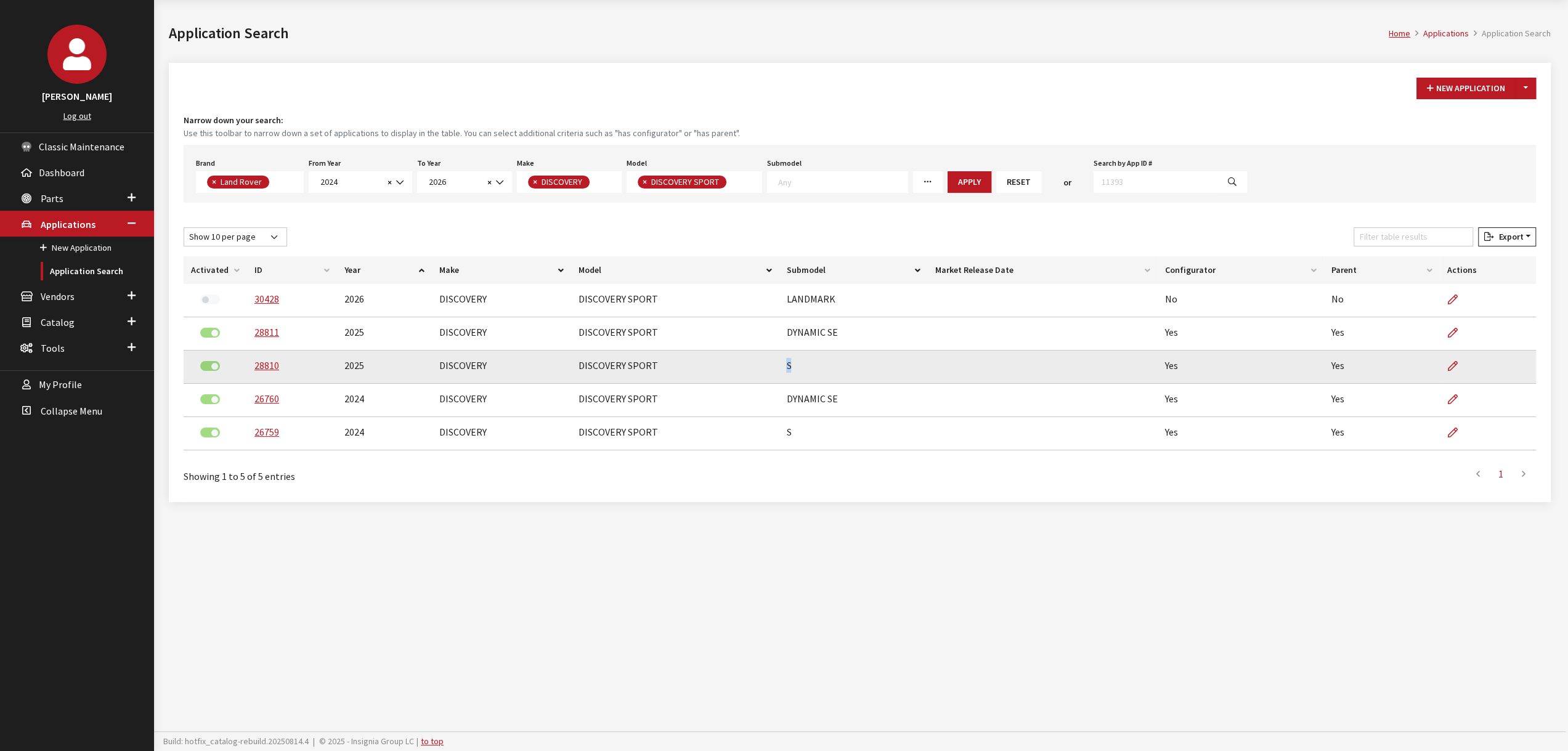
drag, startPoint x: 783, startPoint y: 363, endPoint x: 816, endPoint y: 394, distance: 45.3
click at [794, 371] on td "S" at bounding box center [853, 367] width 149 height 33
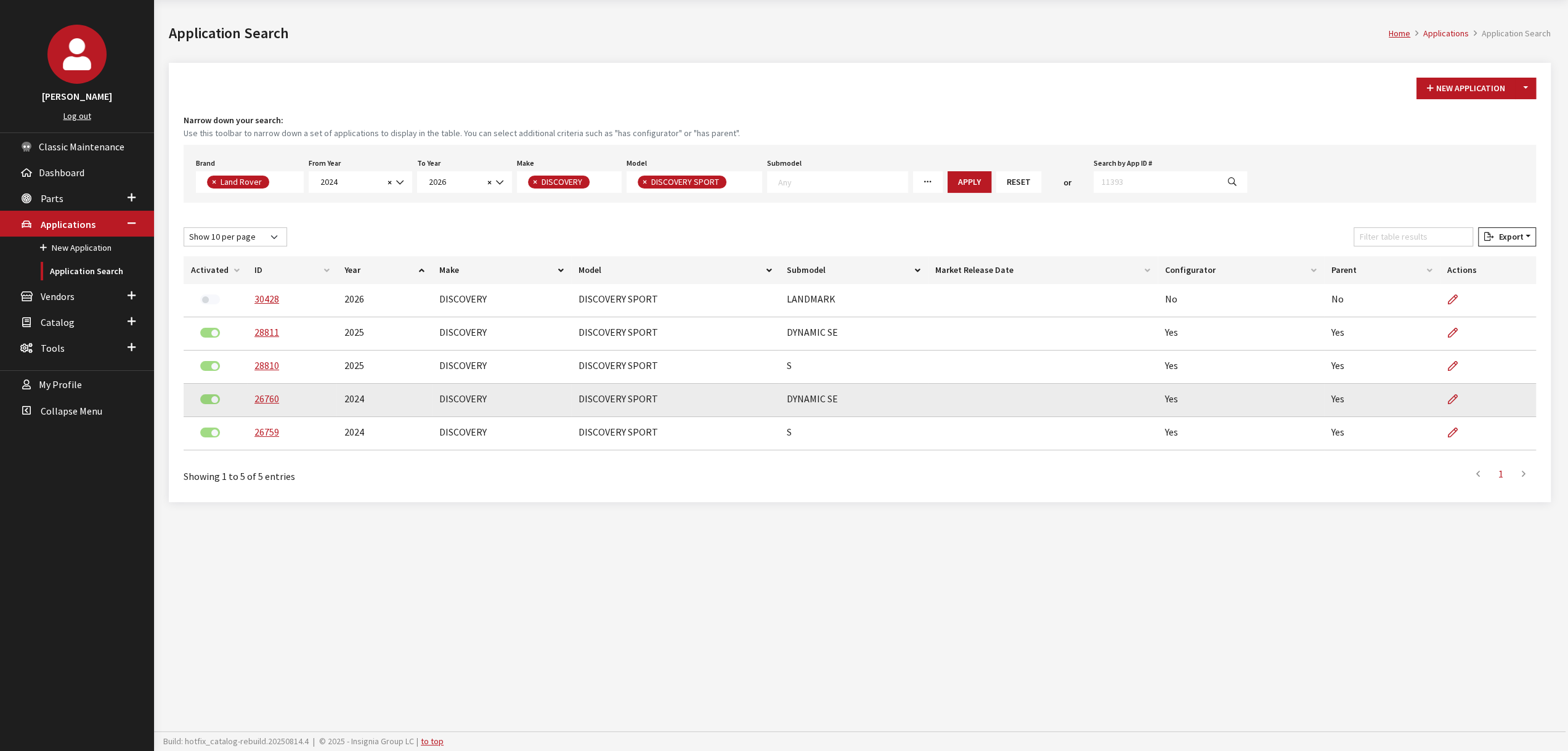
click at [822, 399] on td "DYNAMIC SE" at bounding box center [853, 401] width 149 height 33
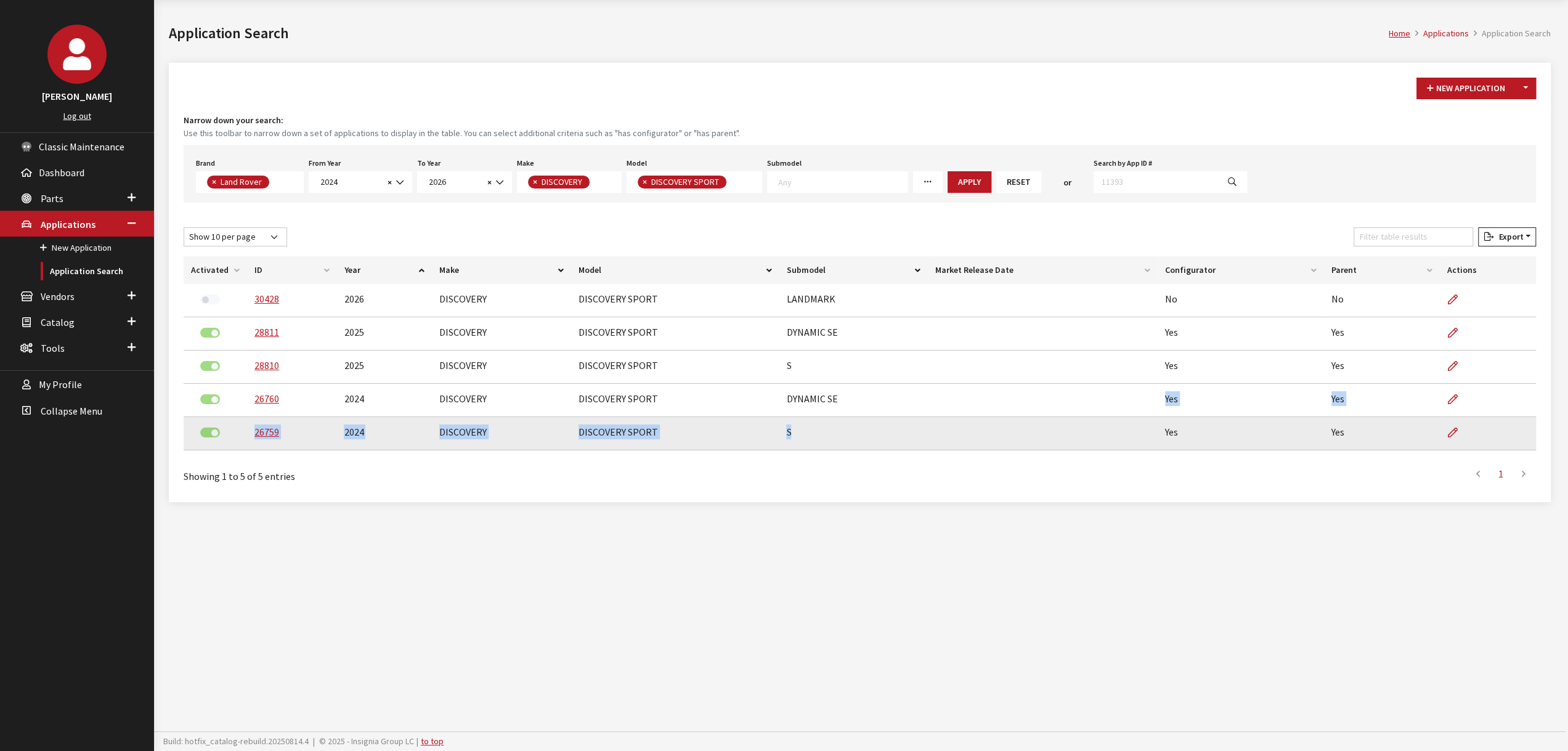
drag, startPoint x: 835, startPoint y: 400, endPoint x: 800, endPoint y: 429, distance: 45.5
click at [800, 429] on tbody "30428 2026 DISCOVERY DISCOVERY SPORT LANDMARK No No 28811 2025 DISCOVERY DISCOV…" at bounding box center [859, 366] width 1352 height 166
click at [800, 429] on td "S" at bounding box center [853, 434] width 149 height 33
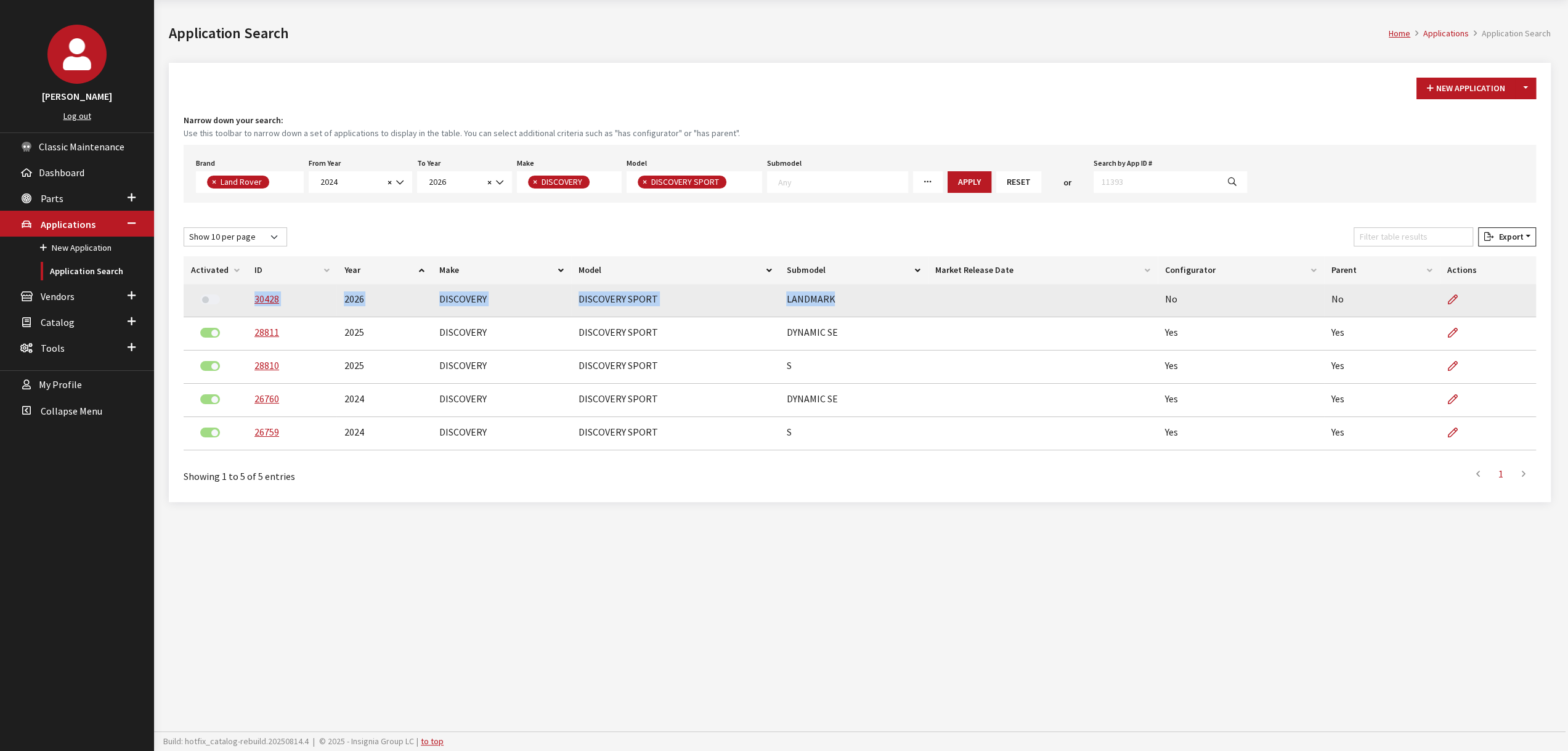
drag, startPoint x: 829, startPoint y: 297, endPoint x: 249, endPoint y: 302, distance: 580.0
click at [249, 302] on tr "30428 2026 DISCOVERY DISCOVERY SPORT LANDMARK No No" at bounding box center [859, 300] width 1352 height 33
copy tr "30428 2026 DISCOVERY DISCOVERY SPORT LANDMARK"
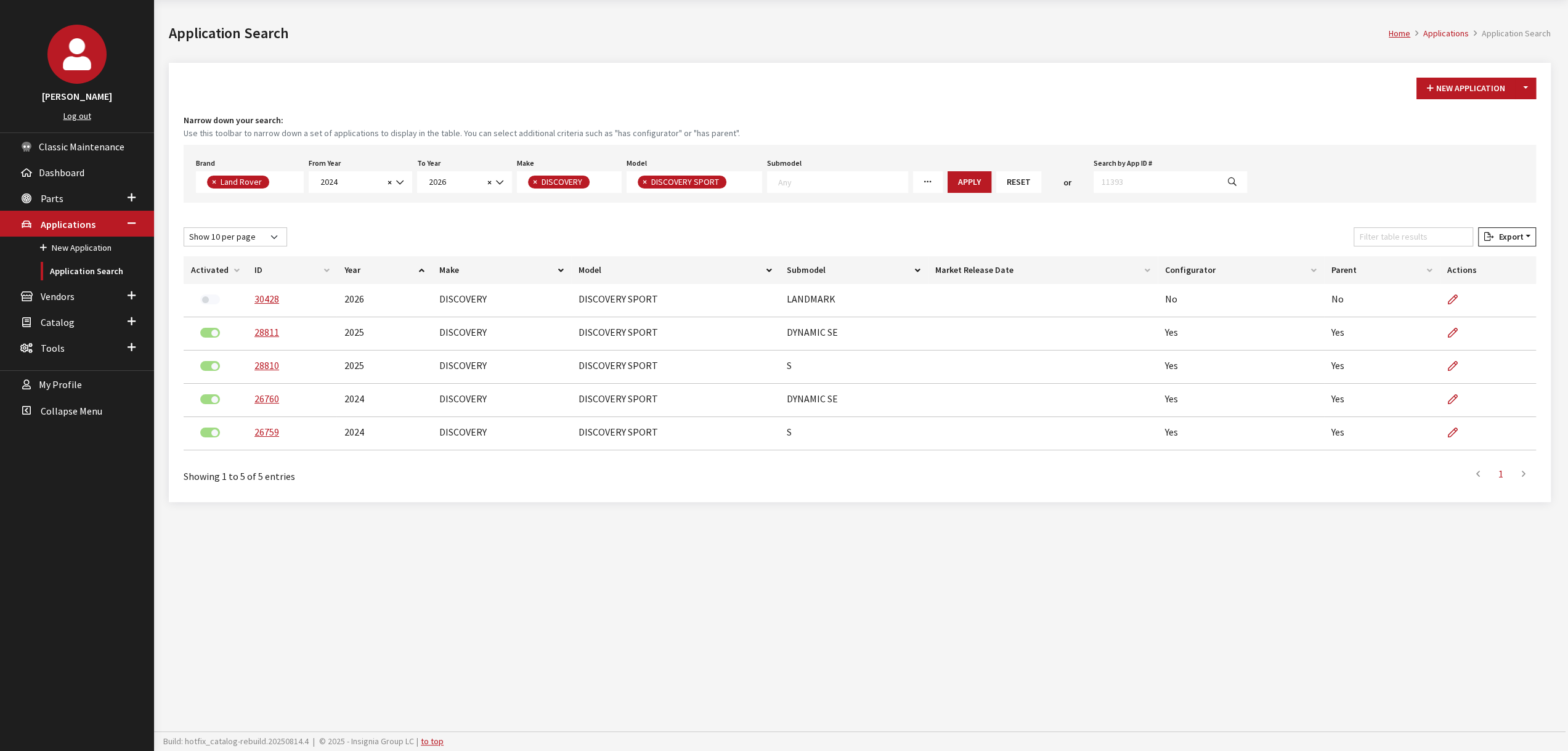
click at [525, 472] on div "Showing 1 to 5 of 5 entries" at bounding box center [461, 471] width 555 height 24
click at [727, 181] on span at bounding box center [732, 181] width 10 height 11
select select "1346"
select select
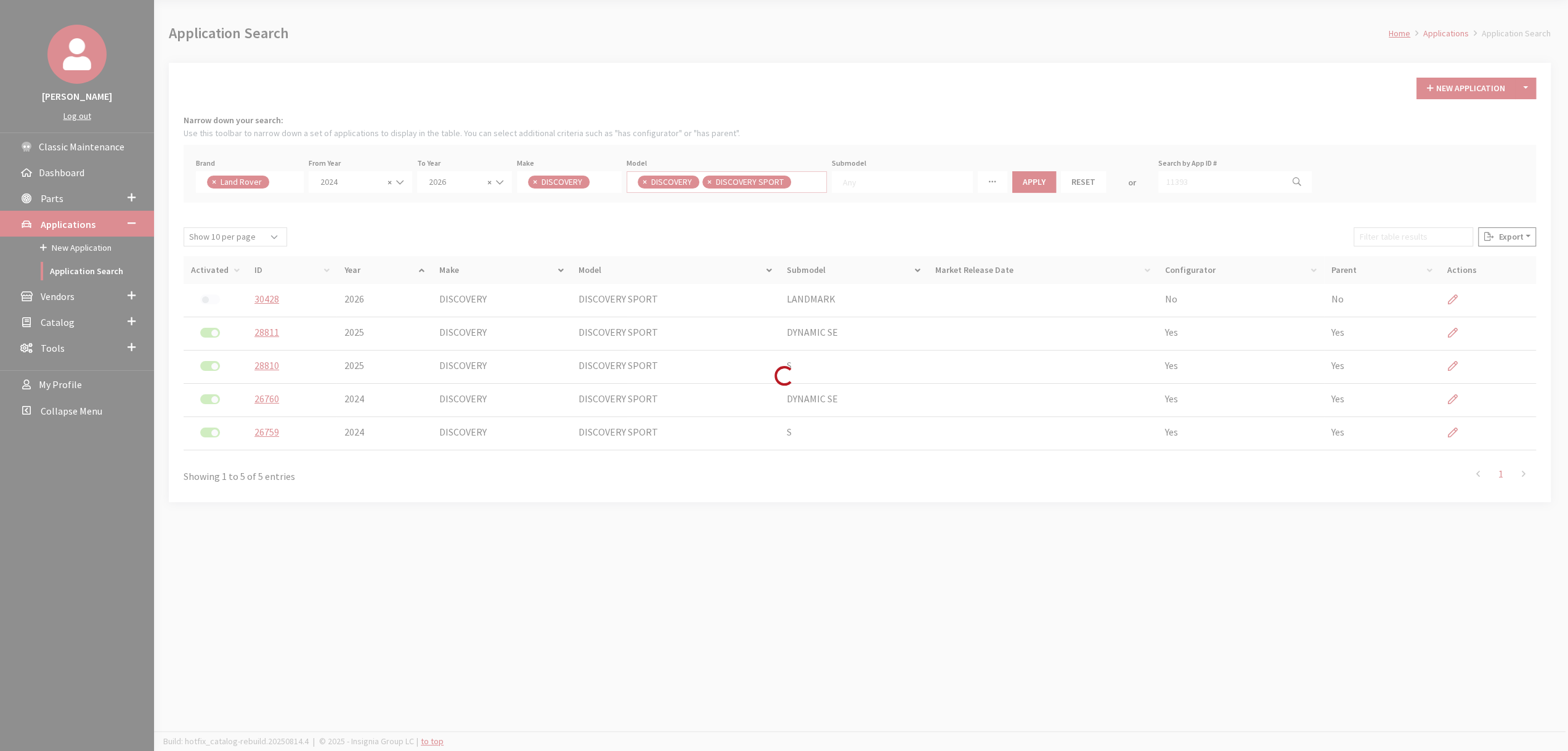
scroll to position [0, 0]
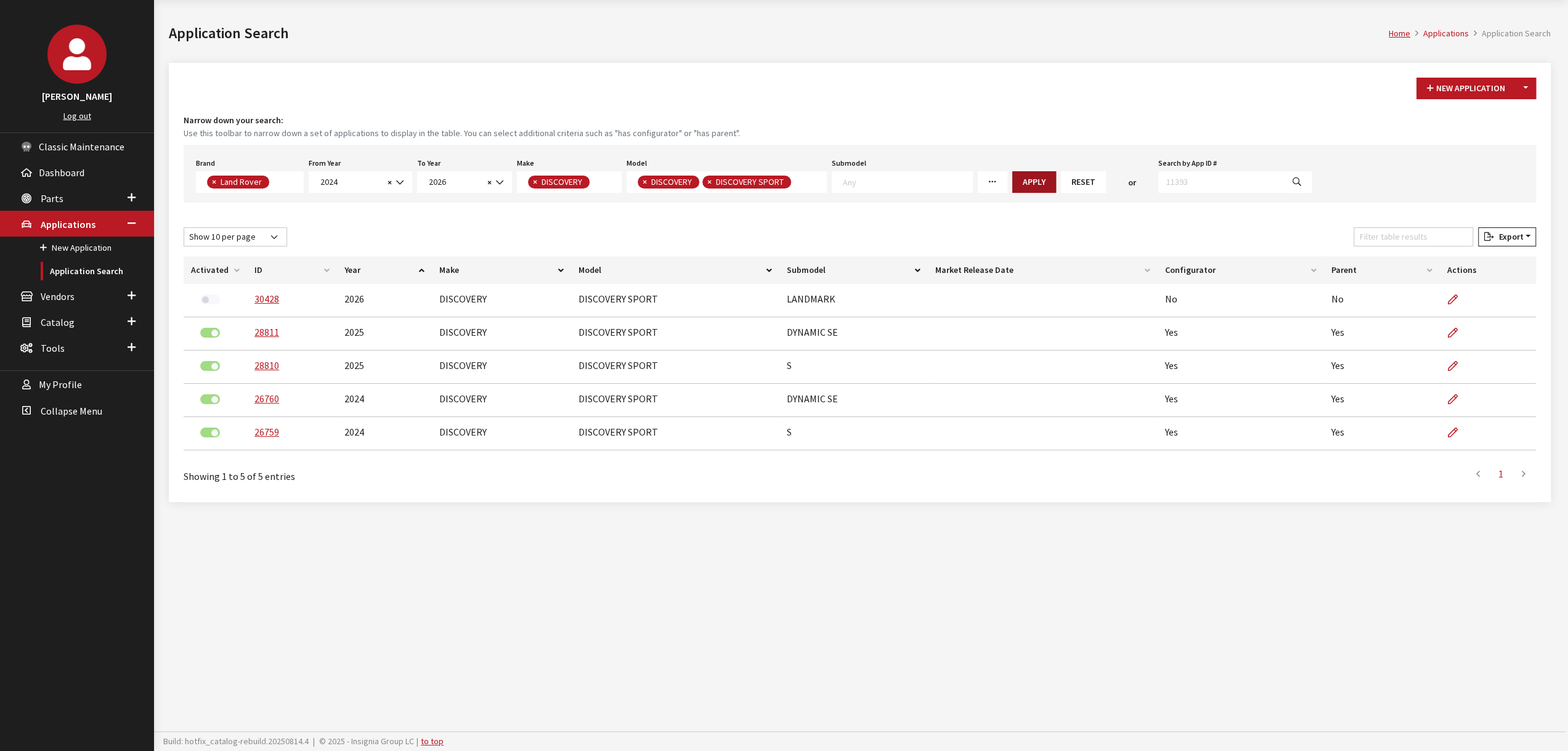
click at [1017, 180] on button "Apply" at bounding box center [1034, 182] width 43 height 22
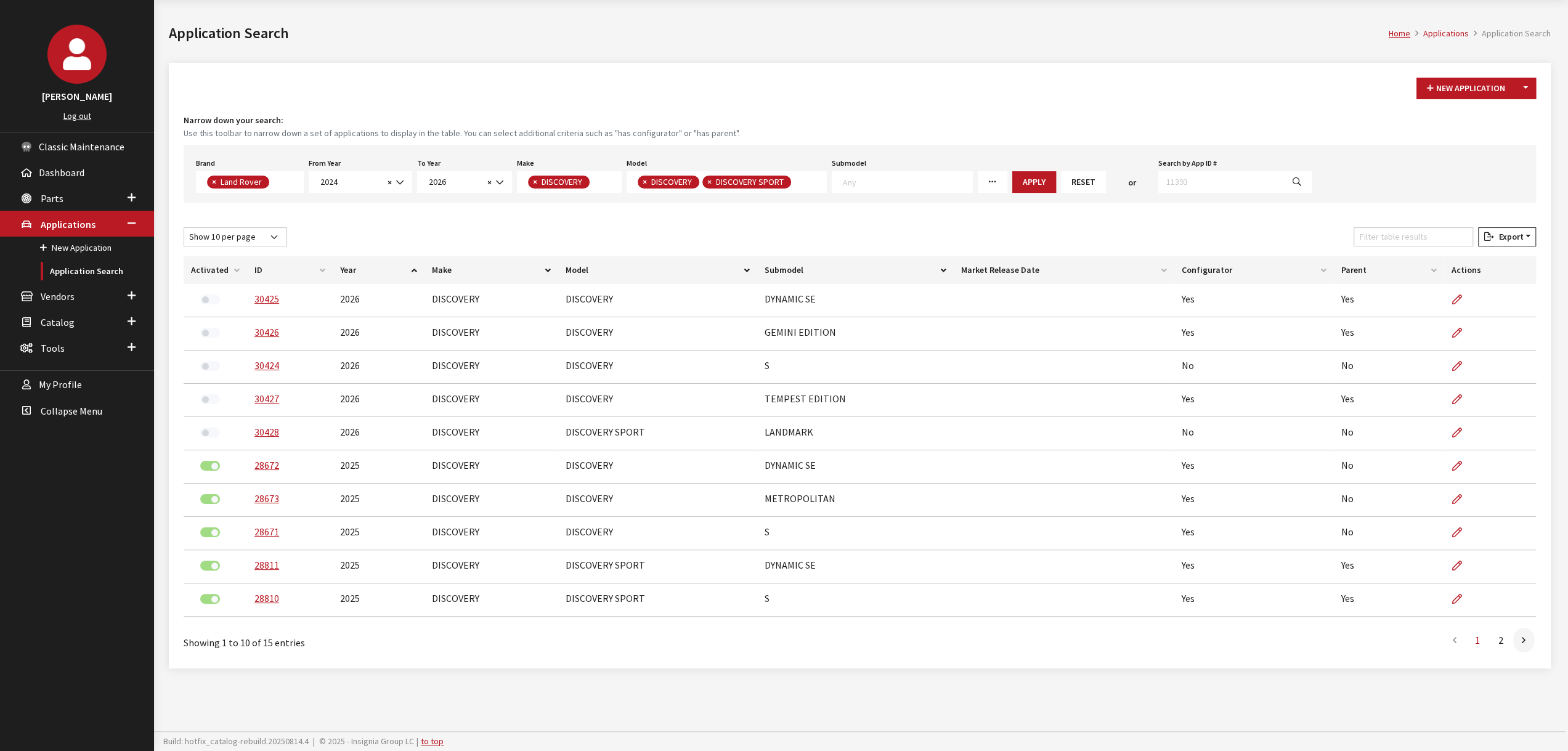
click at [1217, 267] on th "Configurator" at bounding box center [1254, 270] width 160 height 28
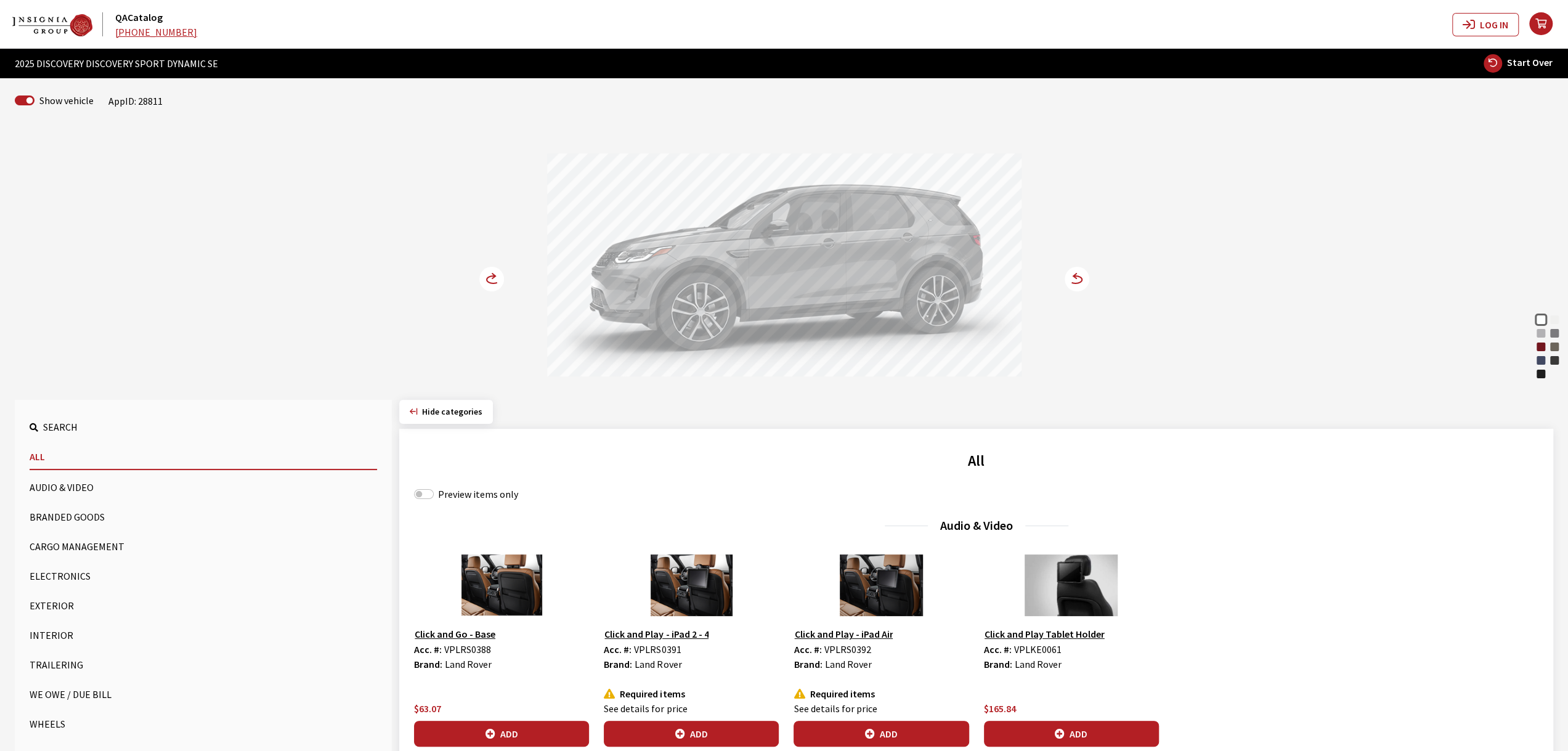
click at [488, 280] on circle at bounding box center [491, 279] width 25 height 25
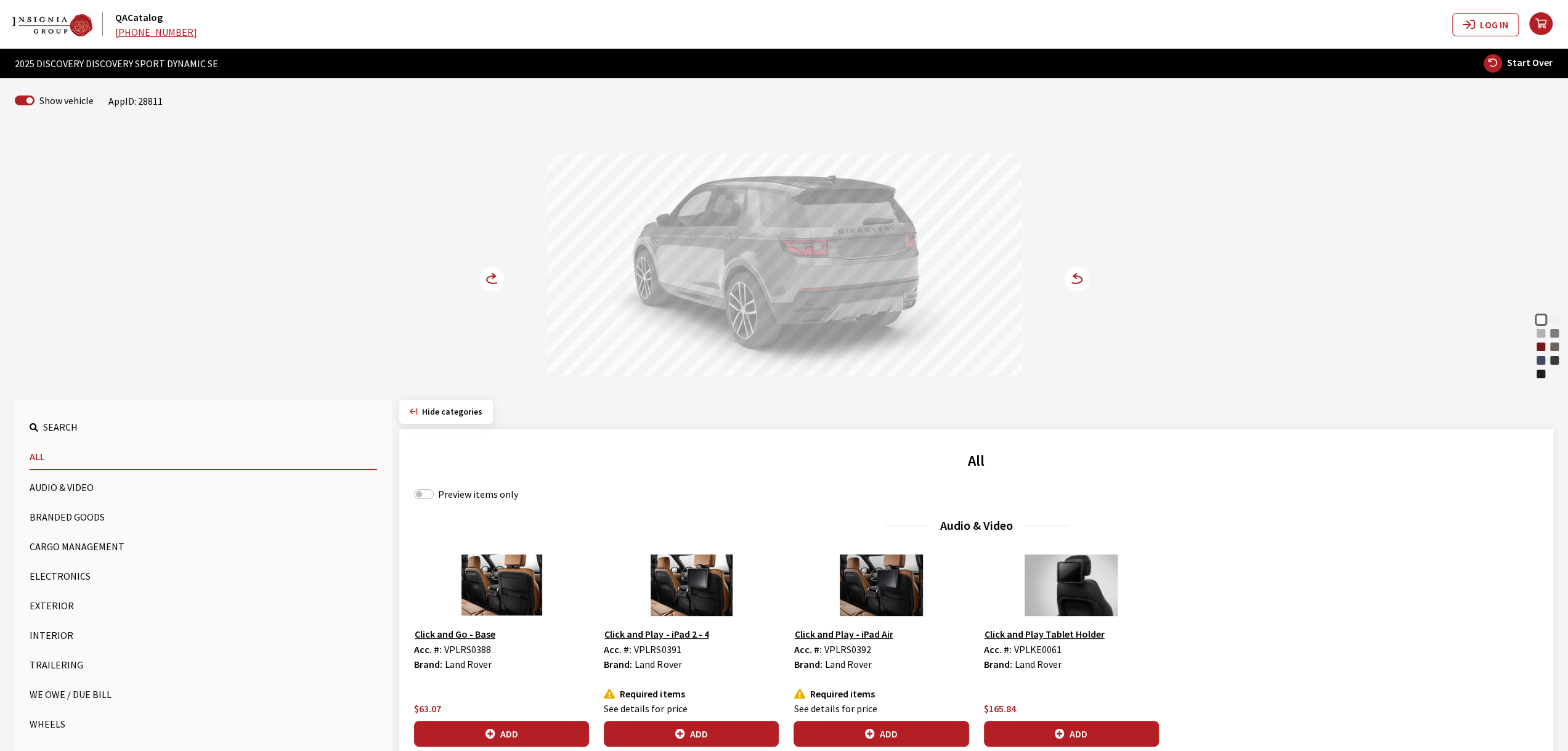
click at [488, 280] on circle at bounding box center [491, 279] width 25 height 25
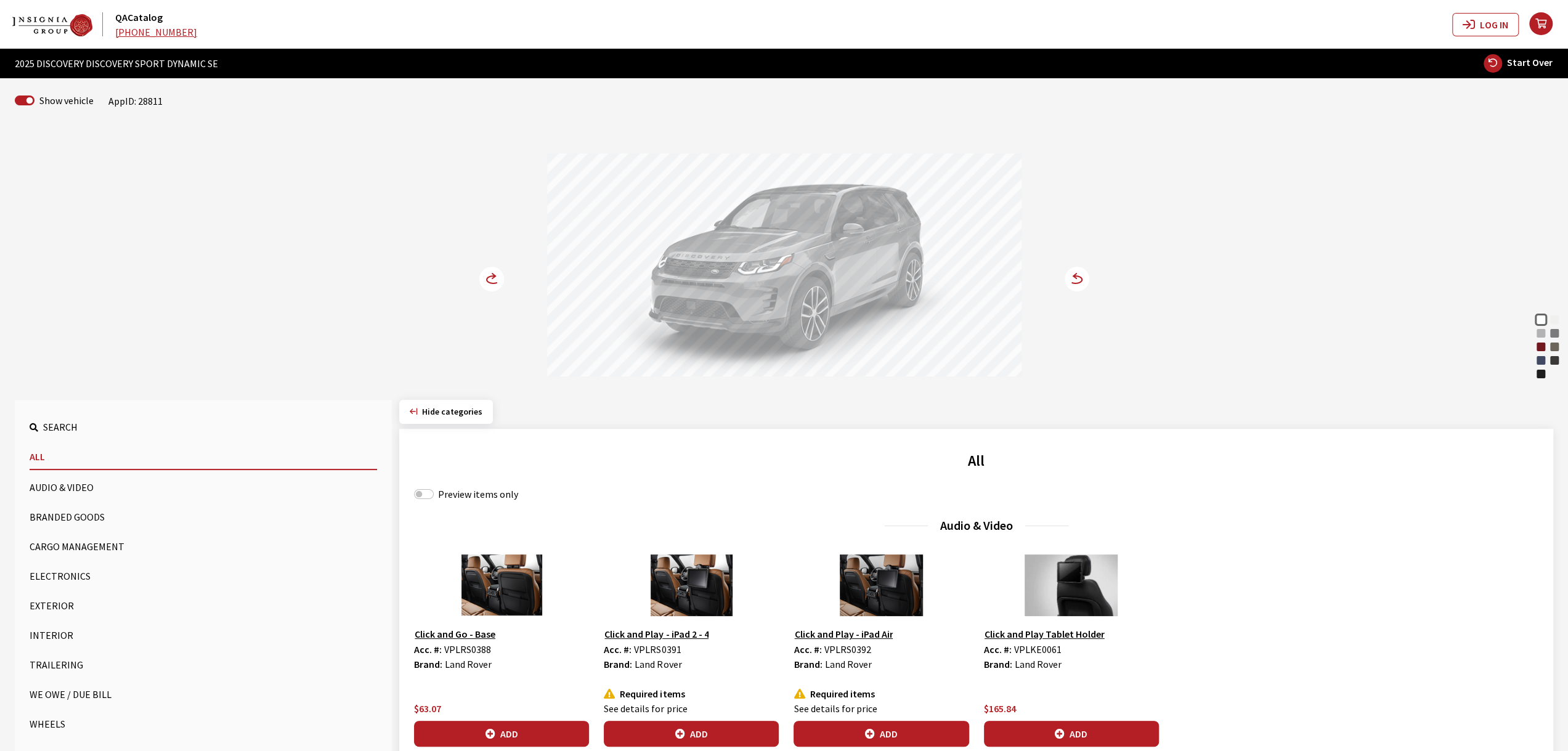
click at [494, 276] on icon at bounding box center [493, 276] width 3 height 5
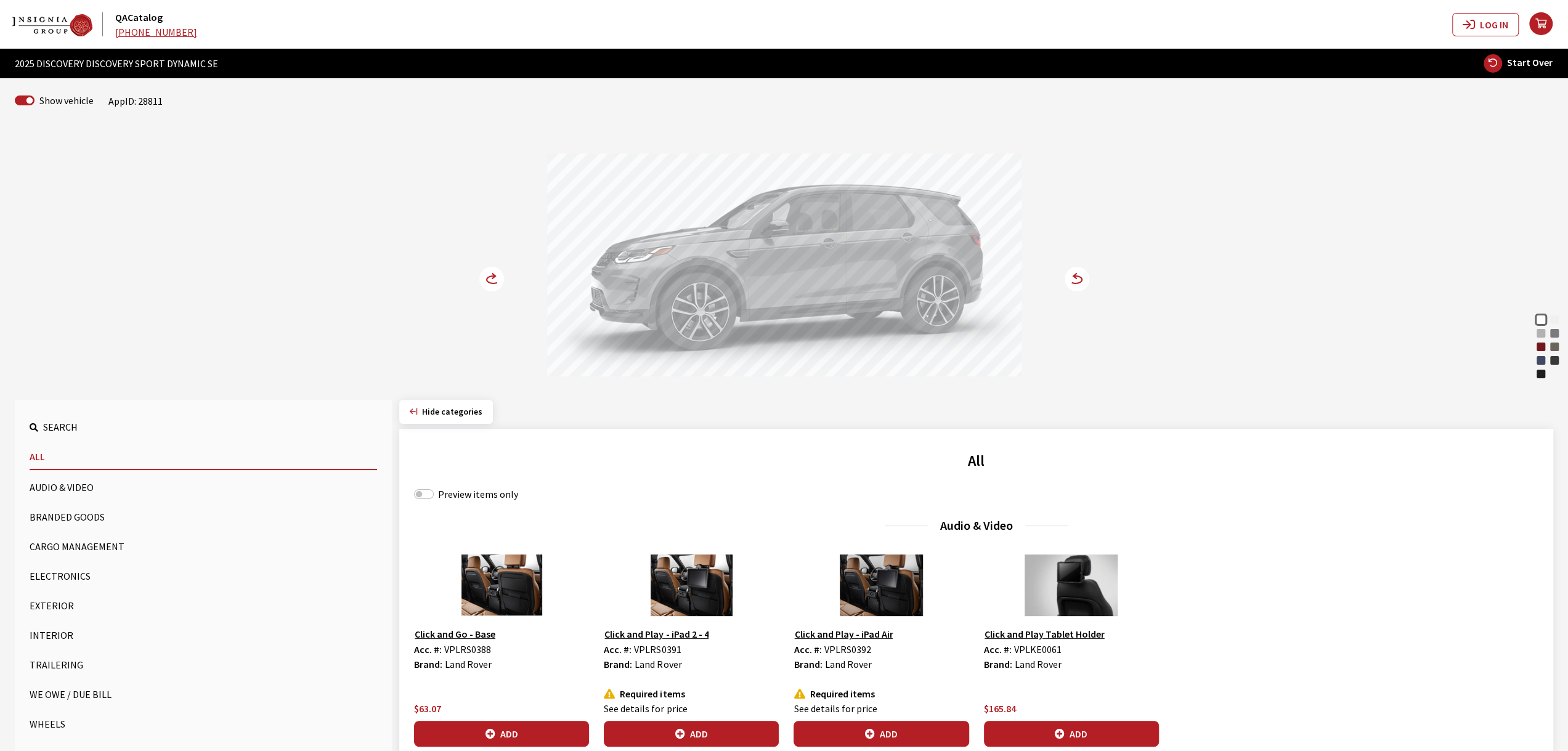
click at [1072, 277] on icon at bounding box center [1070, 280] width 9 height 11
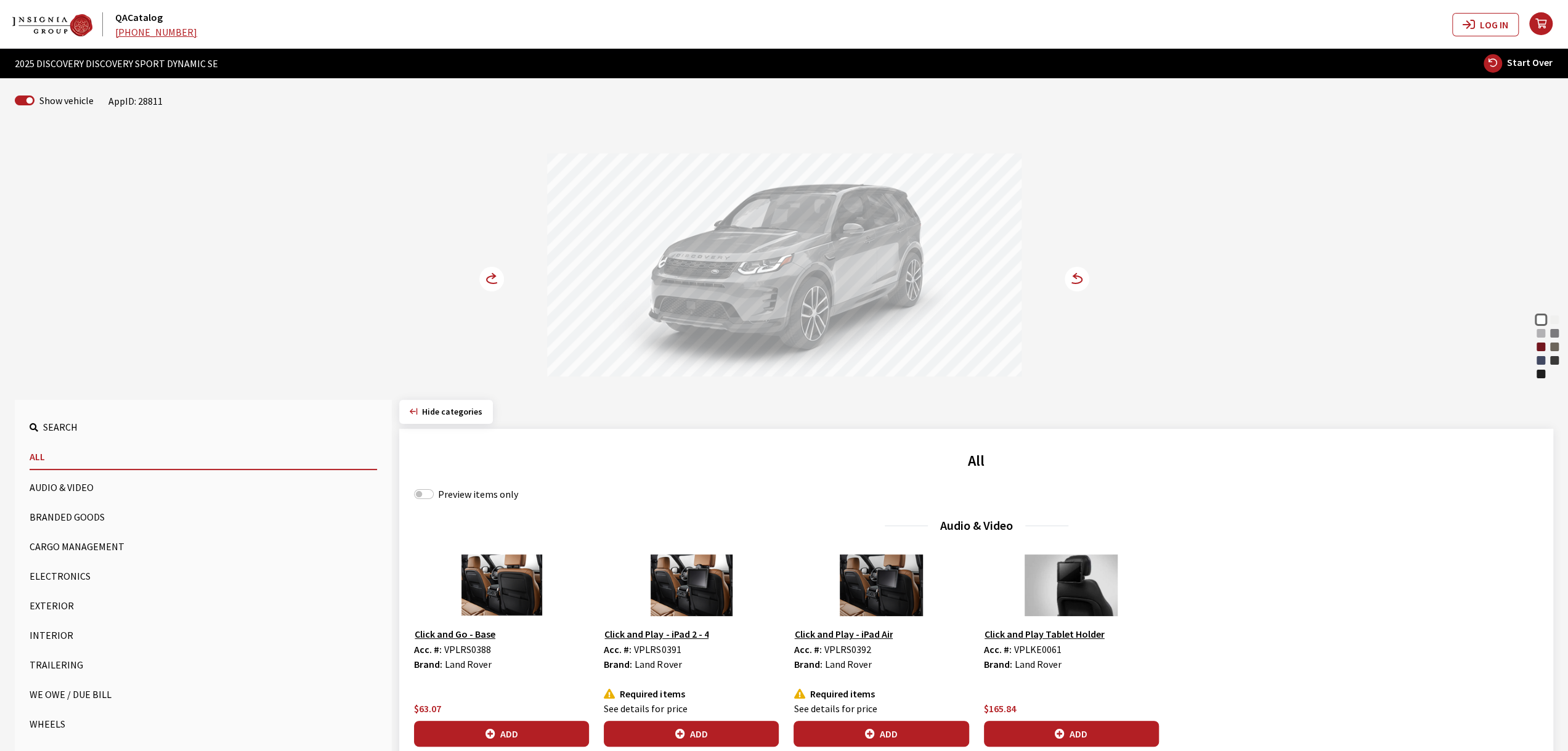
click at [1072, 277] on icon at bounding box center [1070, 280] width 9 height 11
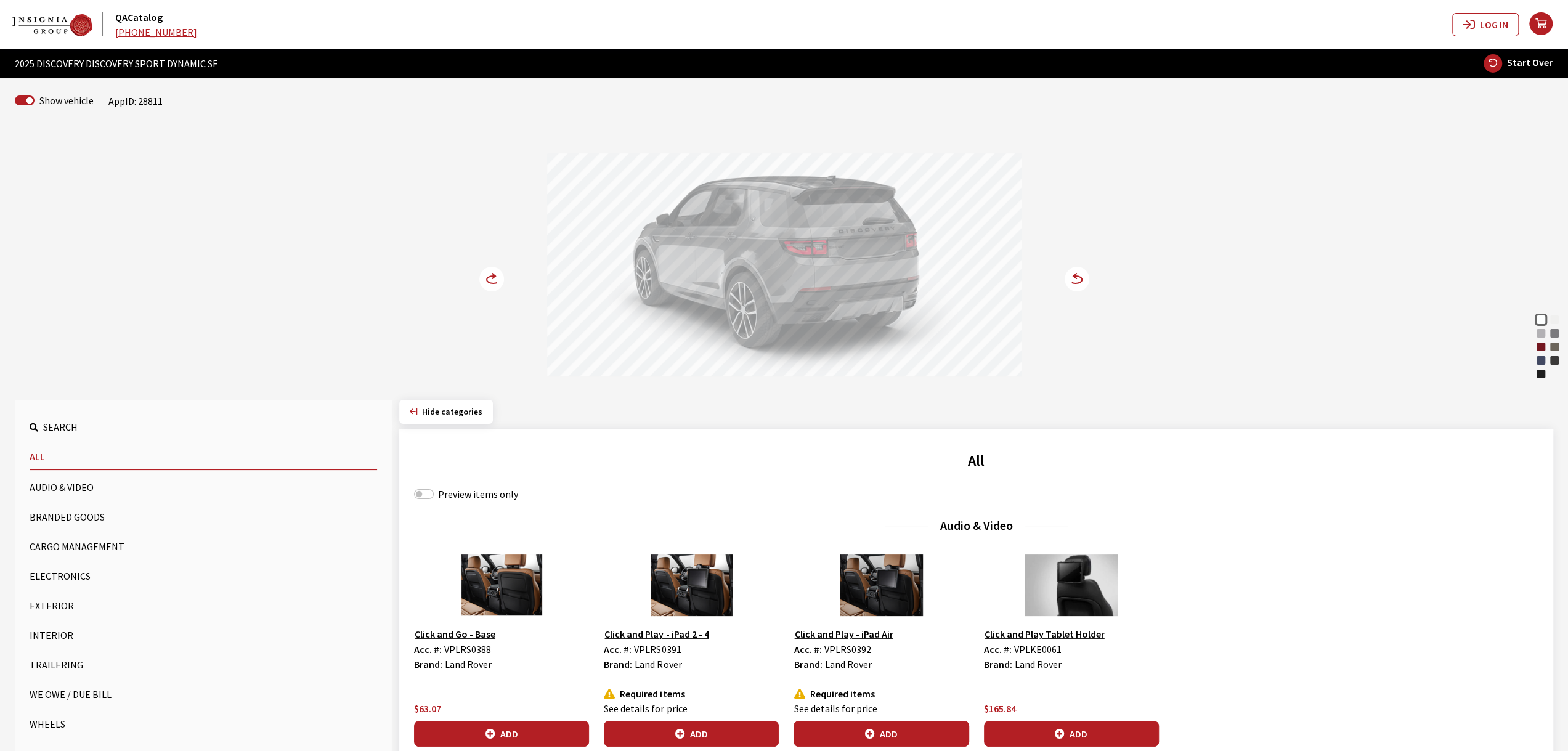
click at [502, 277] on circle at bounding box center [491, 279] width 25 height 25
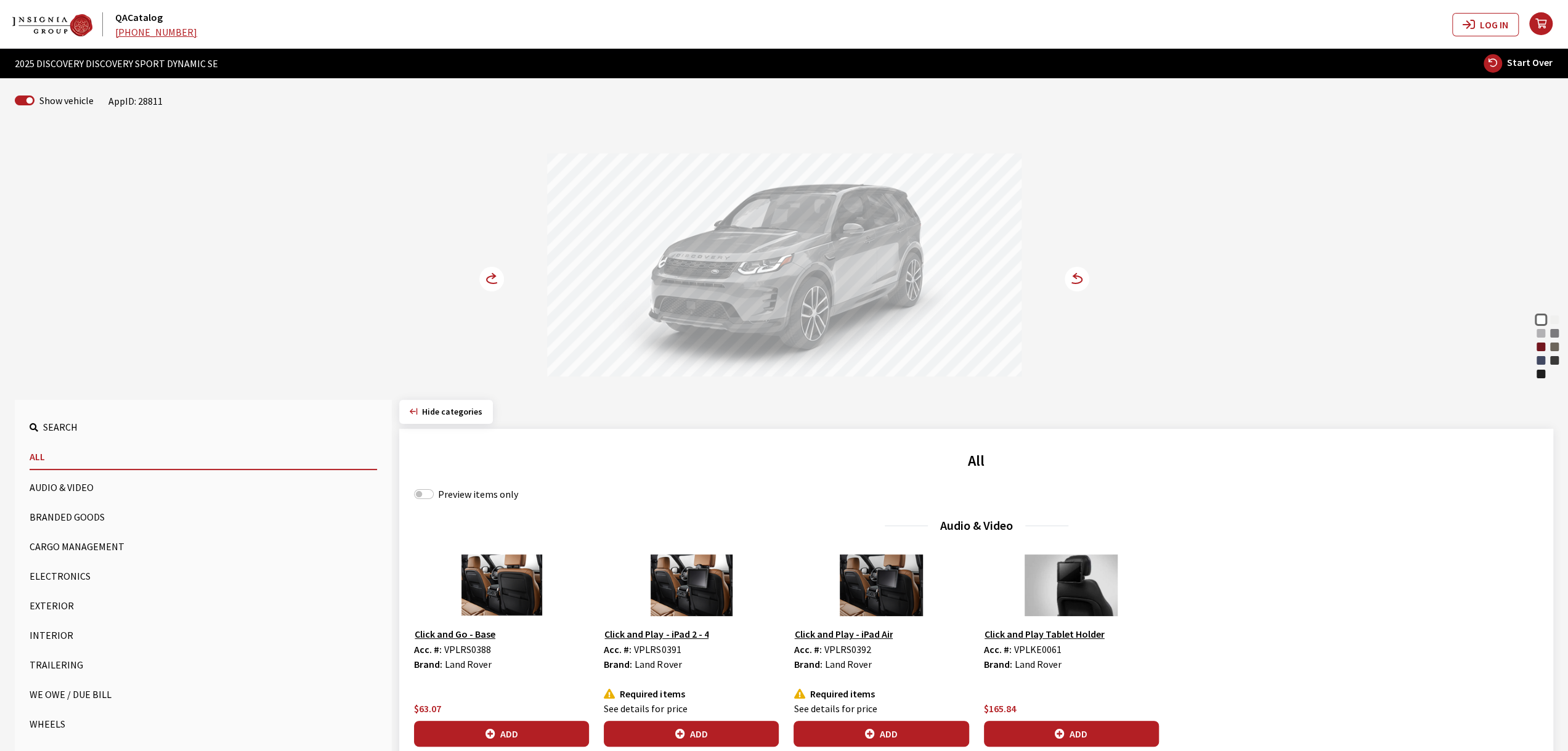
click at [501, 277] on icon at bounding box center [498, 280] width 9 height 11
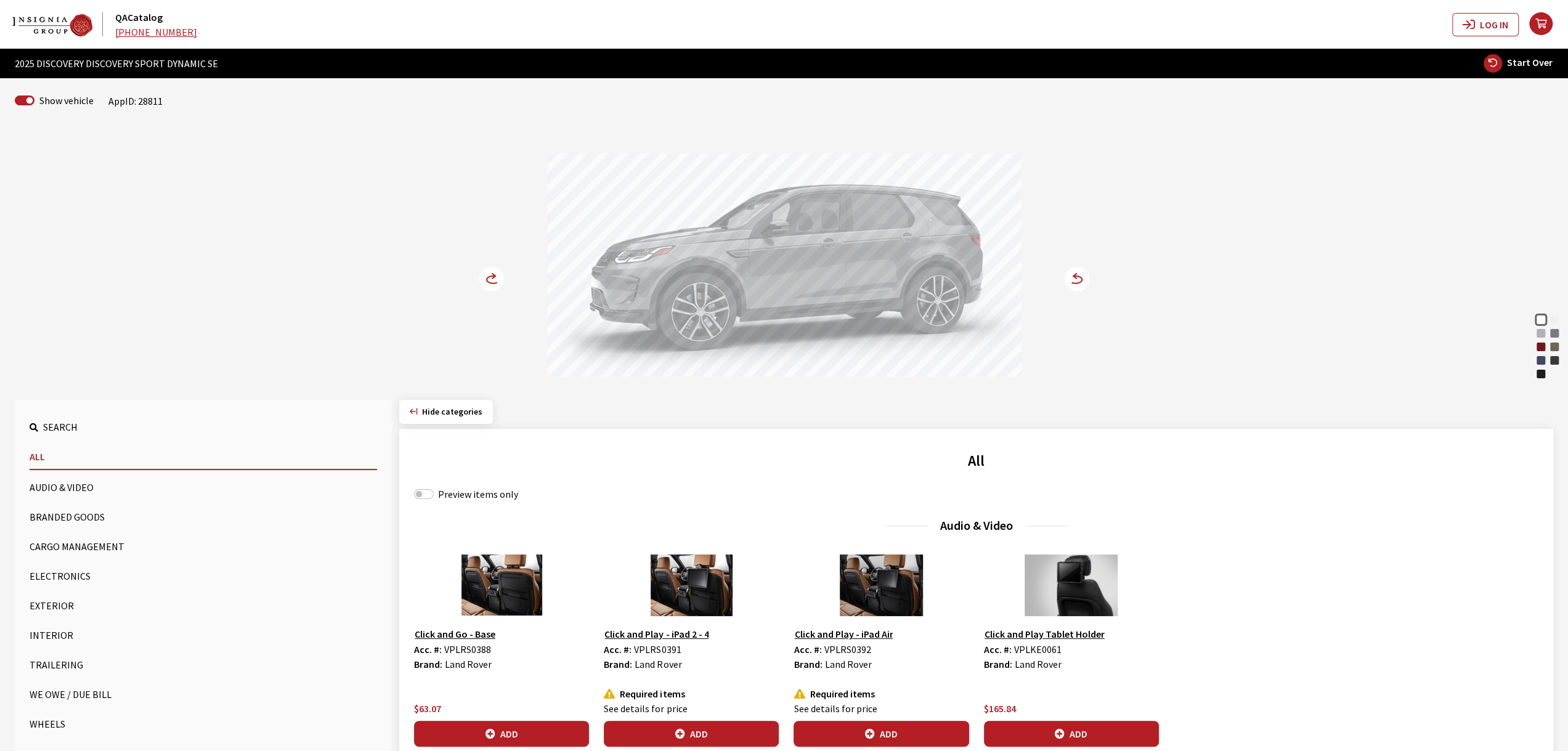
click at [501, 277] on icon at bounding box center [498, 280] width 9 height 11
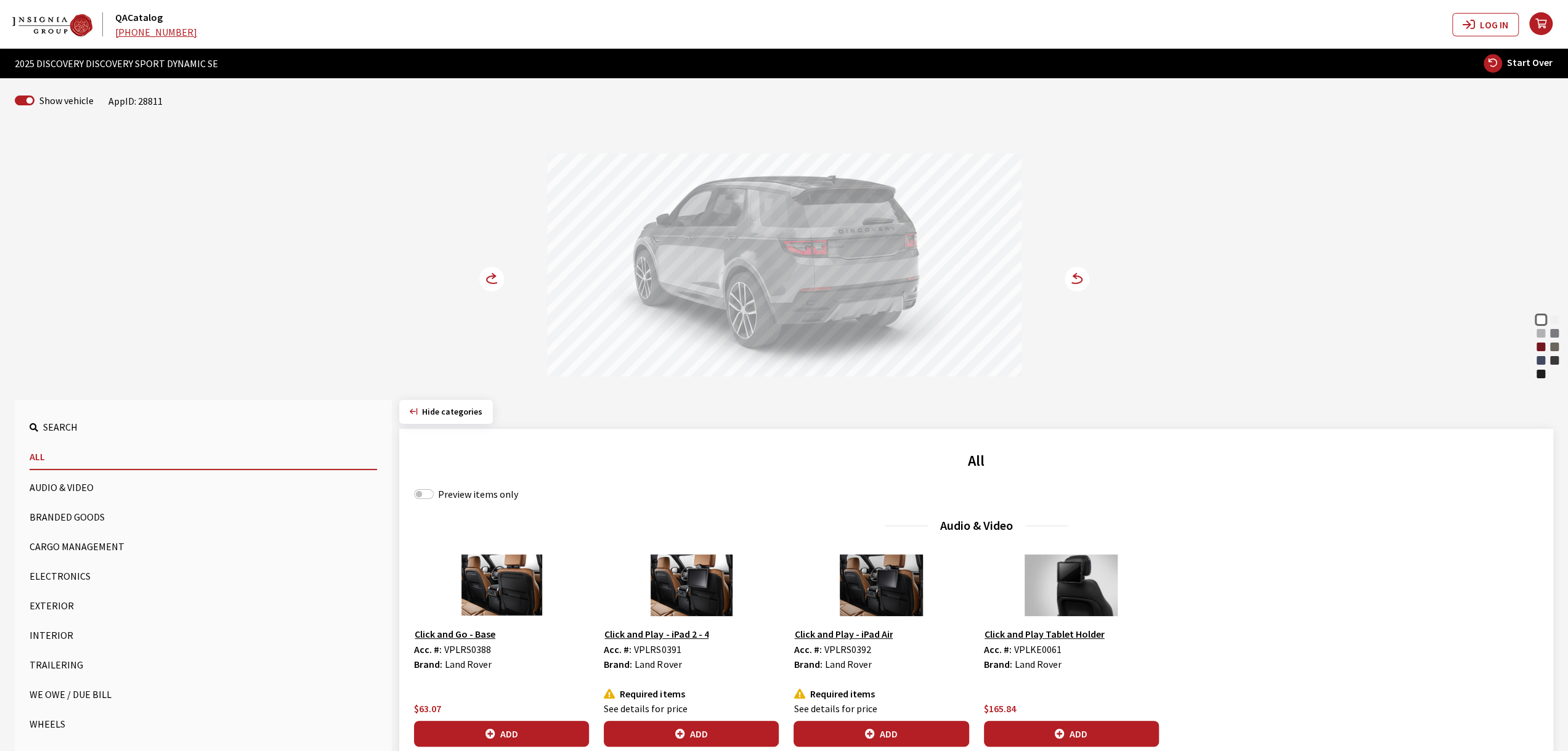
click at [501, 277] on icon at bounding box center [498, 280] width 9 height 11
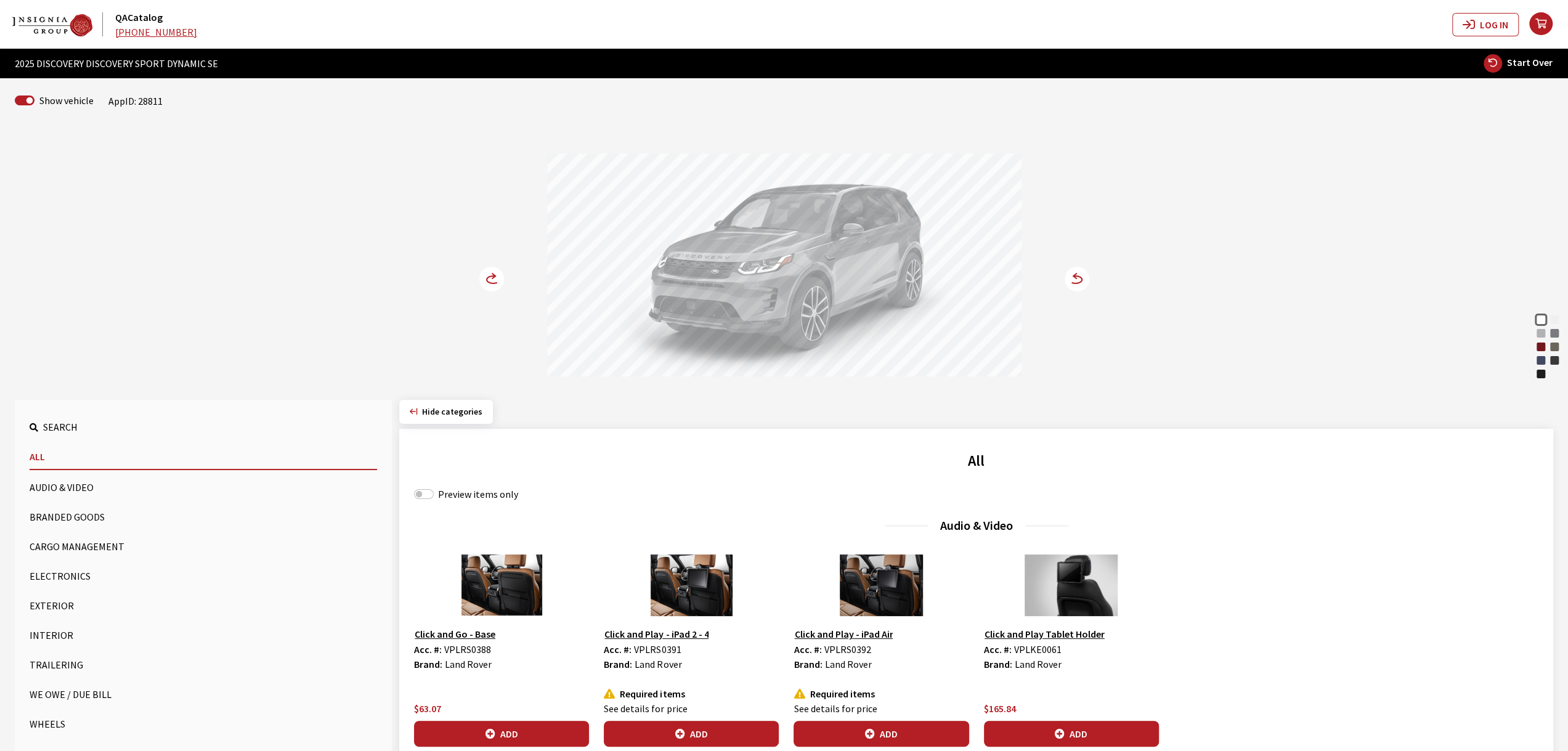
click at [501, 277] on icon at bounding box center [498, 280] width 9 height 11
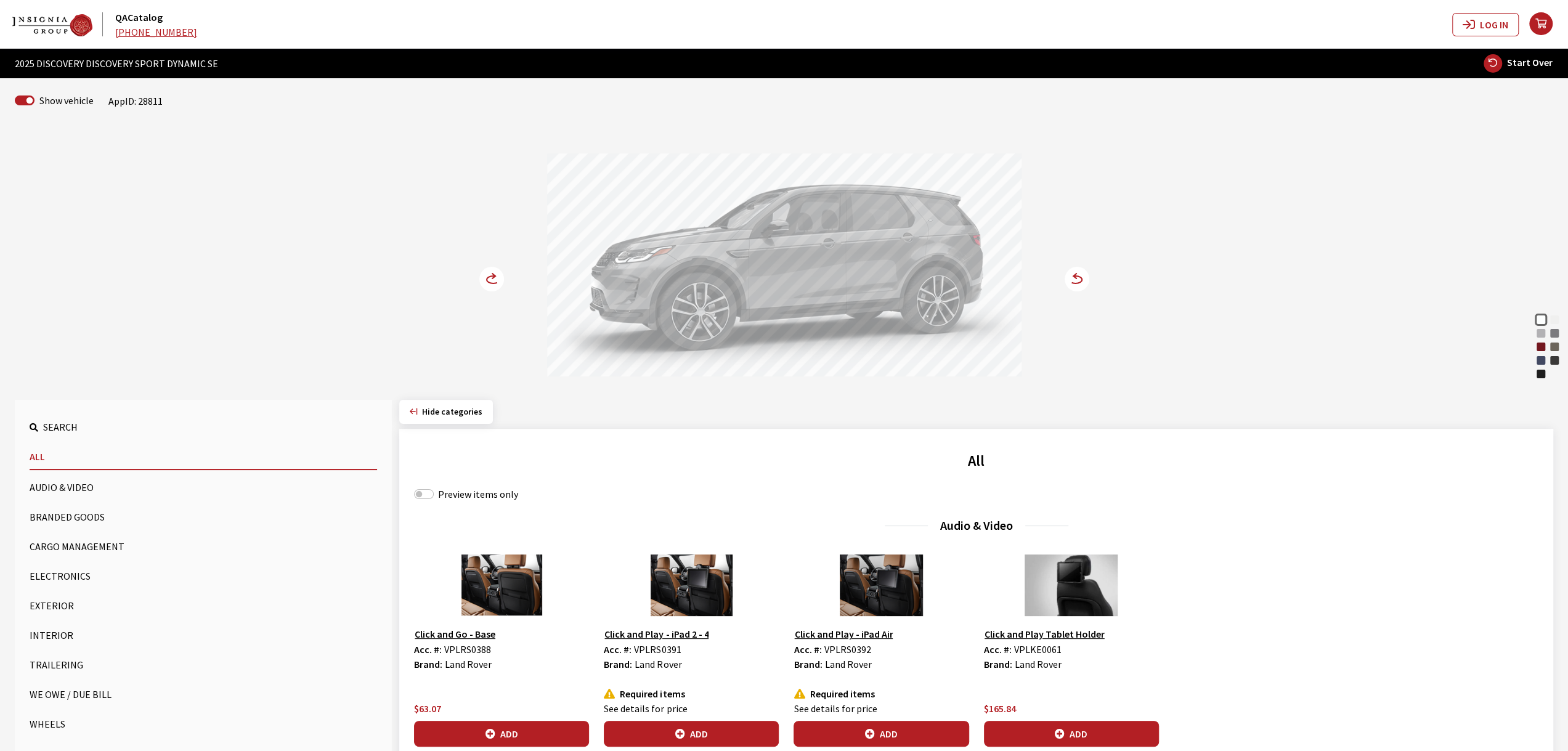
click at [501, 277] on icon at bounding box center [498, 280] width 9 height 11
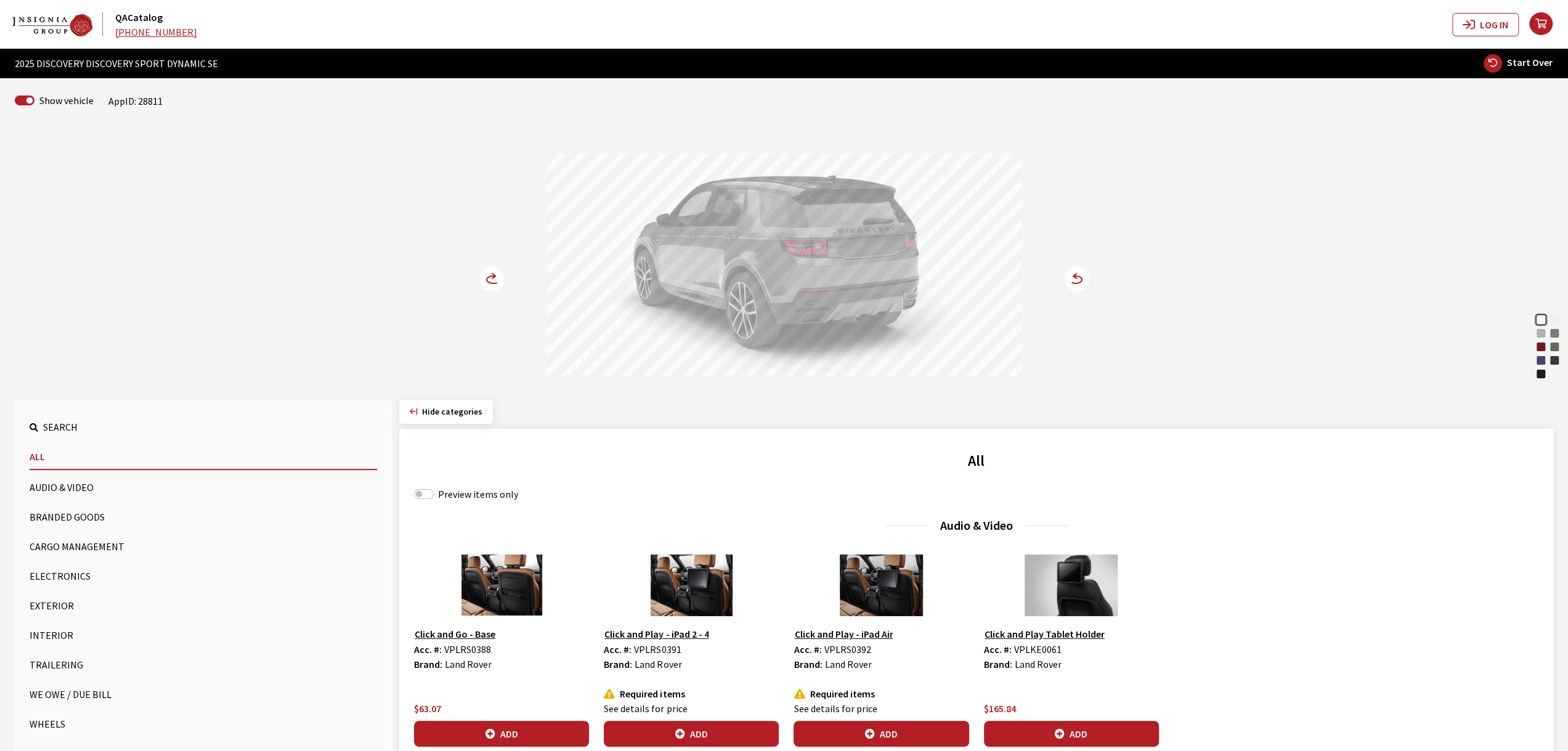
click at [501, 277] on icon at bounding box center [498, 280] width 9 height 11
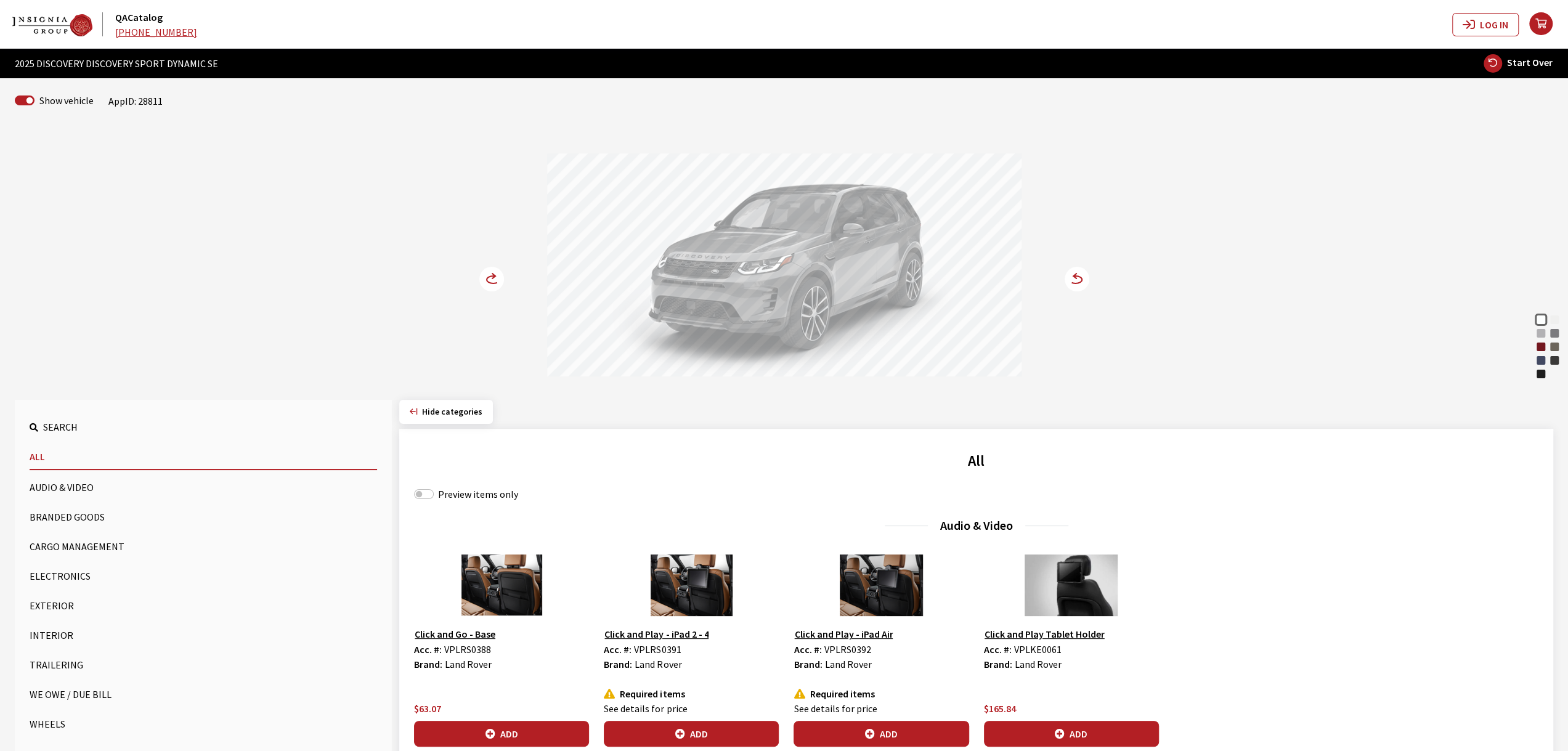
click at [499, 277] on icon at bounding box center [498, 280] width 9 height 11
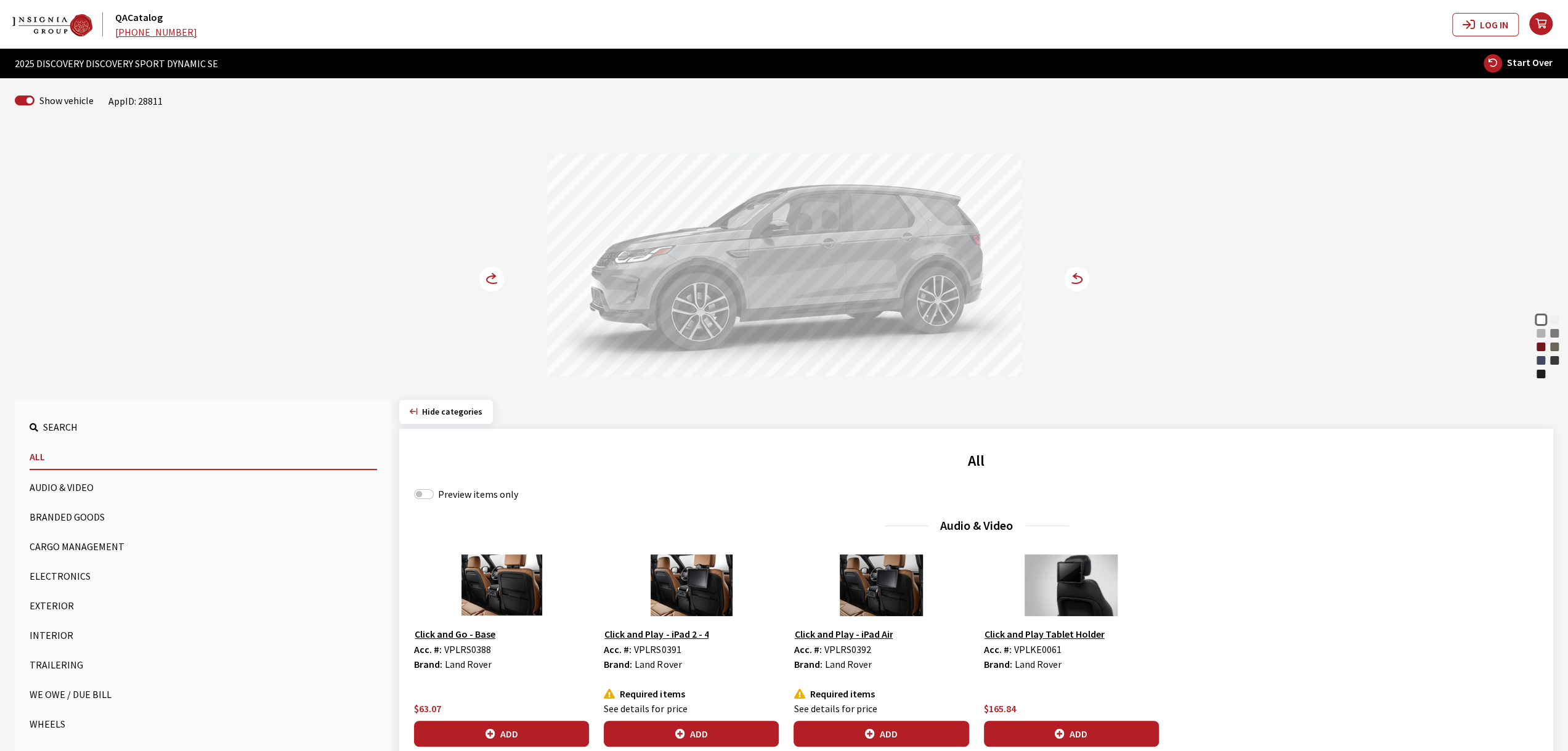
click at [497, 277] on icon at bounding box center [498, 280] width 9 height 11
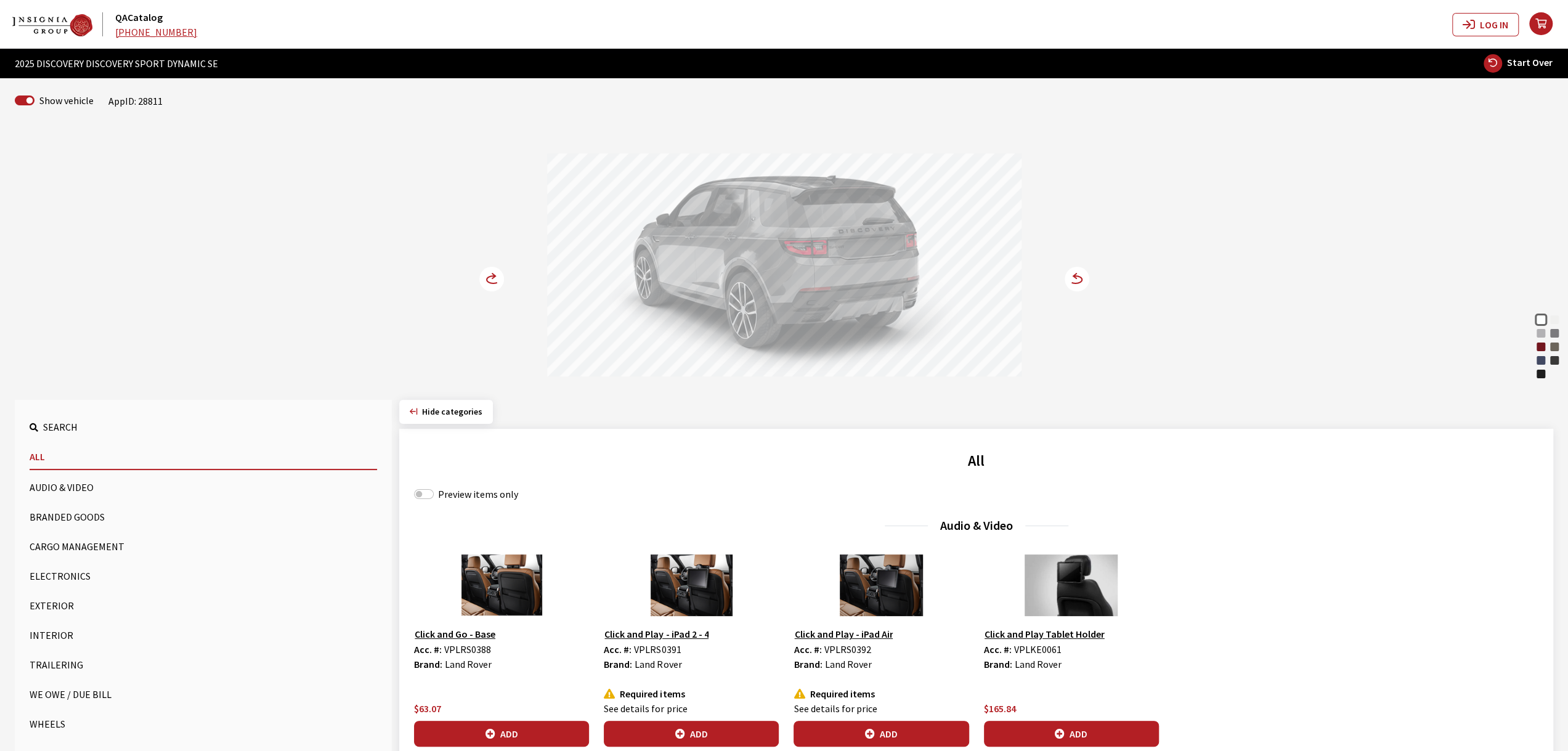
click at [497, 277] on icon at bounding box center [498, 280] width 9 height 11
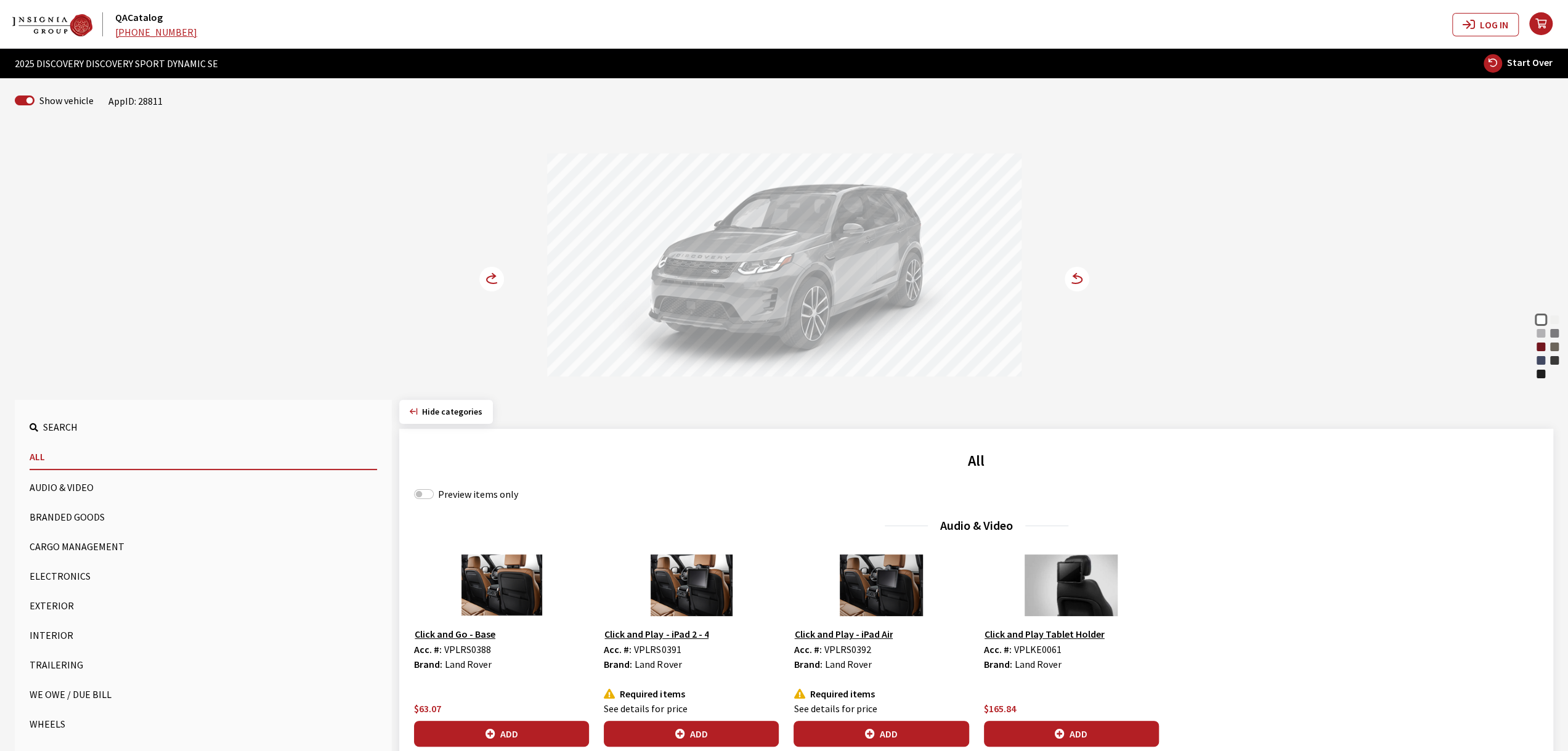
click at [497, 277] on icon at bounding box center [498, 280] width 9 height 11
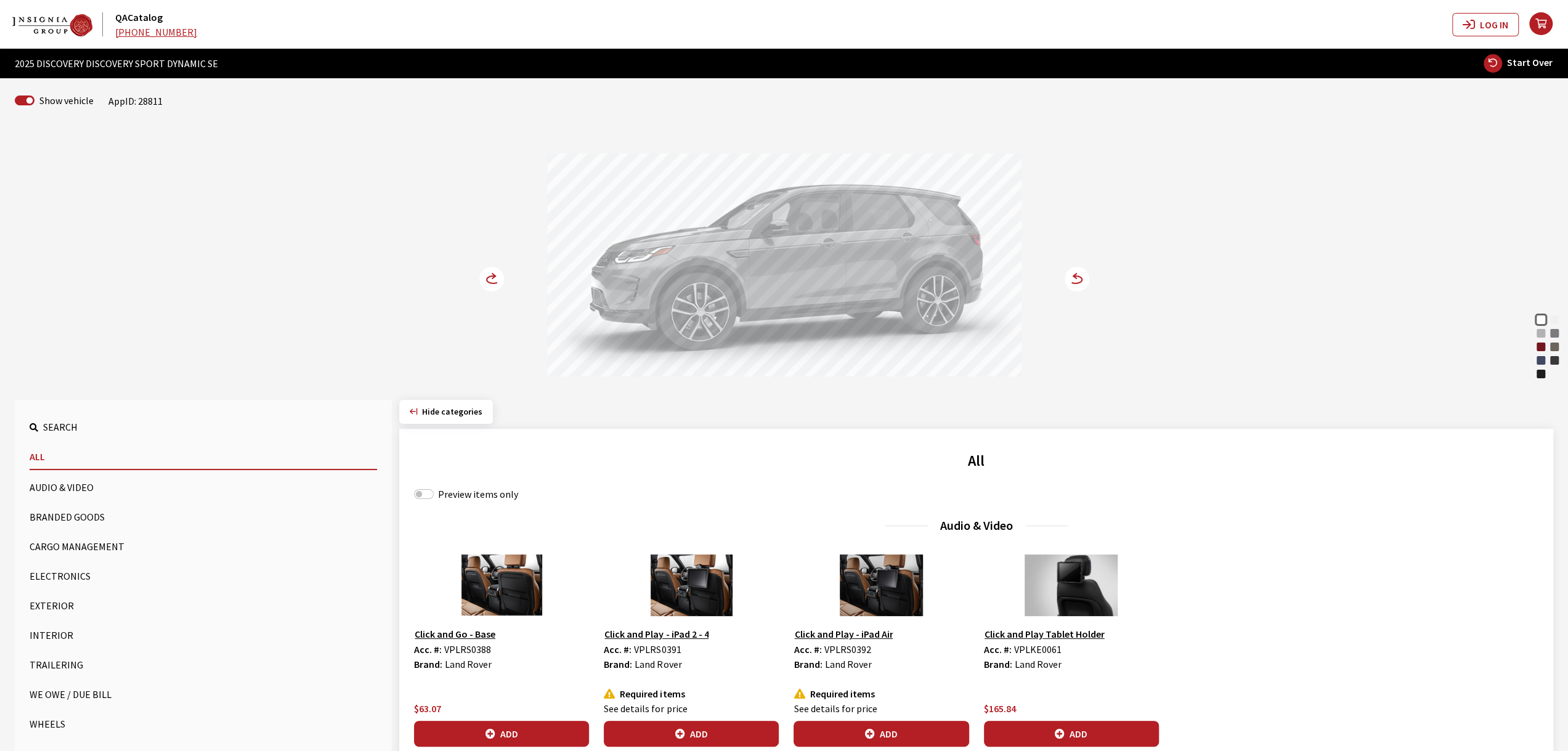
click at [497, 277] on icon at bounding box center [498, 280] width 9 height 11
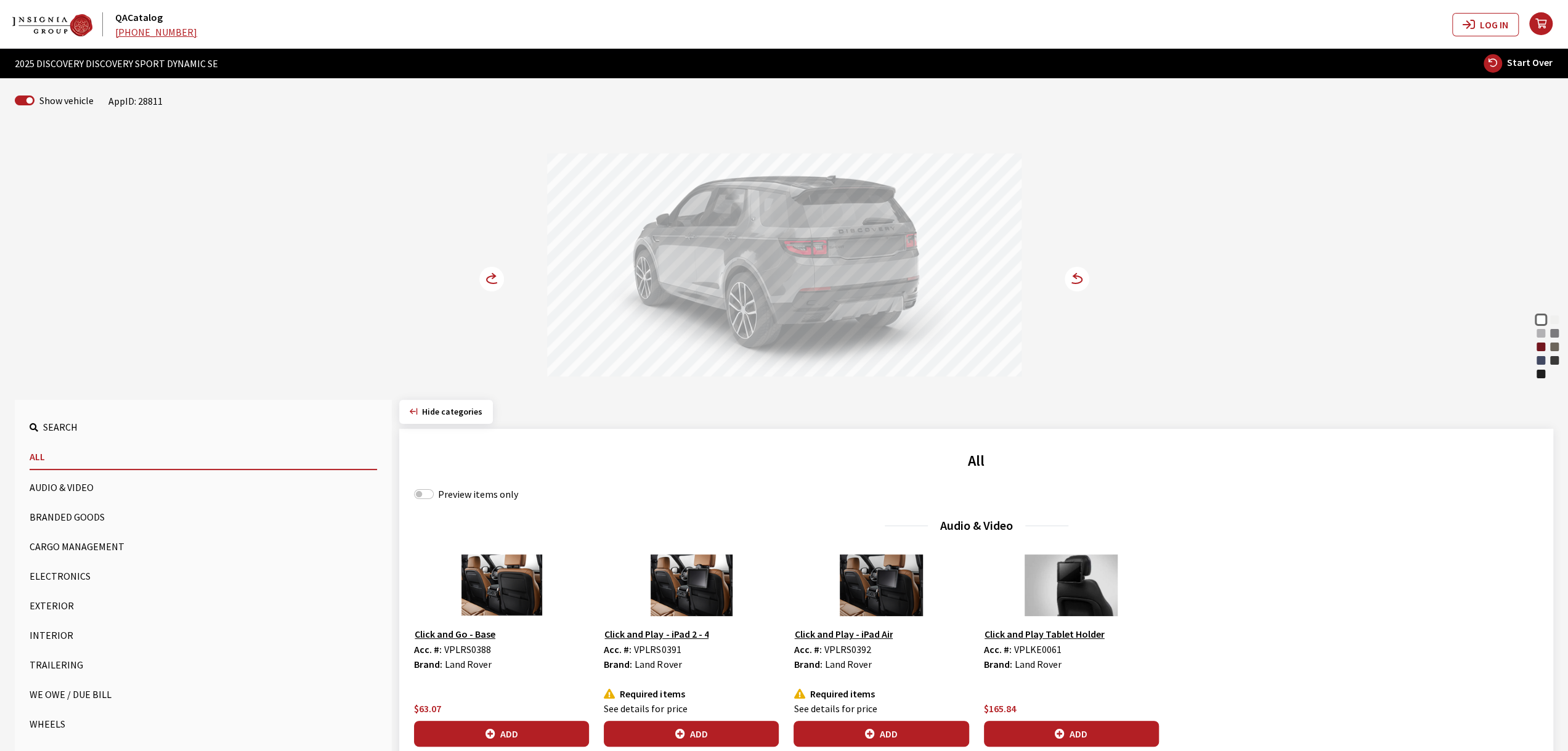
click at [497, 277] on icon at bounding box center [498, 280] width 9 height 11
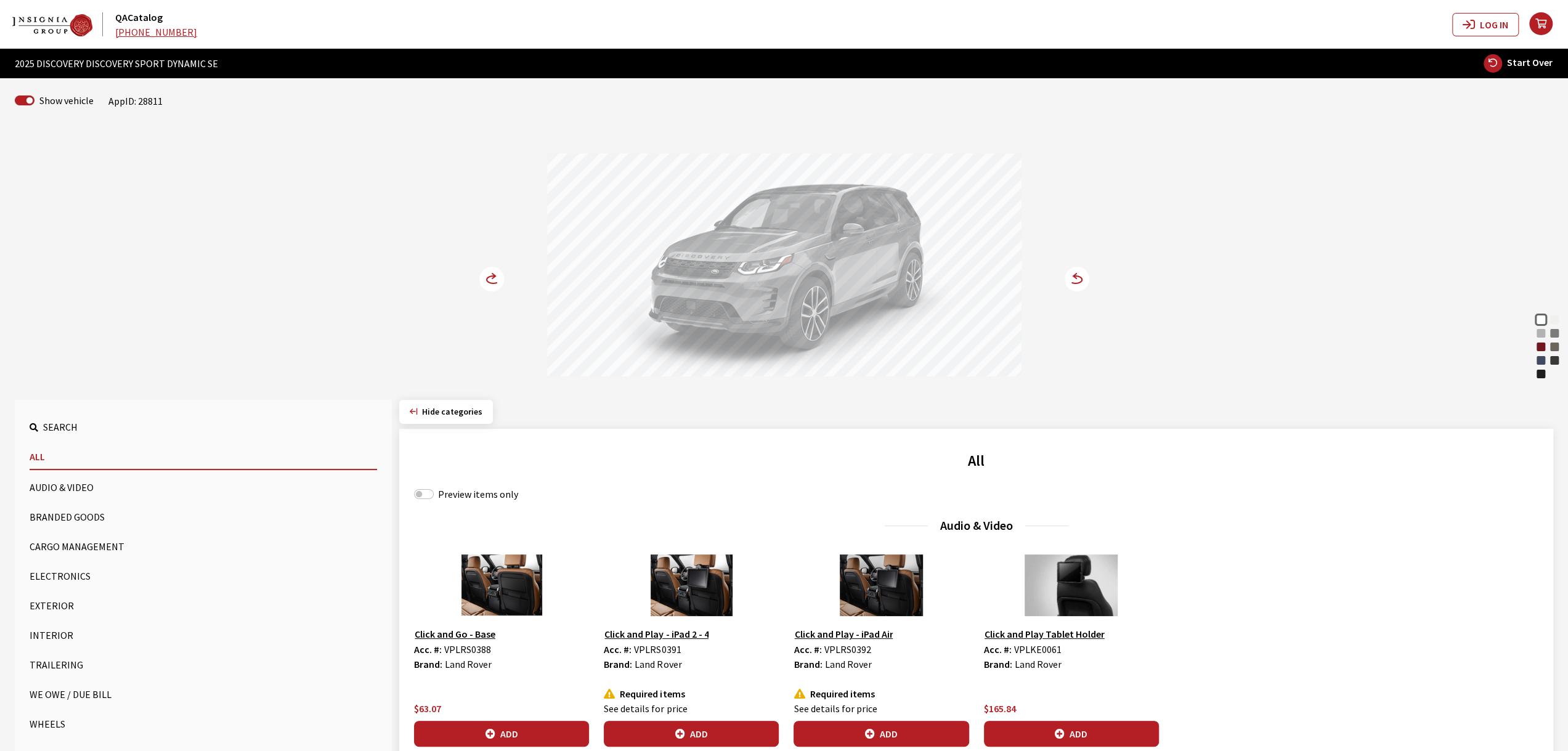
click at [497, 277] on icon at bounding box center [498, 280] width 9 height 11
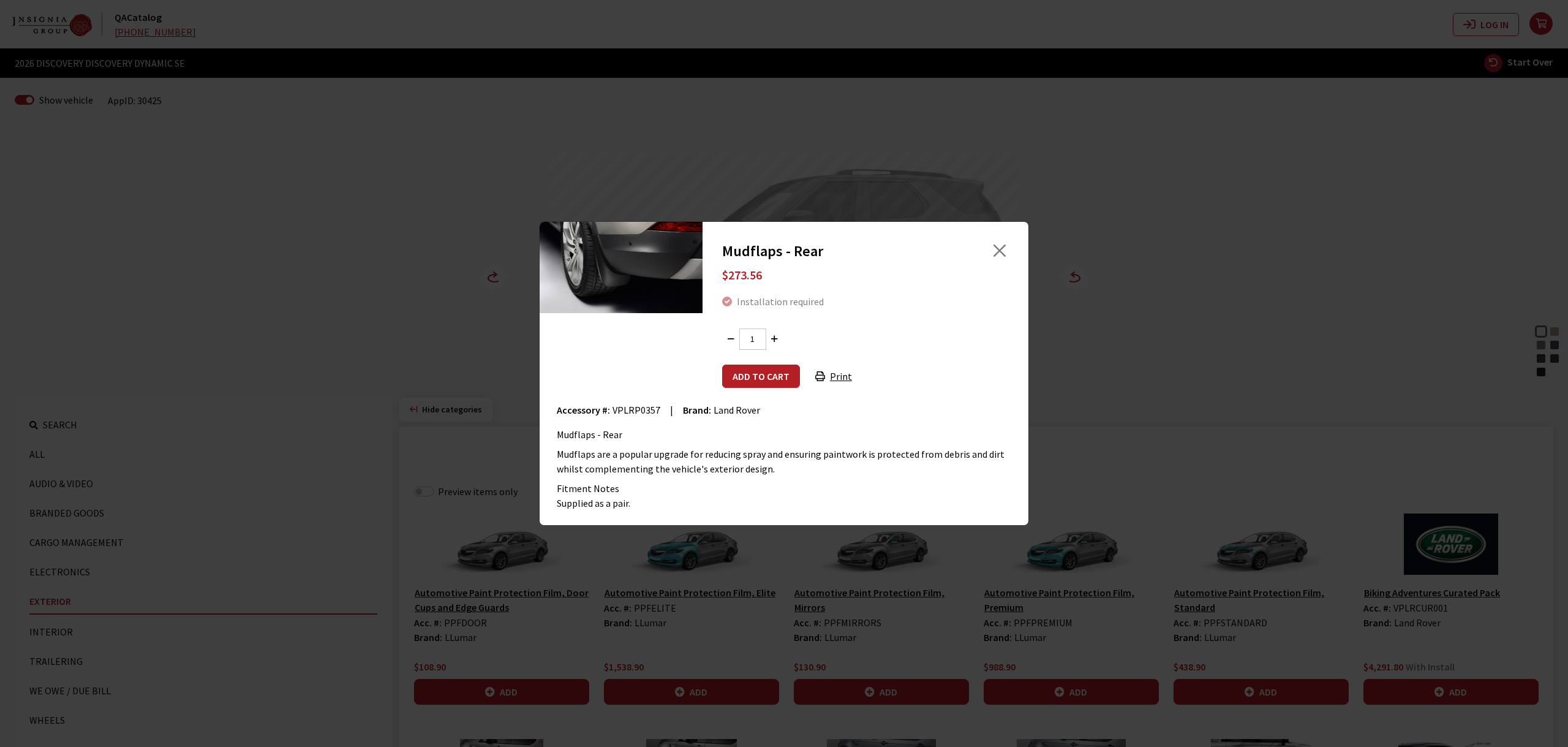
scroll to position [1486, 0]
